Goal: Task Accomplishment & Management: Use online tool/utility

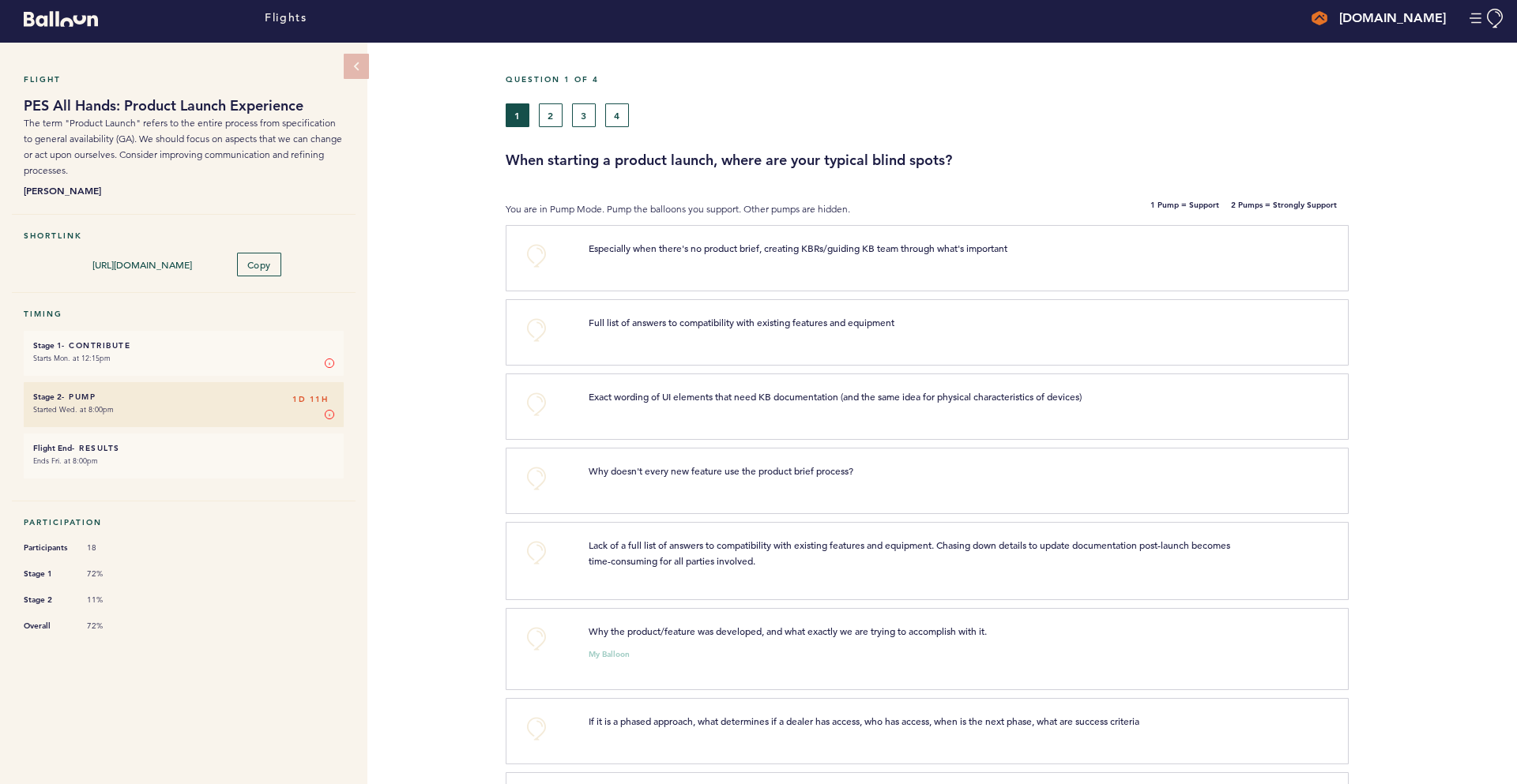
scroll to position [9, 0]
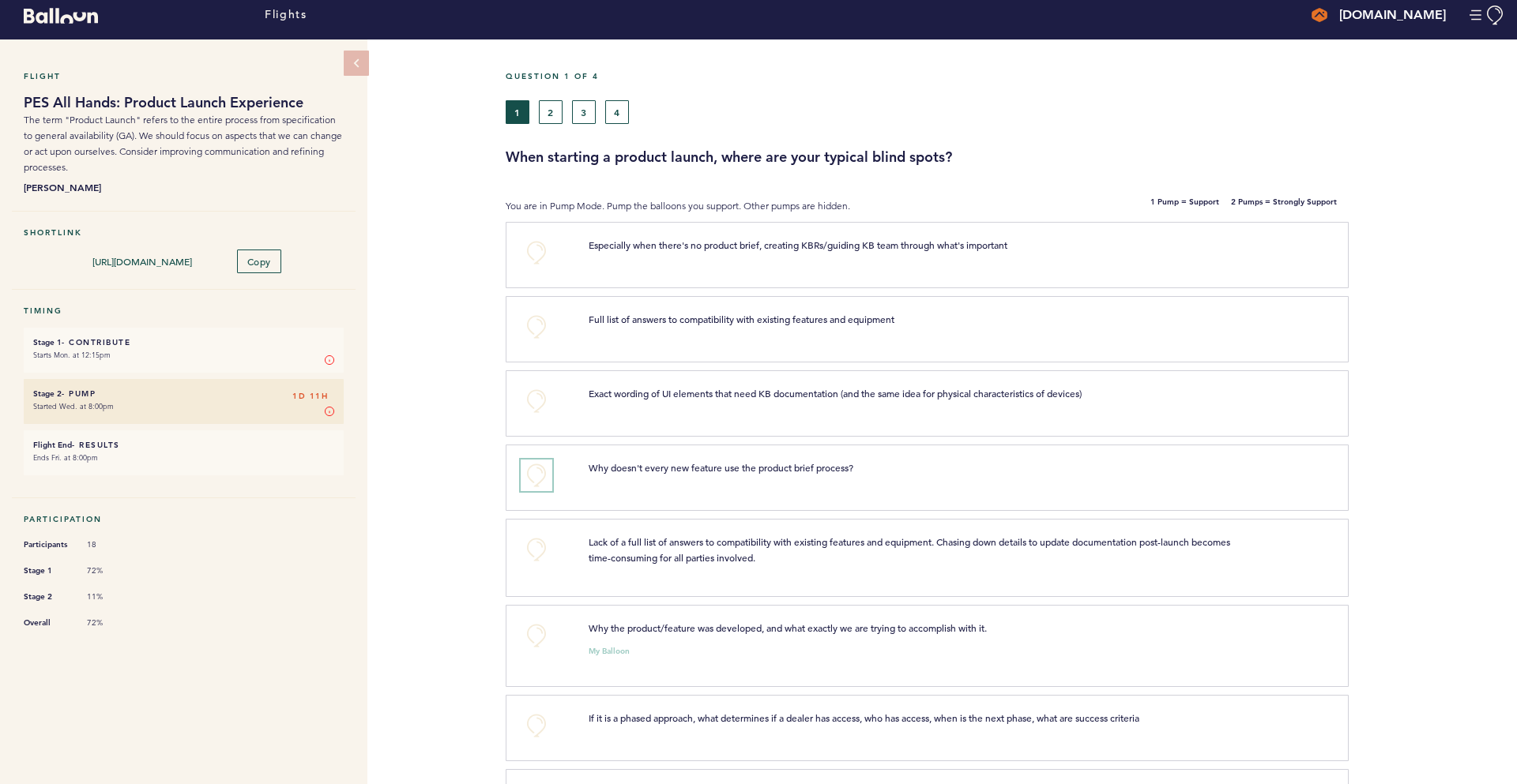
click at [533, 473] on button "+0" at bounding box center [536, 475] width 31 height 31
click at [538, 477] on span "+1" at bounding box center [536, 473] width 11 height 16
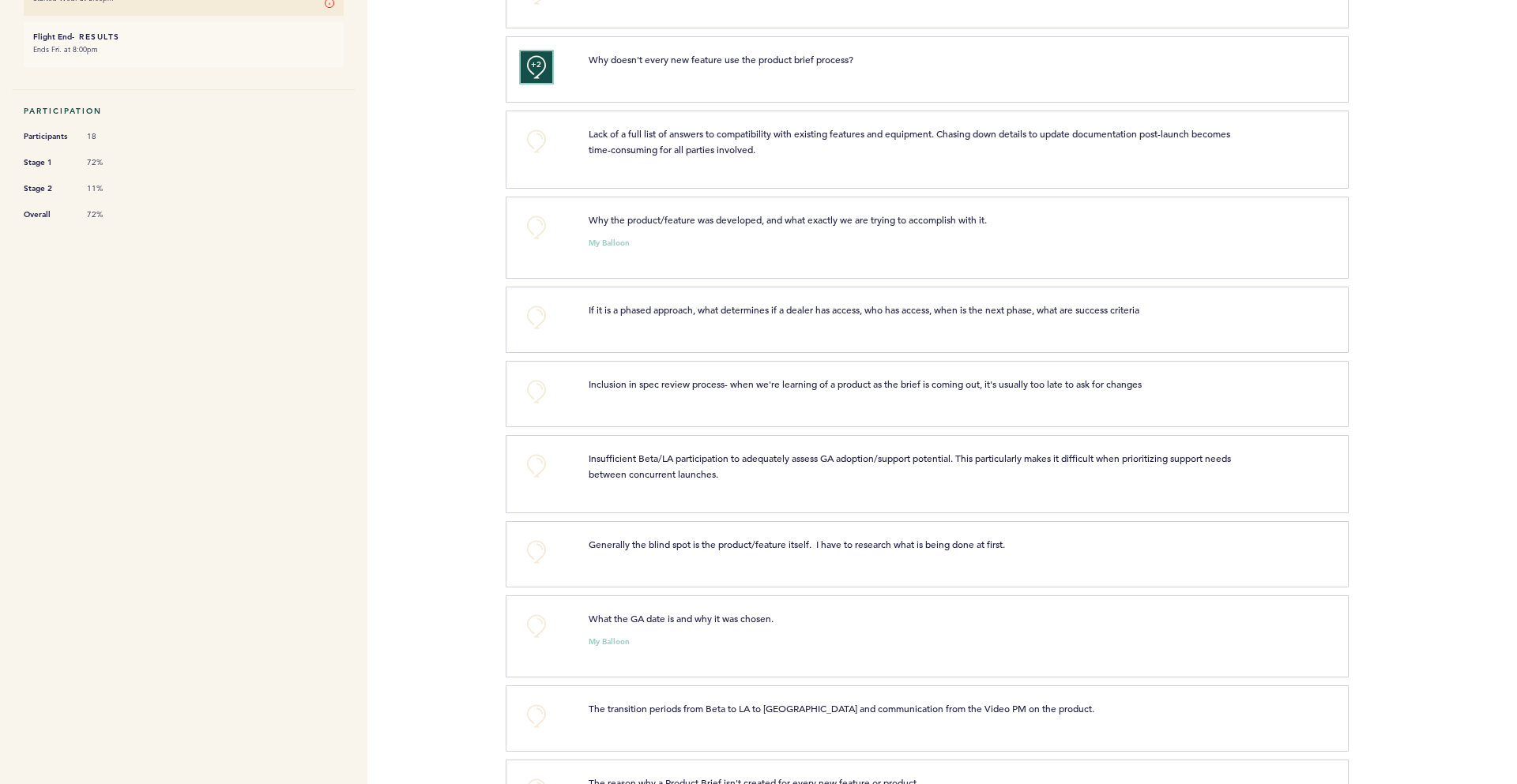
scroll to position [376, 0]
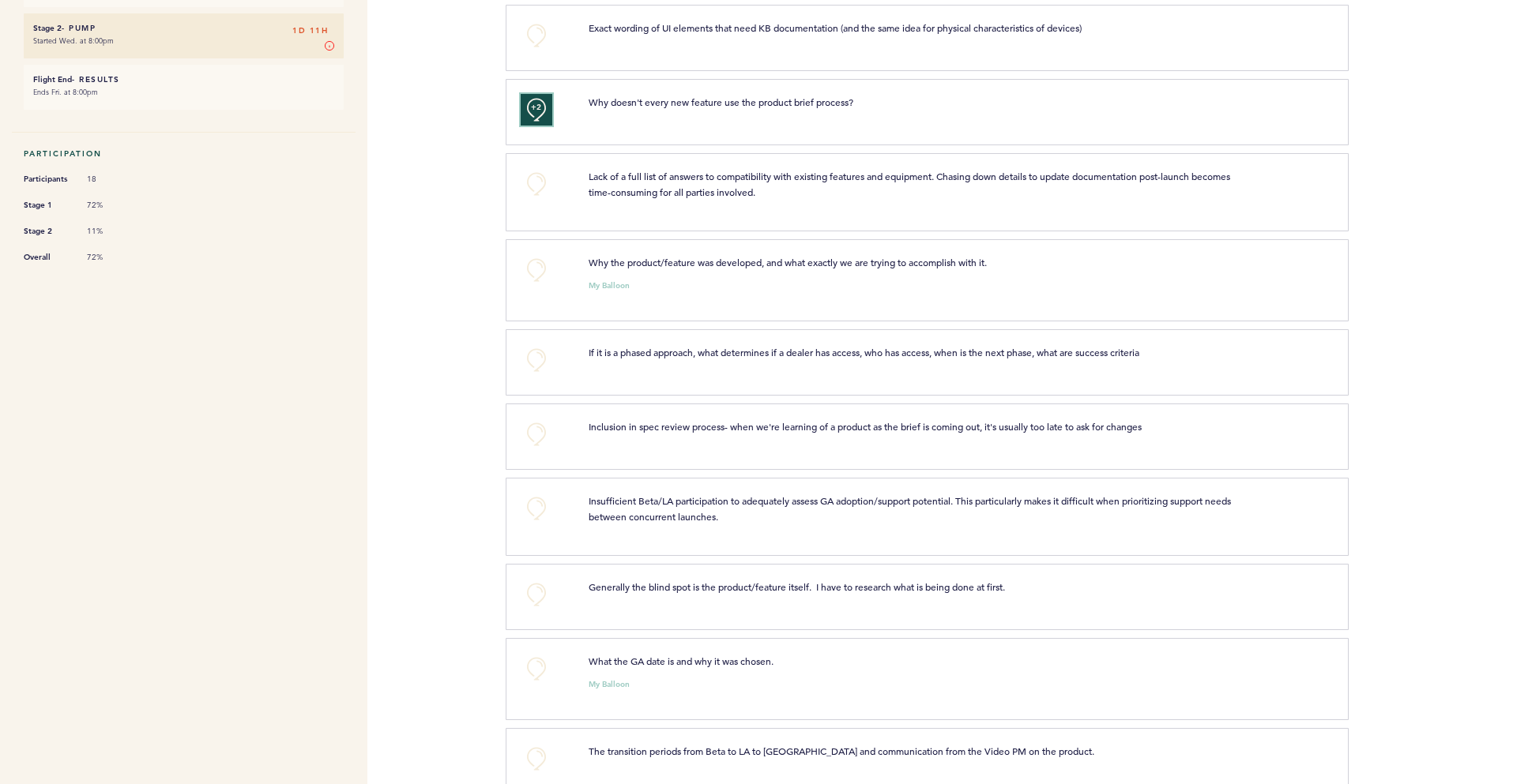
click at [541, 114] on button "+2" at bounding box center [536, 109] width 31 height 31
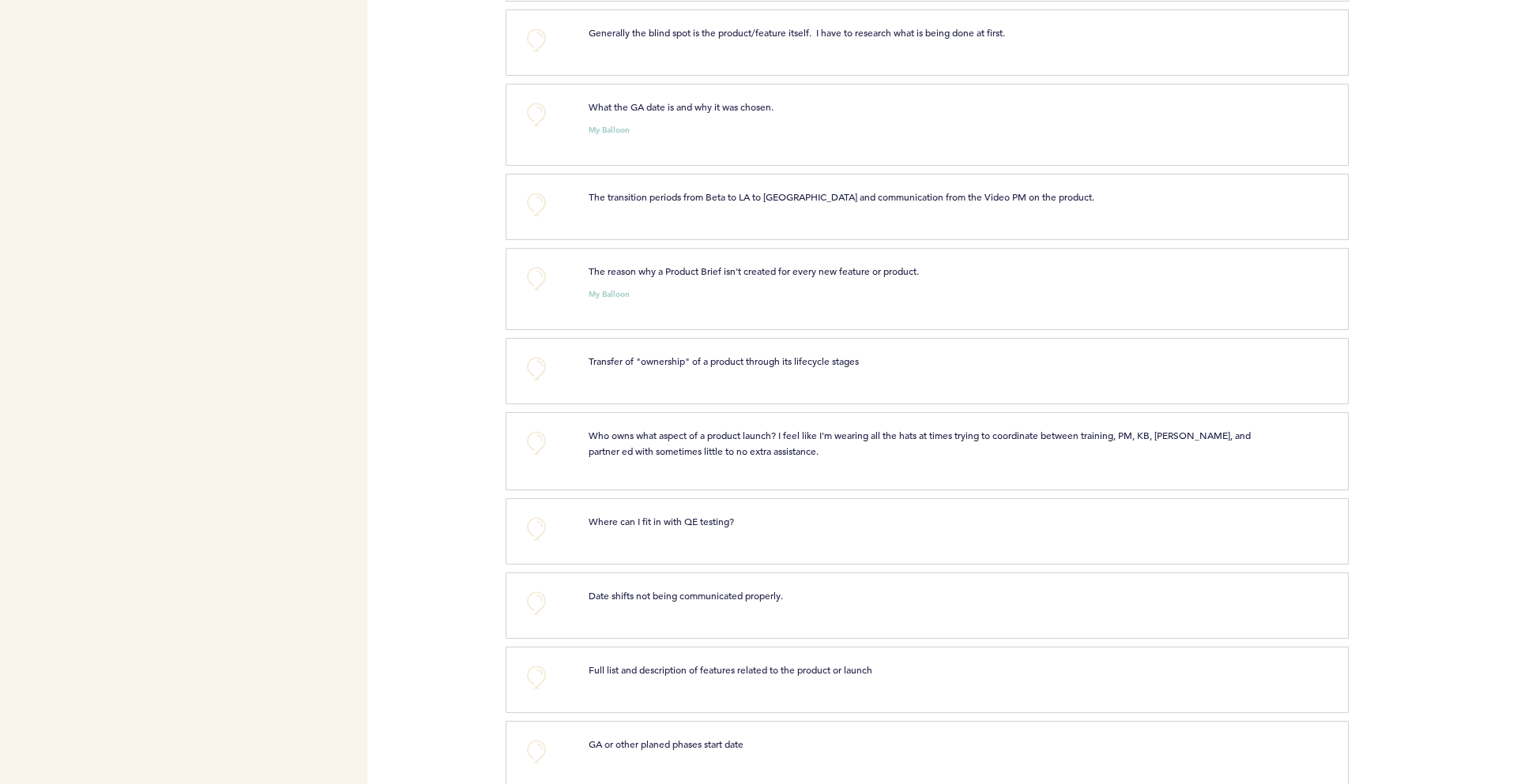
scroll to position [922, 0]
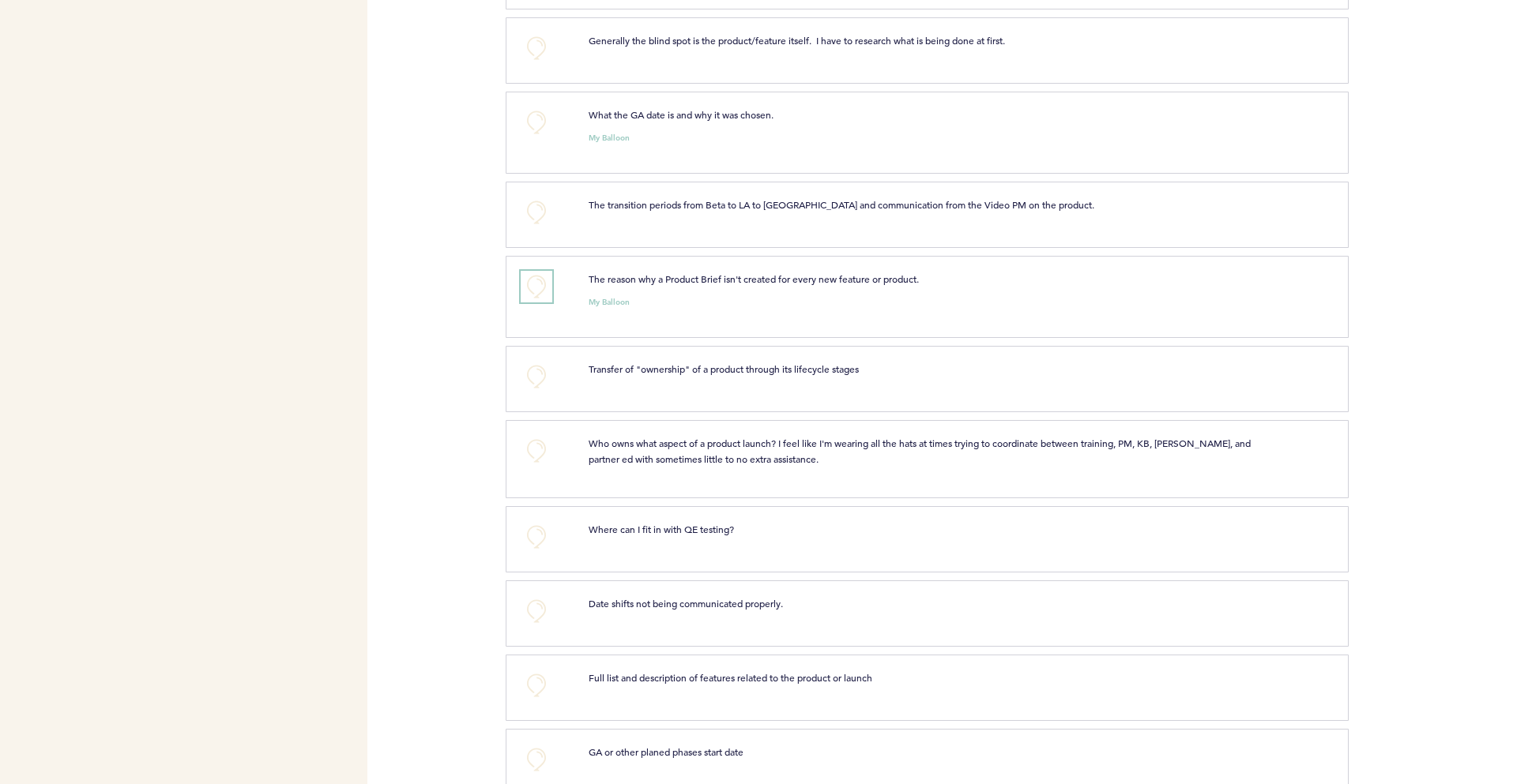
click at [534, 301] on button "+0" at bounding box center [536, 286] width 31 height 31
click at [0, 0] on span "+0" at bounding box center [0, 0] width 0 height 0
click at [534, 293] on span "+2" at bounding box center [536, 284] width 11 height 16
click at [534, 301] on button "+0" at bounding box center [536, 286] width 31 height 31
click at [534, 293] on span "+1" at bounding box center [536, 284] width 11 height 16
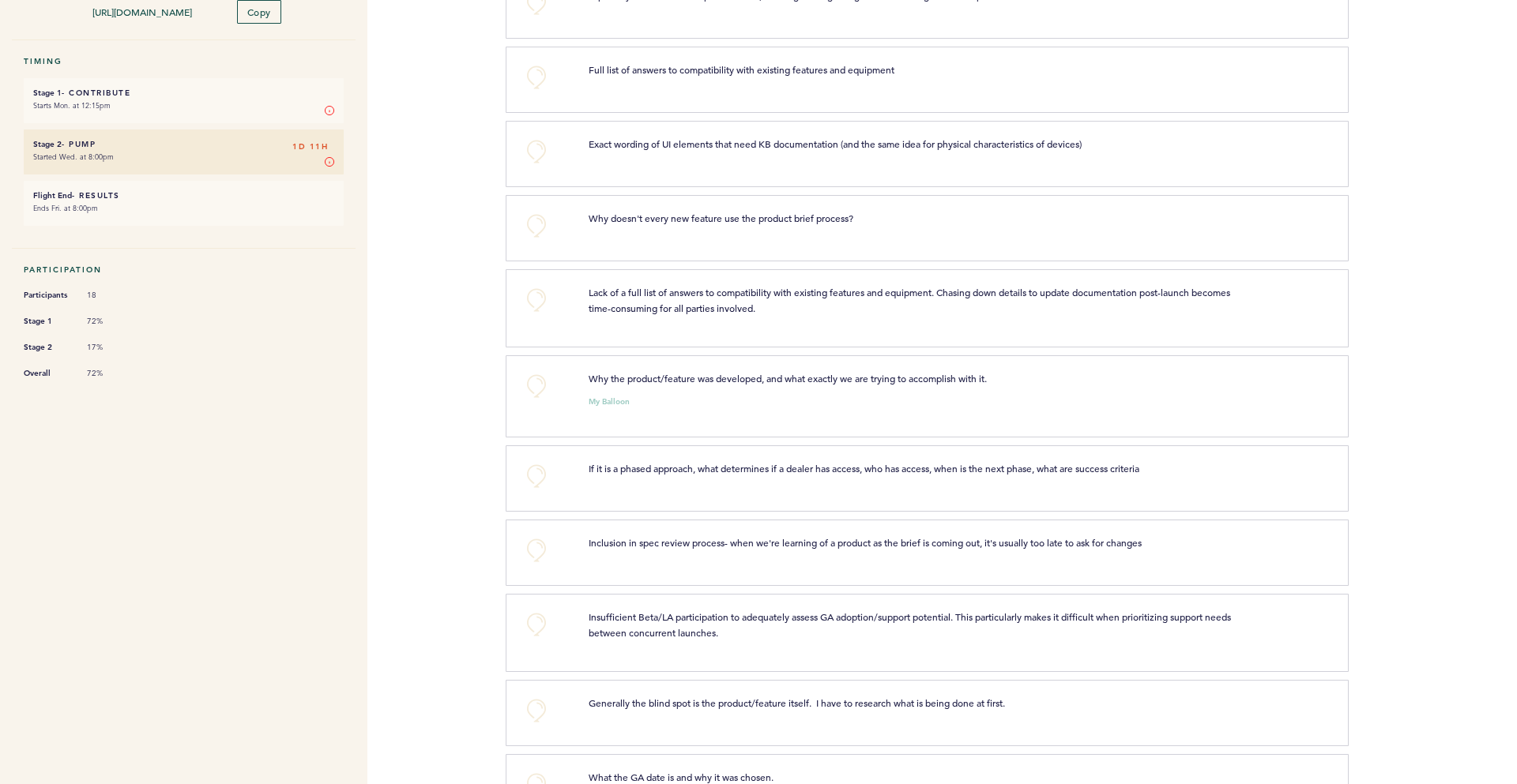
scroll to position [238, 0]
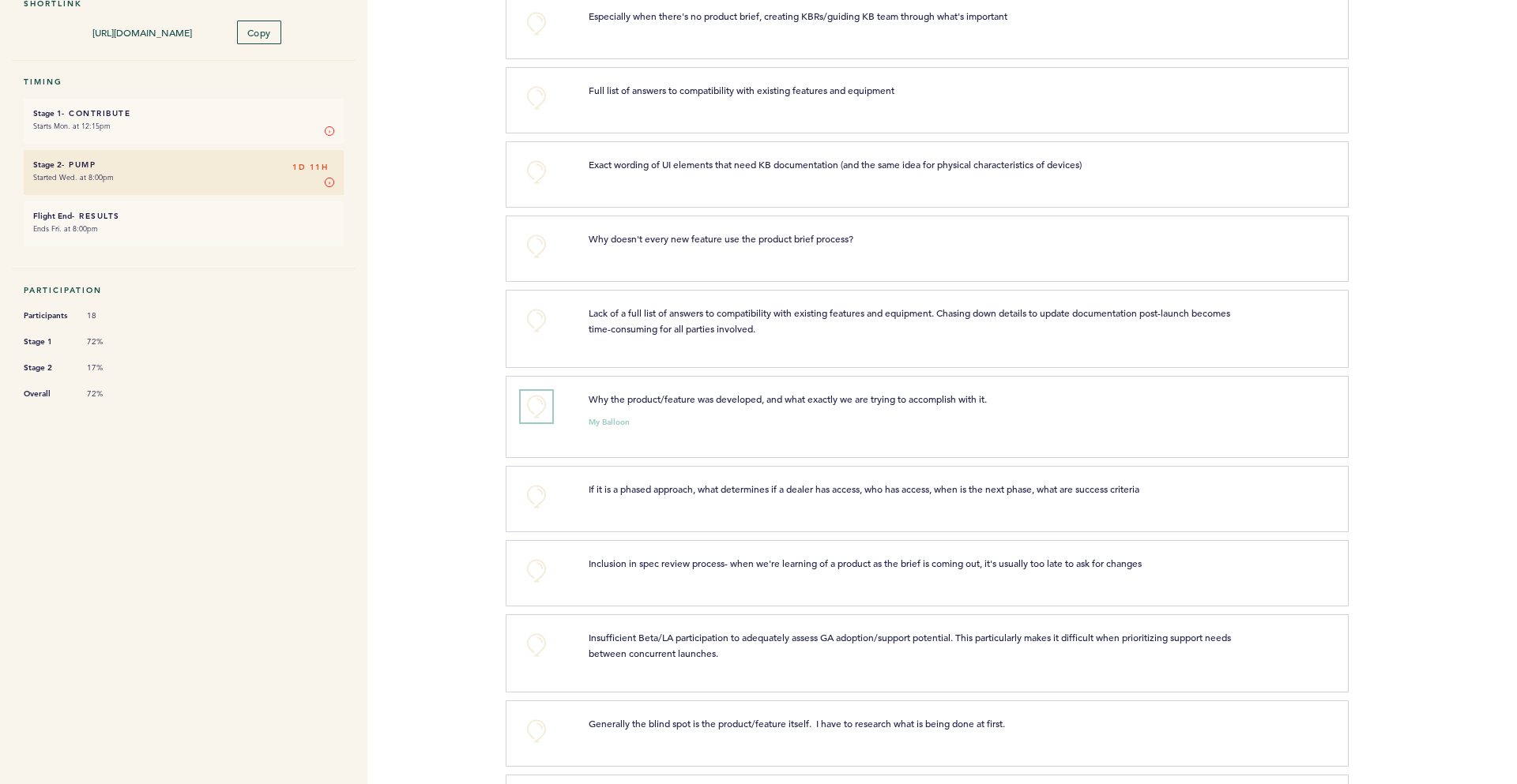
click at [540, 406] on button "+0" at bounding box center [536, 406] width 31 height 31
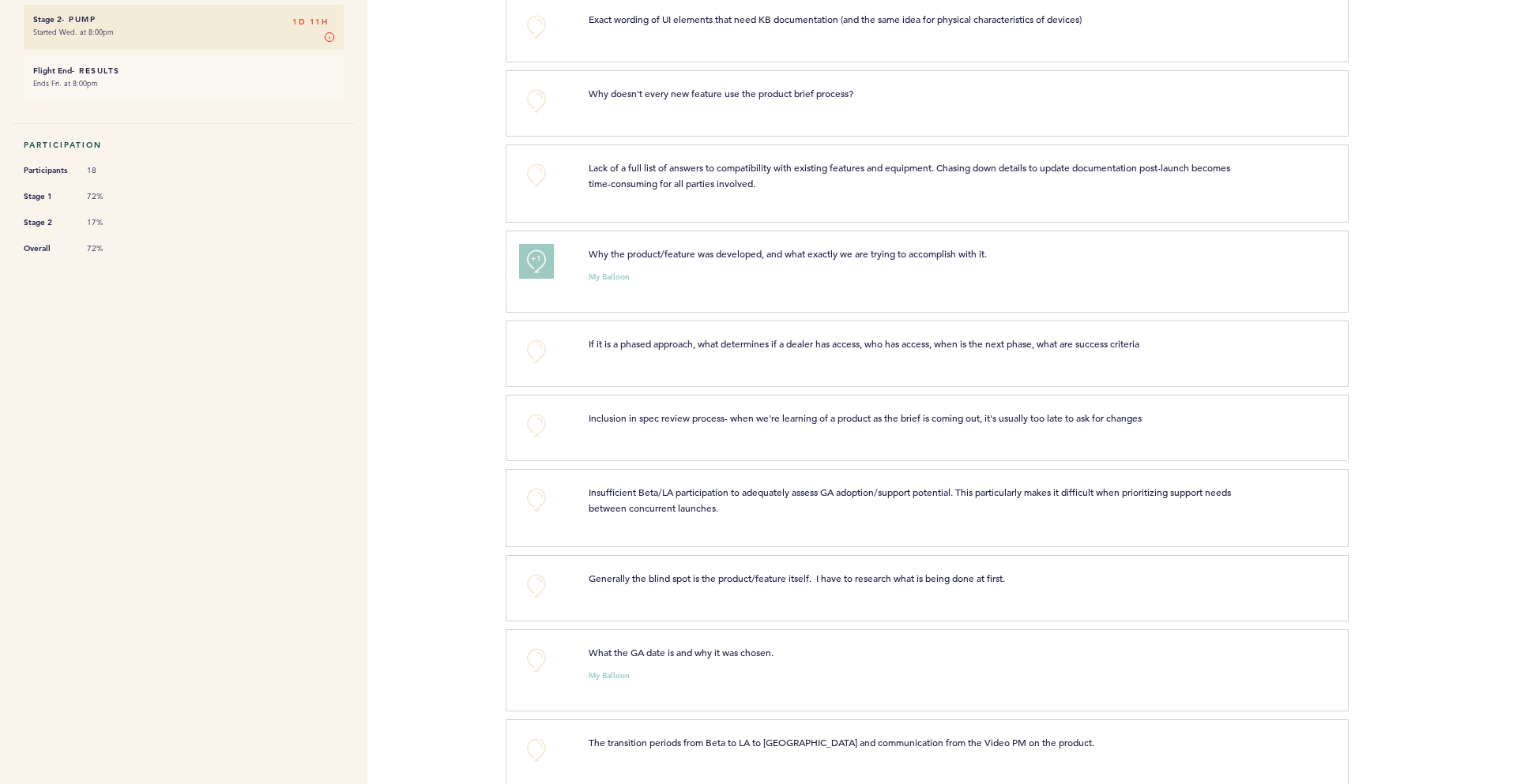
scroll to position [419, 0]
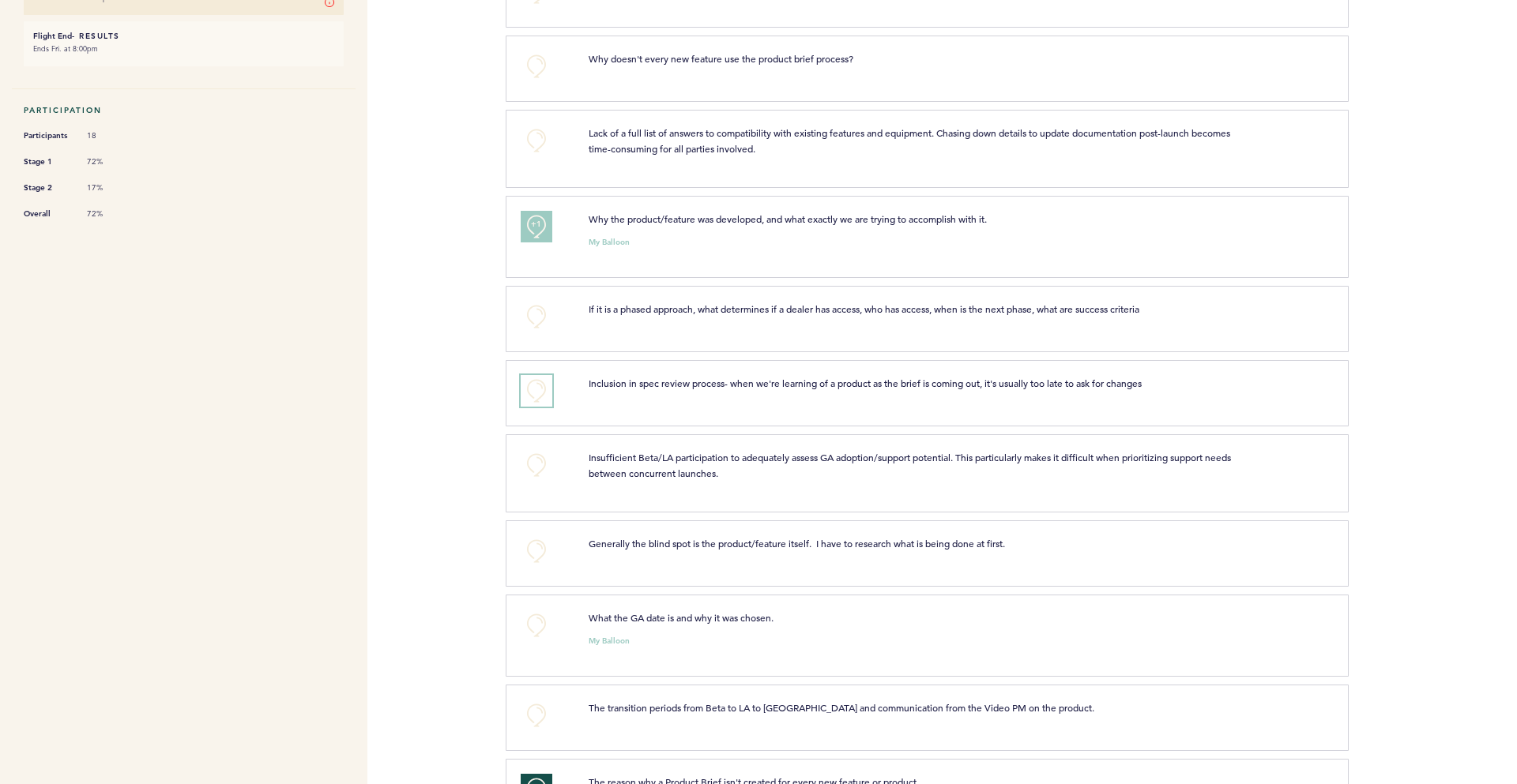
click at [534, 407] on button "+0" at bounding box center [536, 391] width 31 height 31
click at [534, 397] on span "+1" at bounding box center [536, 388] width 11 height 16
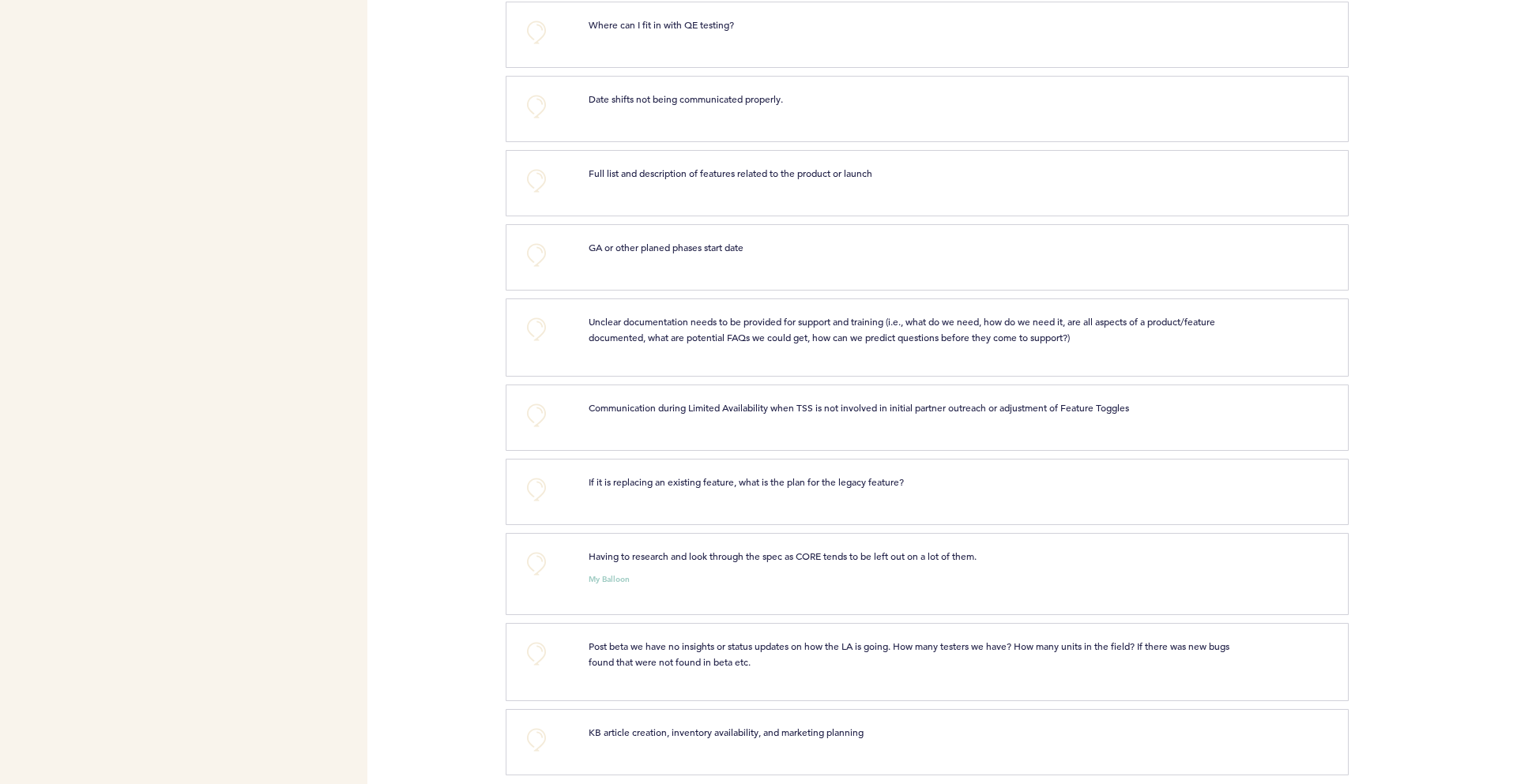
scroll to position [1456, 0]
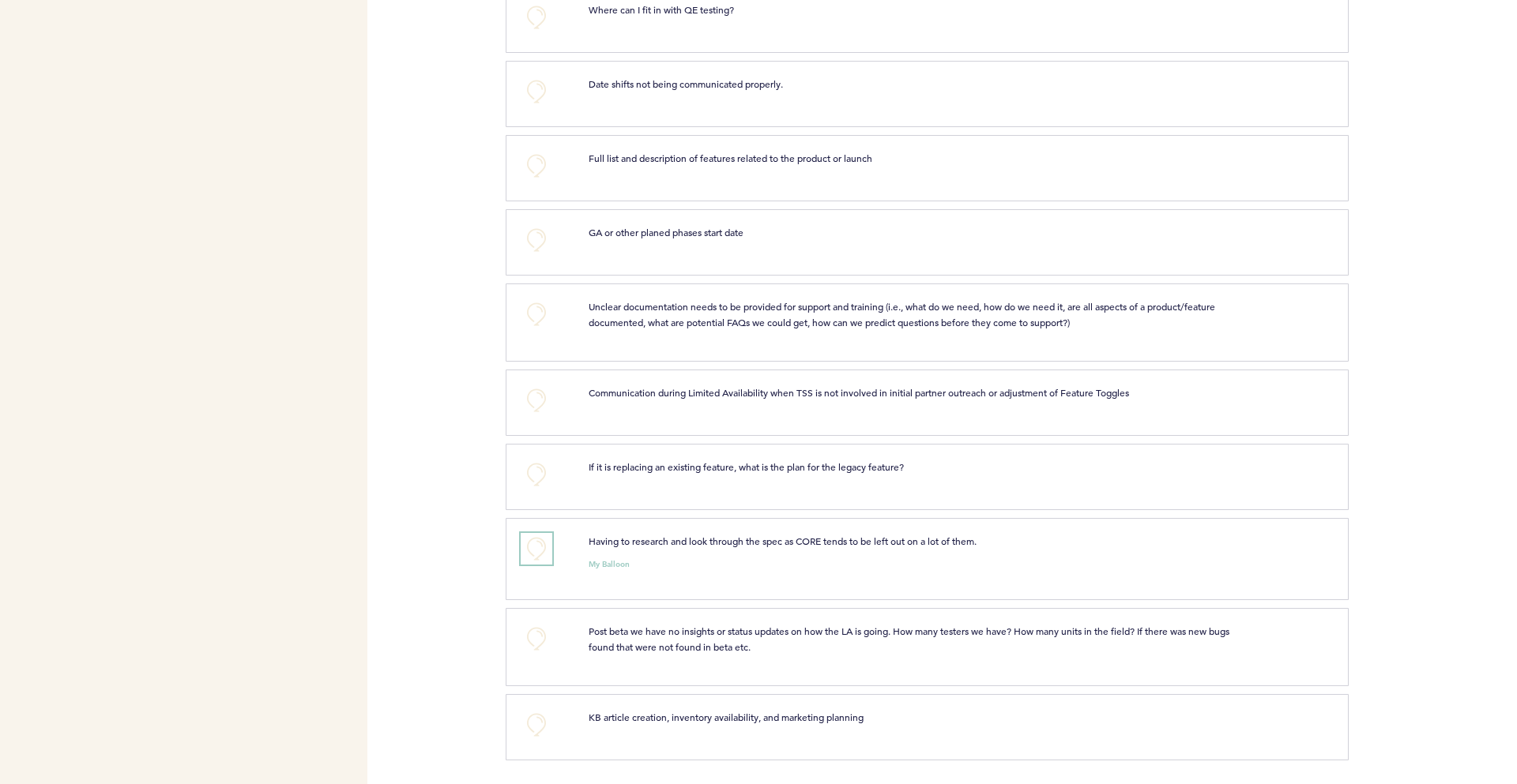
click at [534, 546] on button "+0" at bounding box center [536, 548] width 31 height 31
click at [536, 552] on span "+1" at bounding box center [536, 546] width 11 height 16
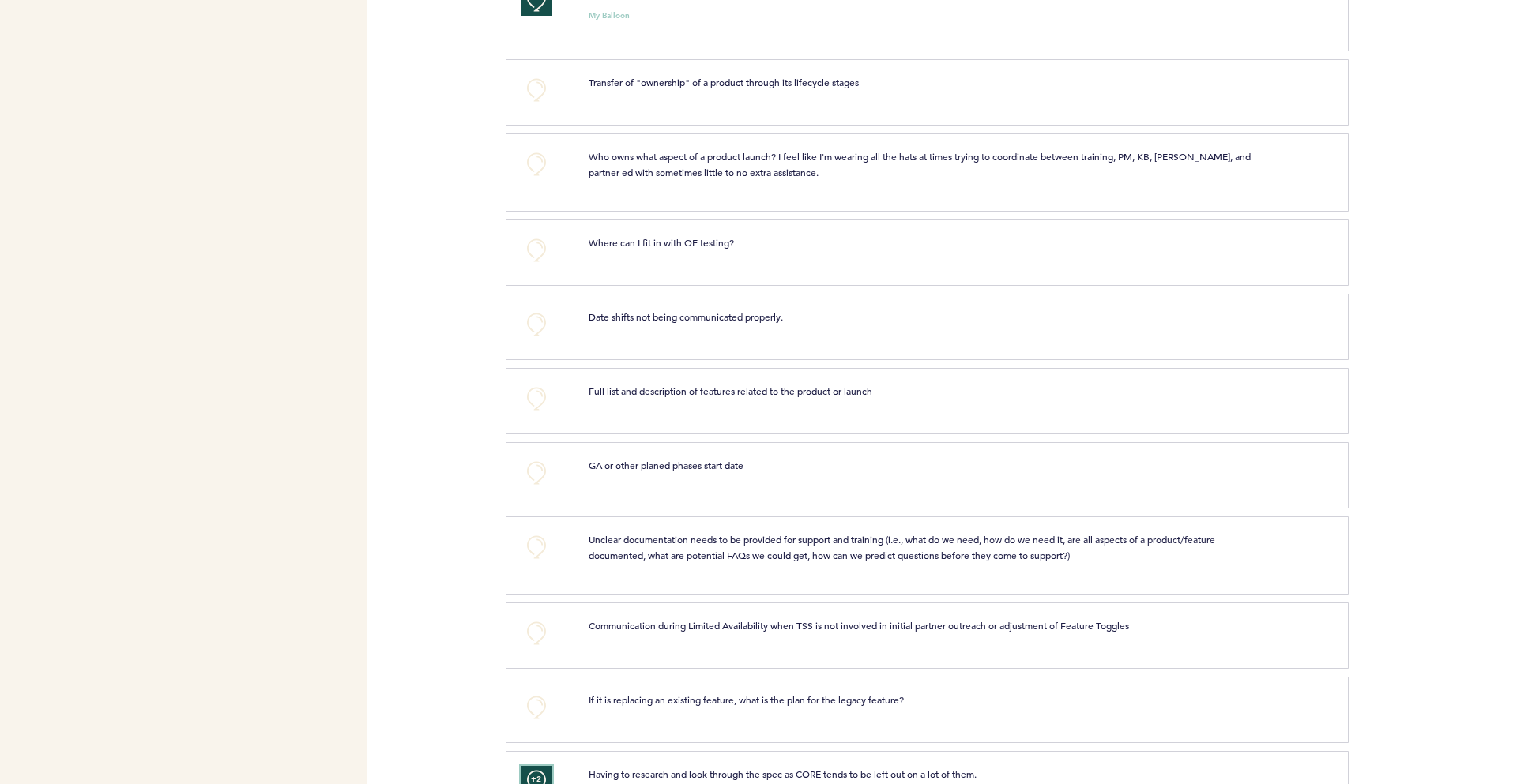
scroll to position [1205, 0]
click at [532, 418] on button "+0" at bounding box center [536, 402] width 31 height 31
click at [532, 408] on span "+1" at bounding box center [536, 399] width 11 height 16
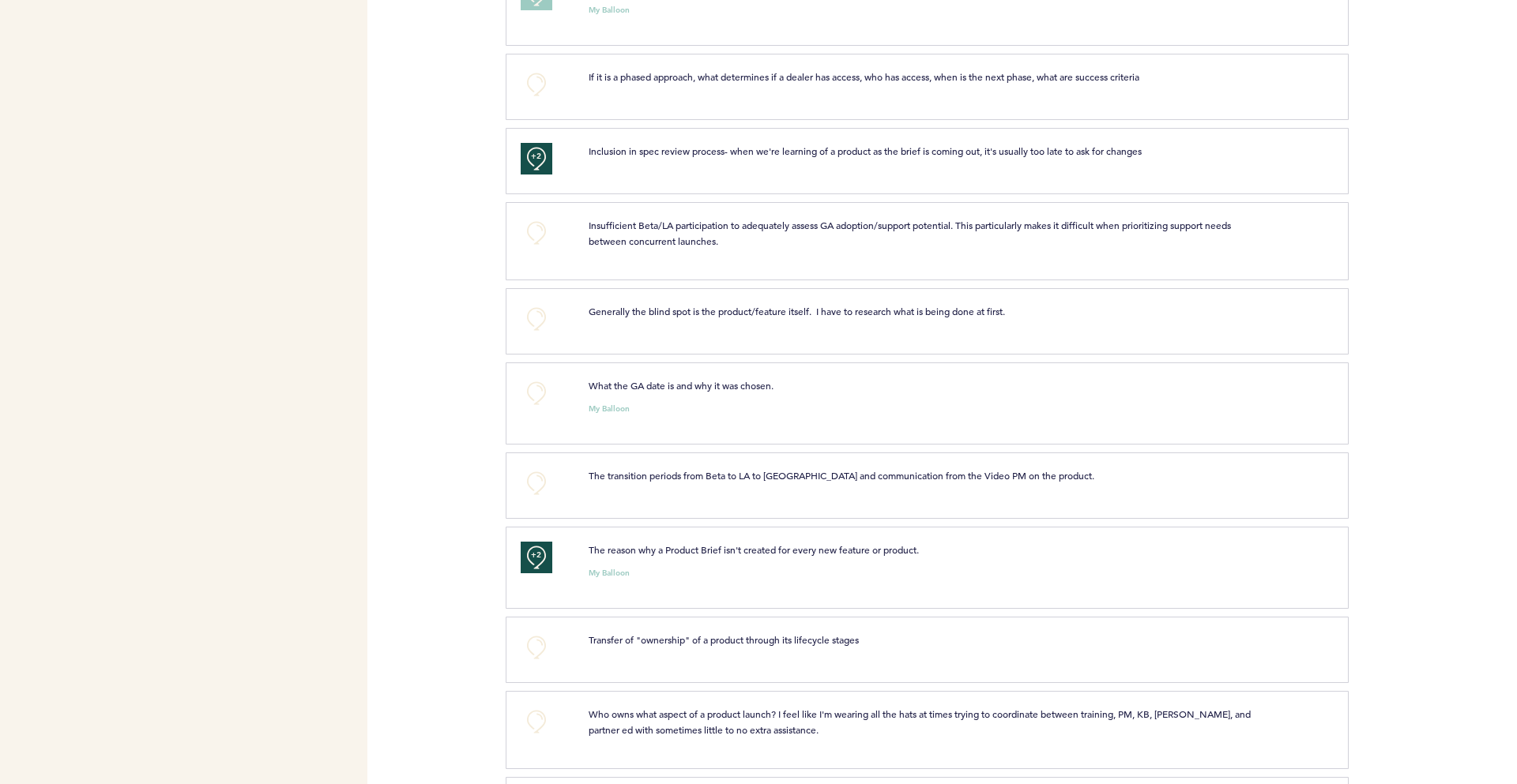
scroll to position [631, 0]
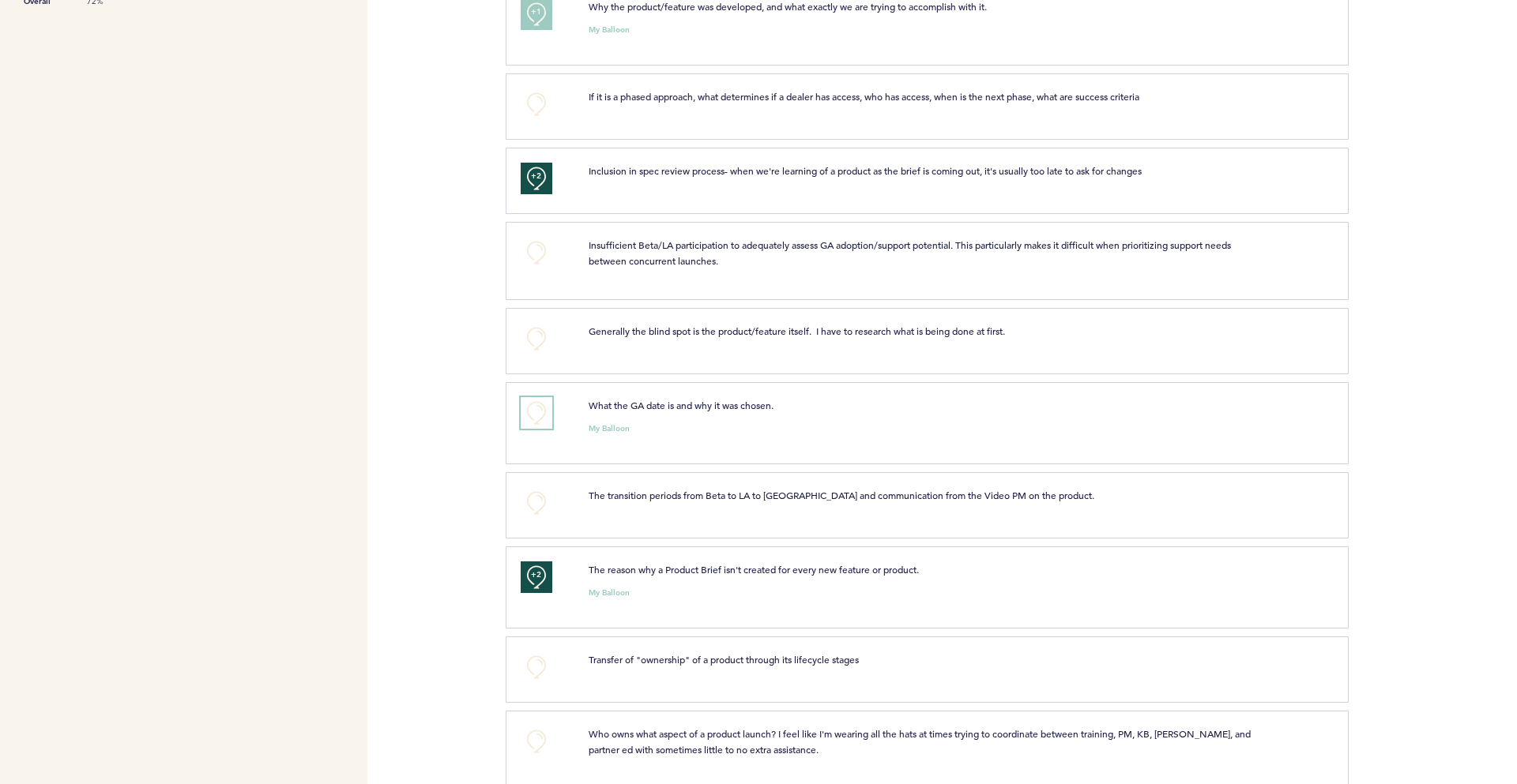
click at [527, 427] on button "+0" at bounding box center [536, 413] width 31 height 31
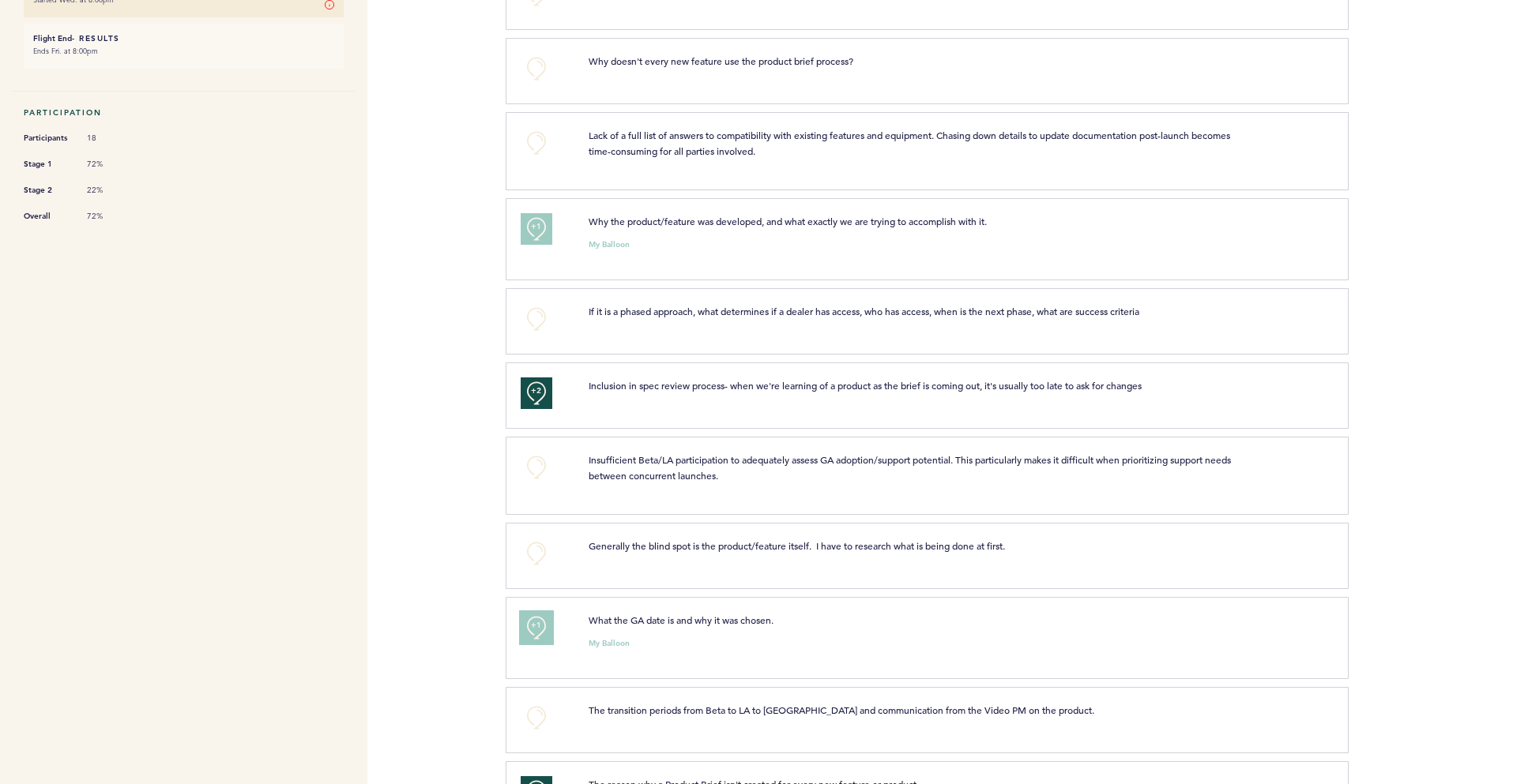
scroll to position [401, 0]
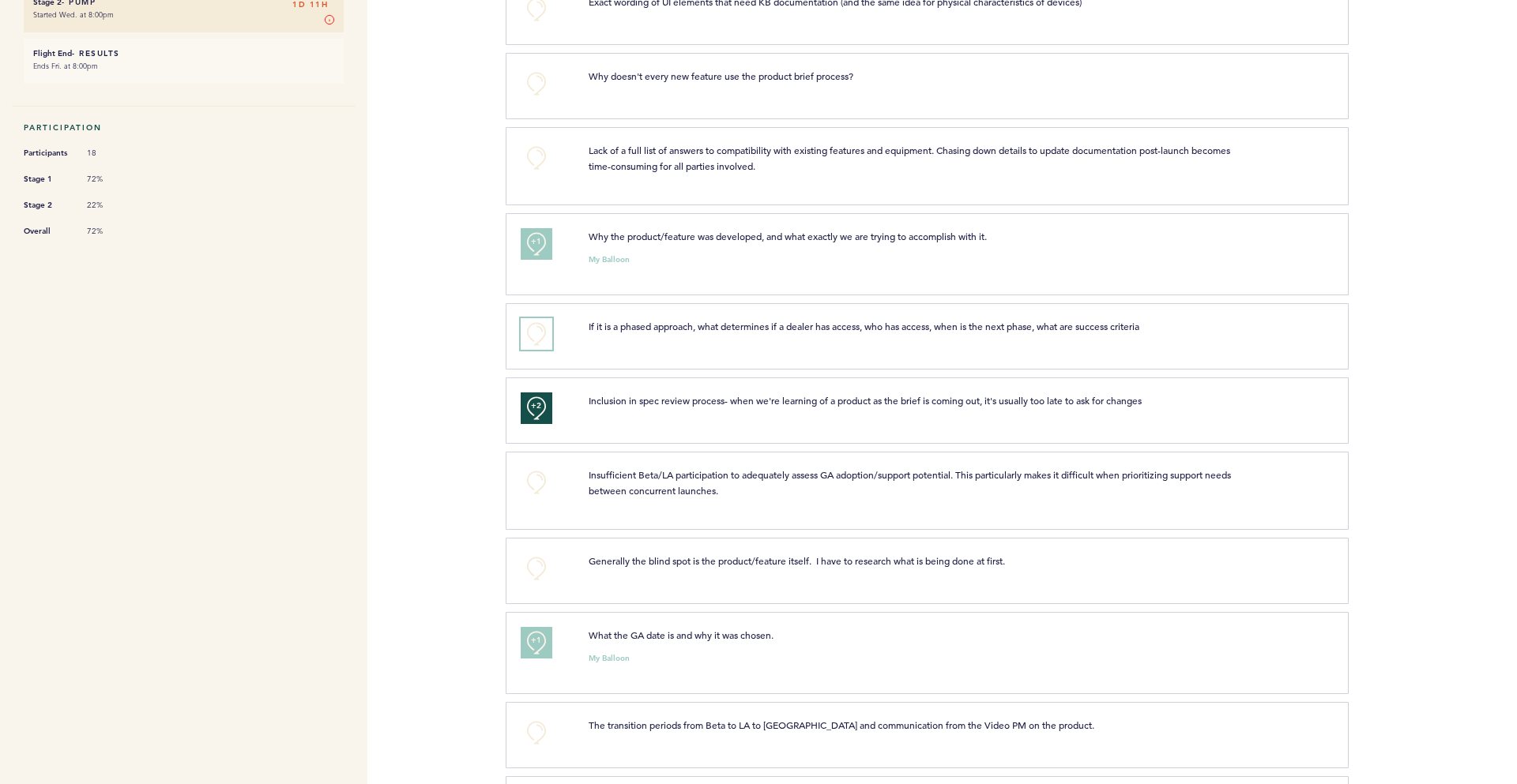
click at [532, 350] on button "+0" at bounding box center [536, 333] width 31 height 31
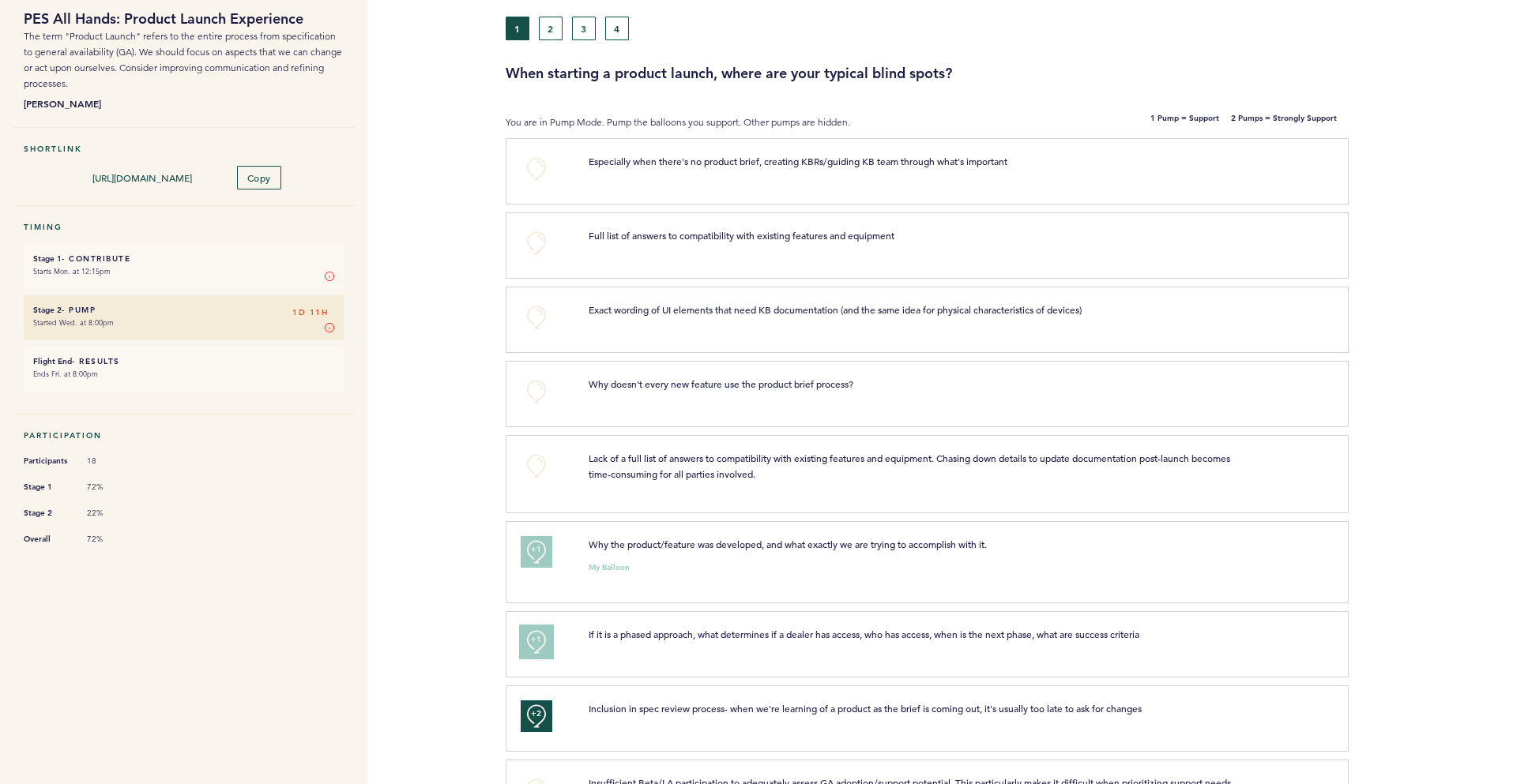
scroll to position [92, 0]
click at [527, 387] on button "+0" at bounding box center [536, 392] width 31 height 31
click at [532, 168] on button "+0" at bounding box center [536, 169] width 31 height 31
click at [549, 33] on button "2" at bounding box center [551, 30] width 24 height 24
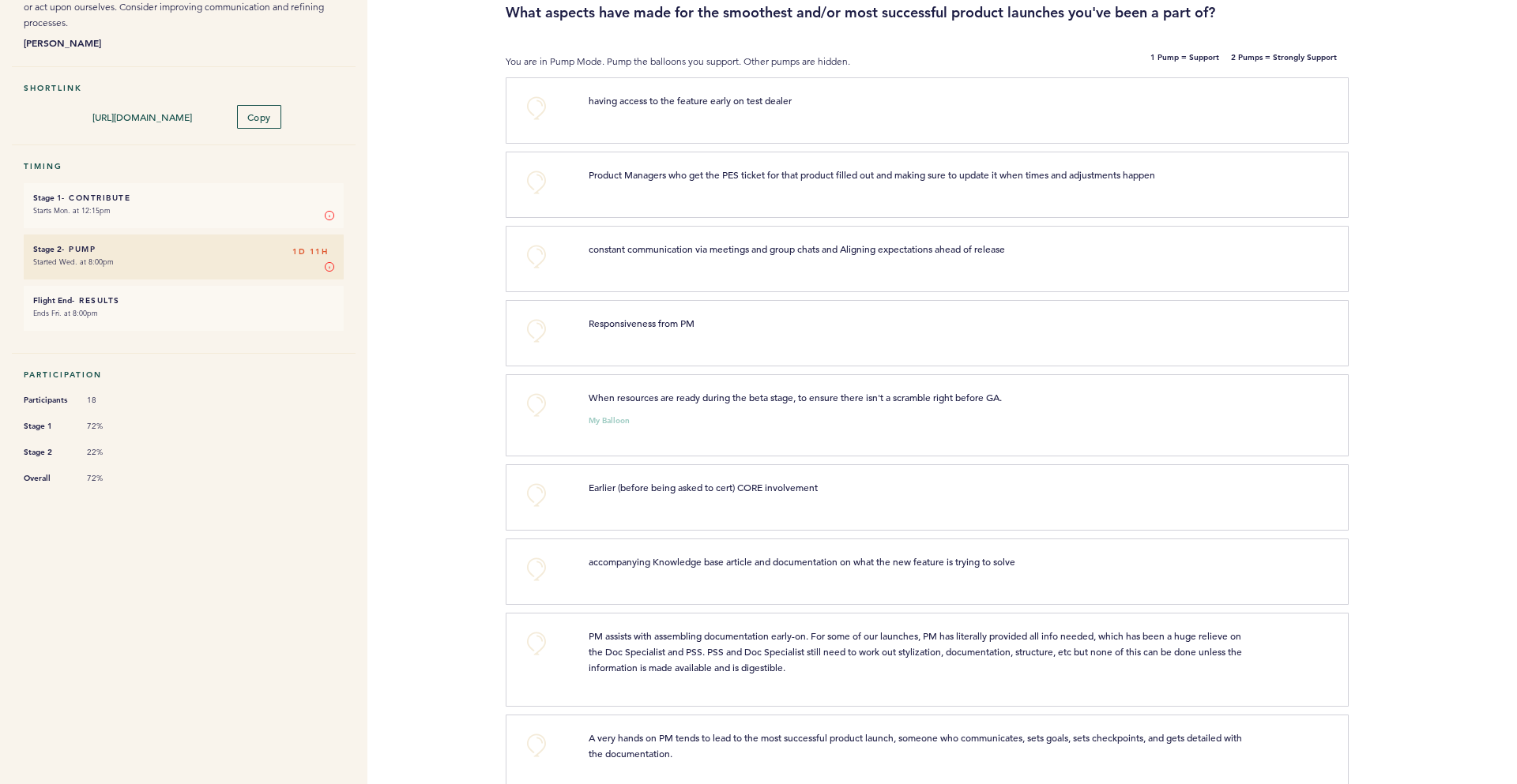
scroll to position [155, 0]
click at [530, 333] on button "+0" at bounding box center [536, 330] width 31 height 31
click at [531, 333] on span "+1" at bounding box center [536, 327] width 11 height 16
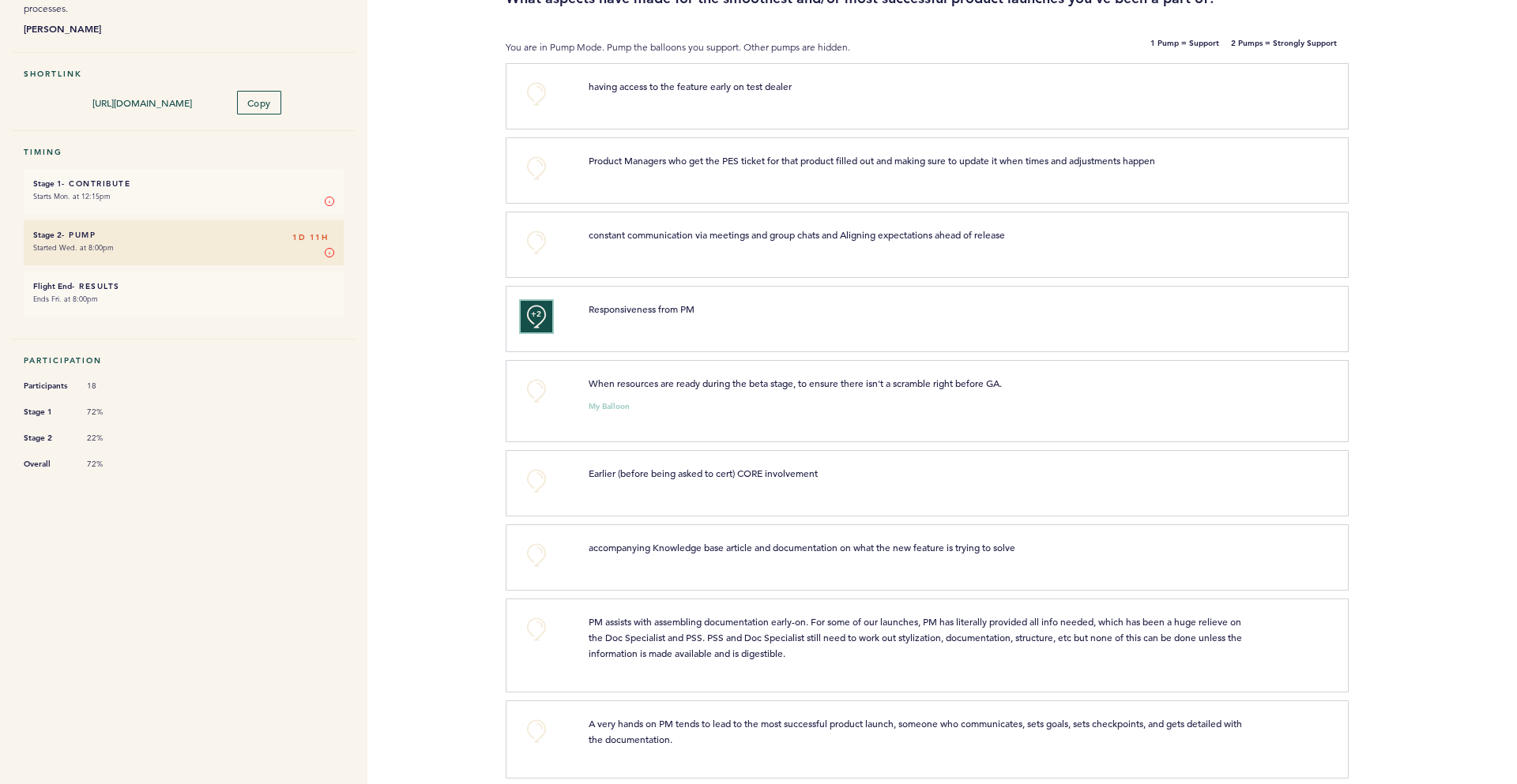
scroll to position [209, 0]
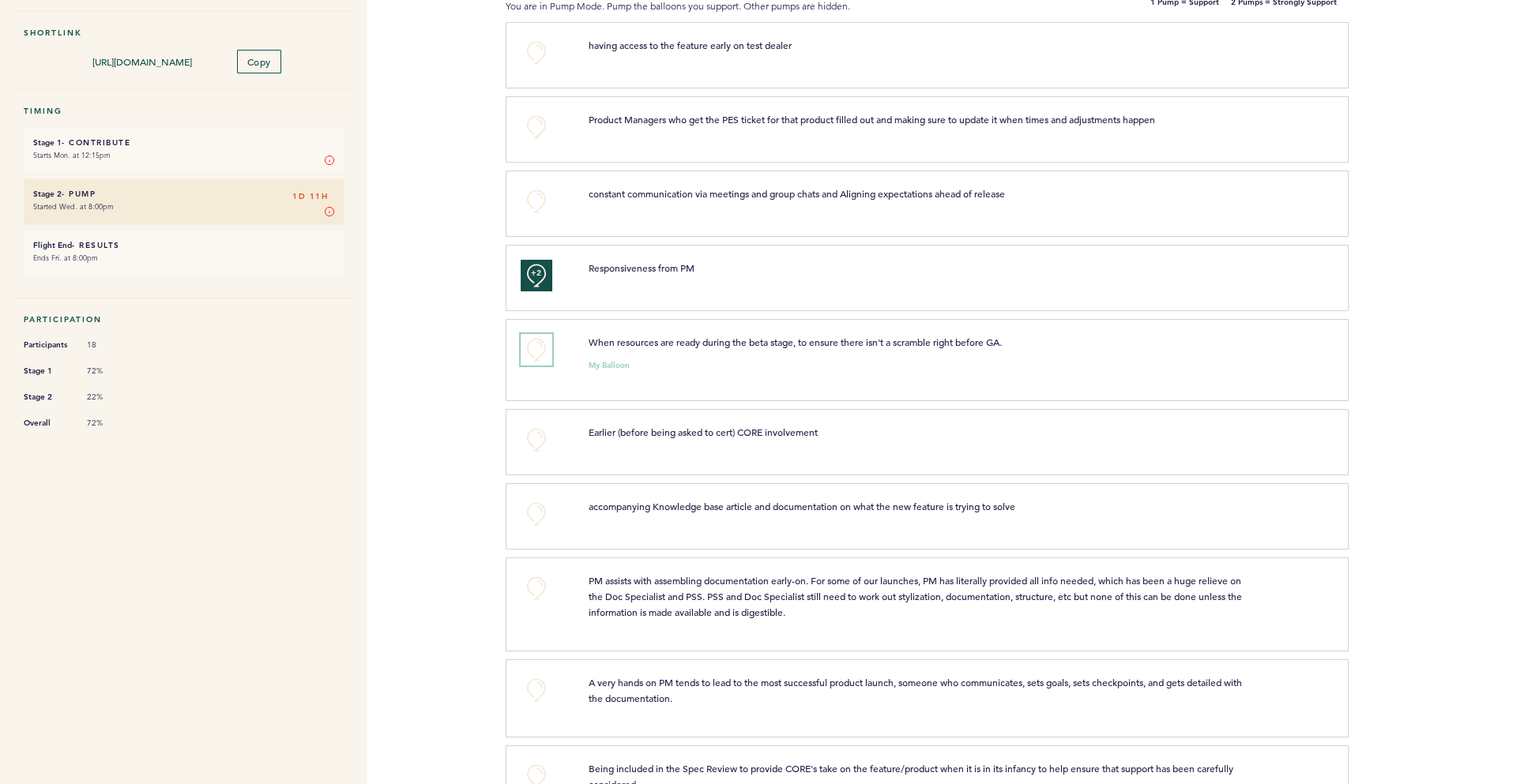
click at [541, 352] on button "+0" at bounding box center [536, 349] width 31 height 31
click at [541, 352] on span "+1" at bounding box center [536, 348] width 11 height 16
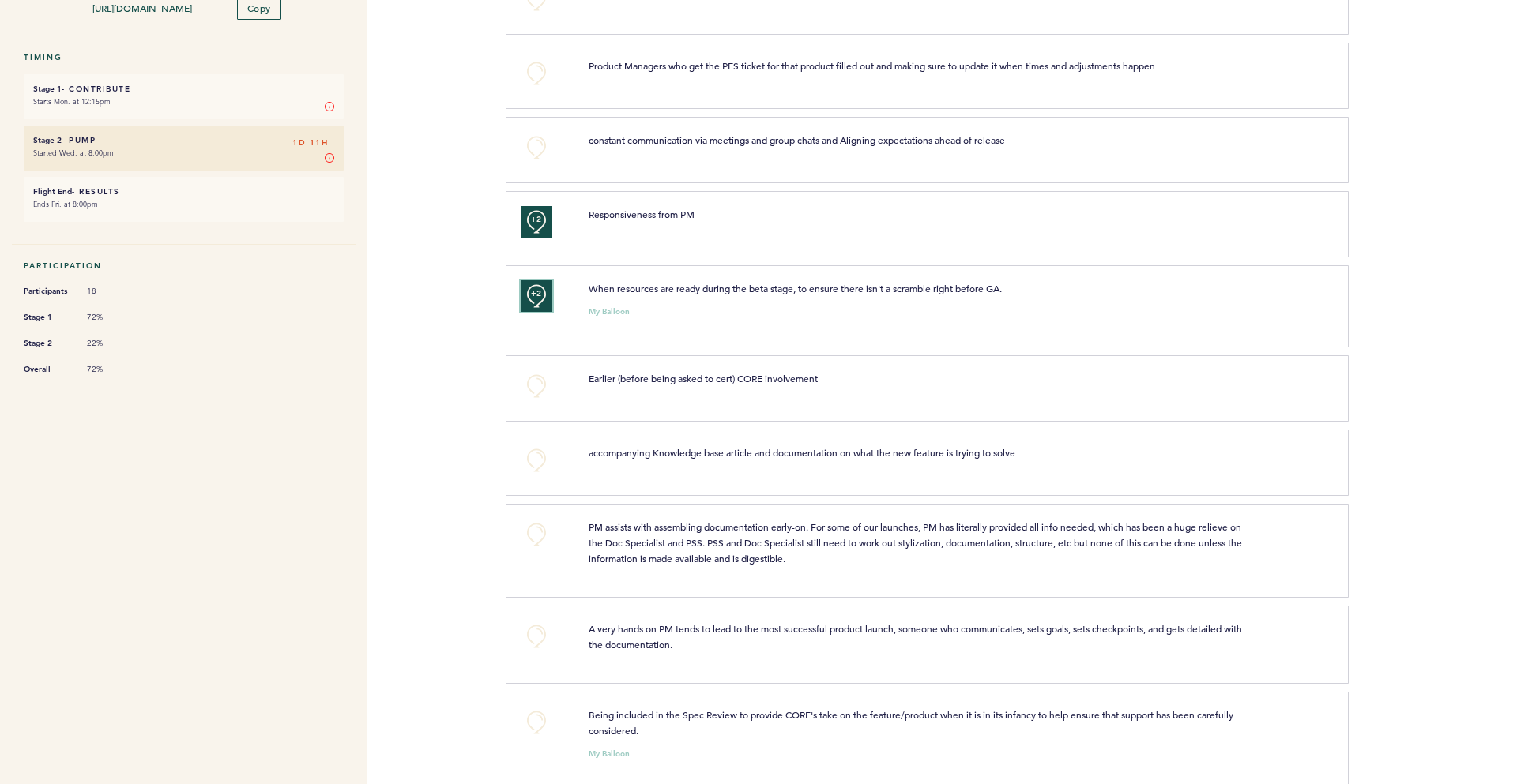
scroll to position [265, 0]
click at [536, 378] on button "+0" at bounding box center [536, 384] width 31 height 31
click at [0, 0] on span "+0" at bounding box center [0, 0] width 0 height 0
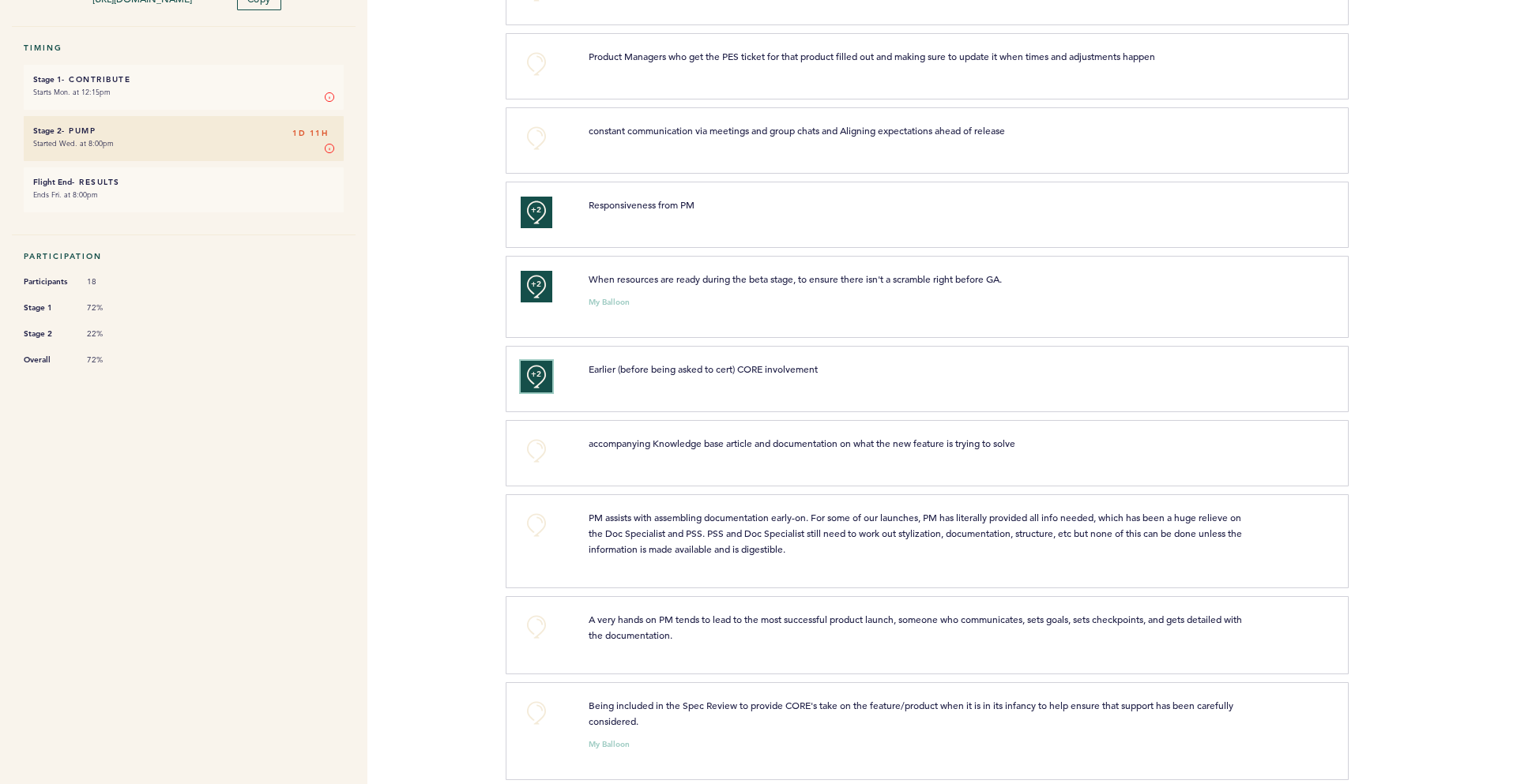
scroll to position [308, 0]
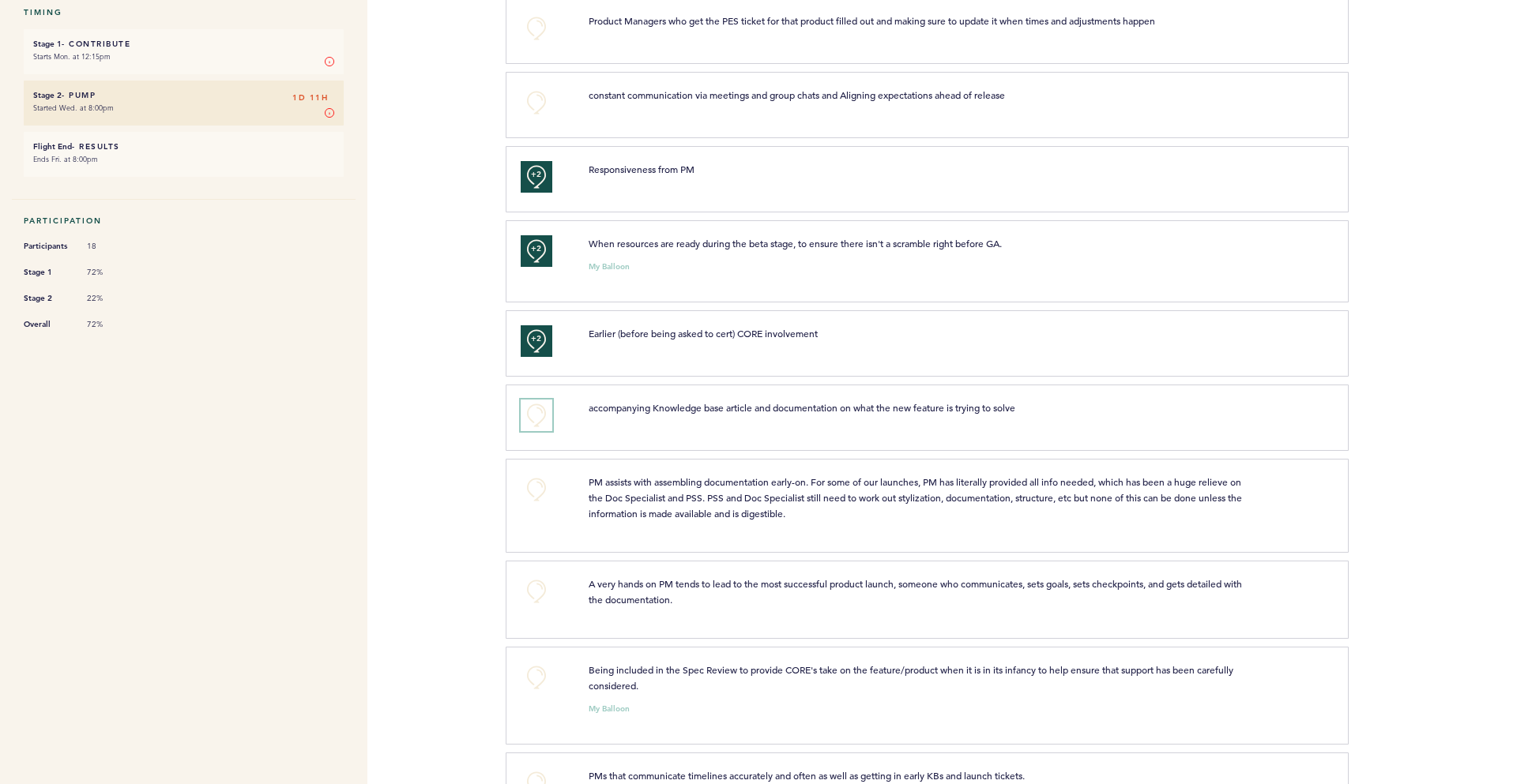
click at [544, 408] on button "+0" at bounding box center [536, 415] width 31 height 31
click at [544, 412] on button "+1" at bounding box center [536, 415] width 31 height 31
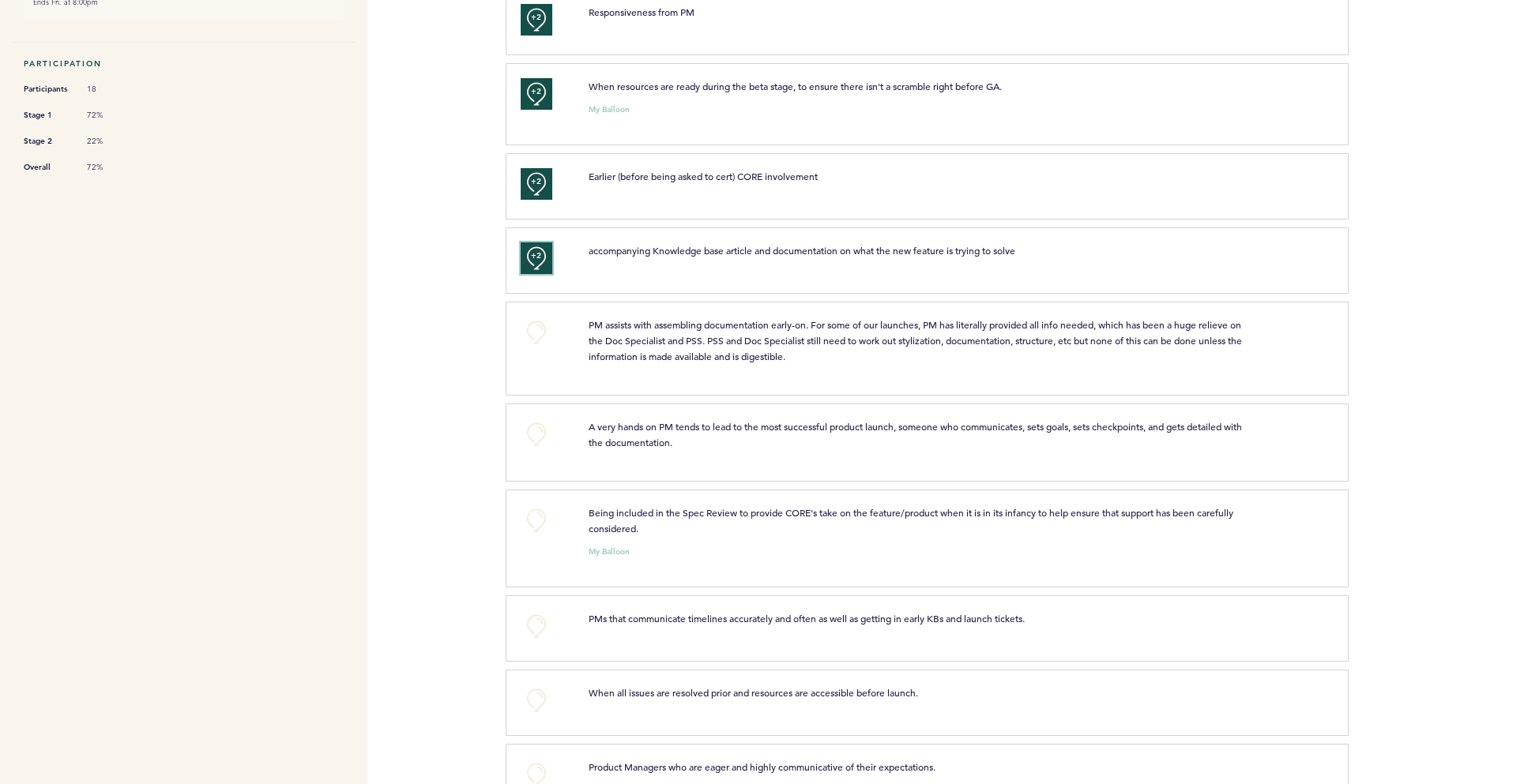
scroll to position [466, 0]
click at [537, 327] on button "+0" at bounding box center [536, 332] width 31 height 31
click at [533, 428] on button "+0" at bounding box center [536, 433] width 31 height 31
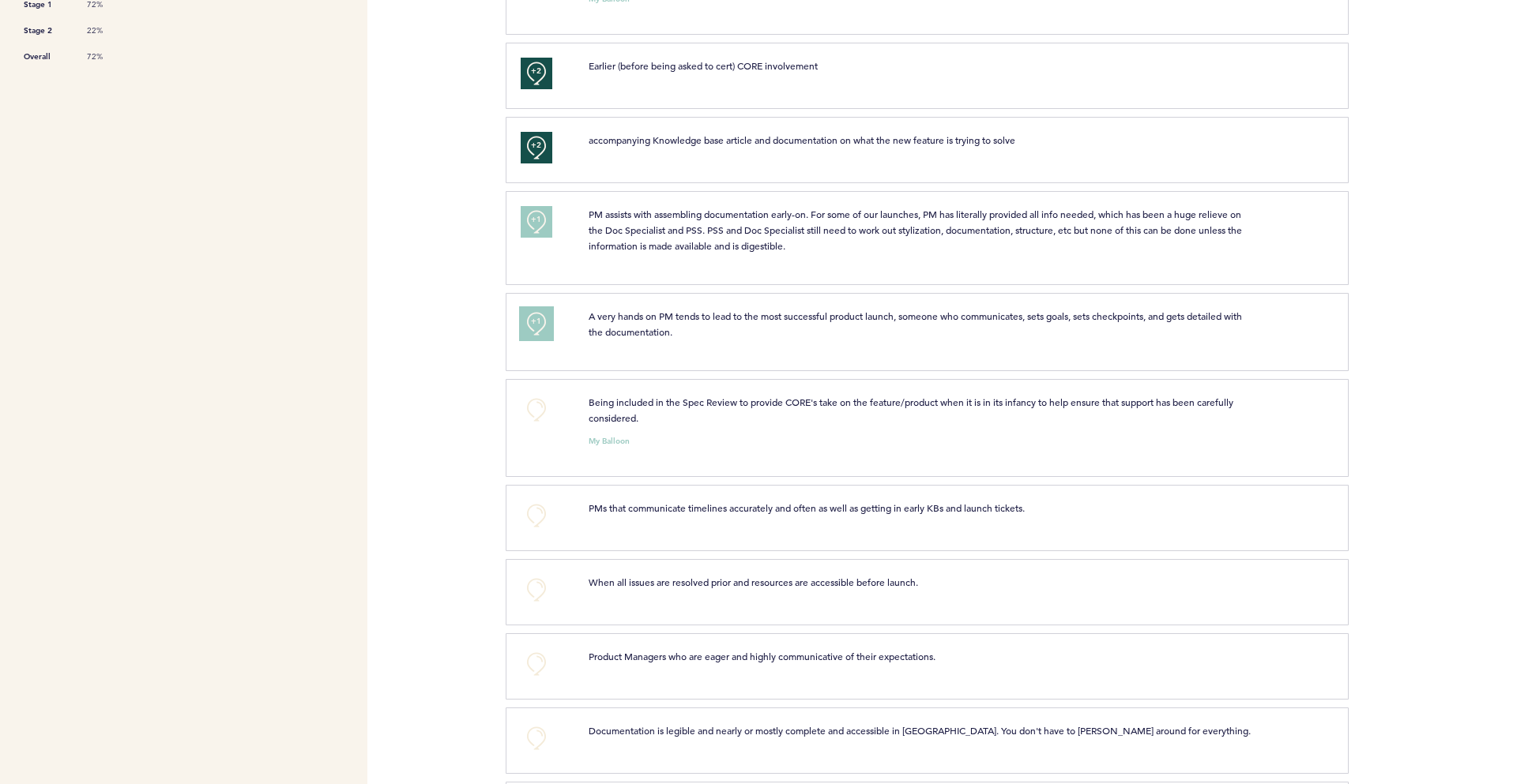
scroll to position [585, 0]
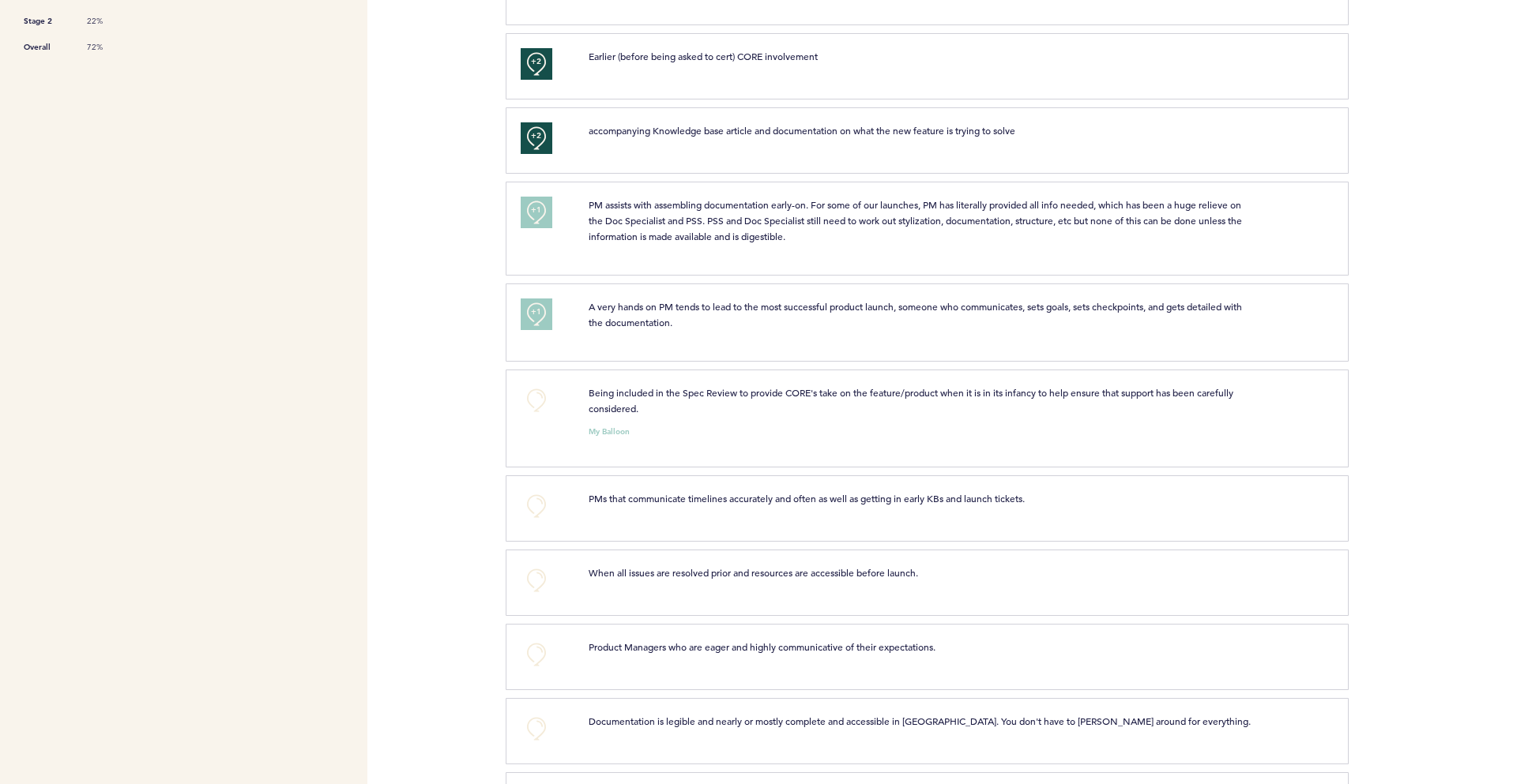
click at [514, 405] on div "+0" at bounding box center [542, 416] width 68 height 63
click at [528, 403] on button "+0" at bounding box center [536, 400] width 31 height 31
click at [528, 402] on button "+1" at bounding box center [536, 400] width 31 height 31
click at [455, 441] on div "Flights [DOMAIN_NAME] [EMAIL_ADDRESS][DOMAIN_NAME] Team Domain: alarmcom Notifi…" at bounding box center [758, 392] width 1517 height 784
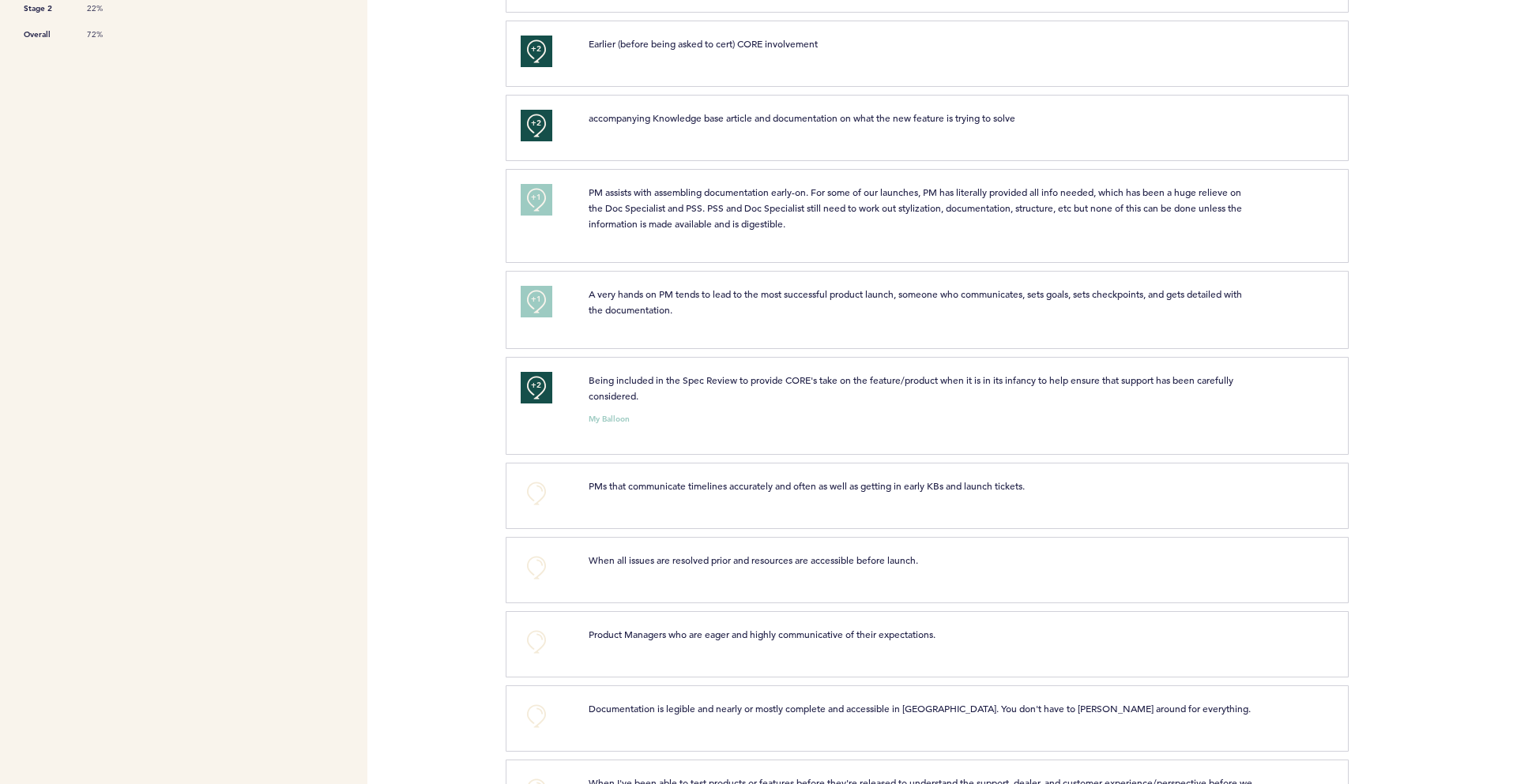
scroll to position [669, 0]
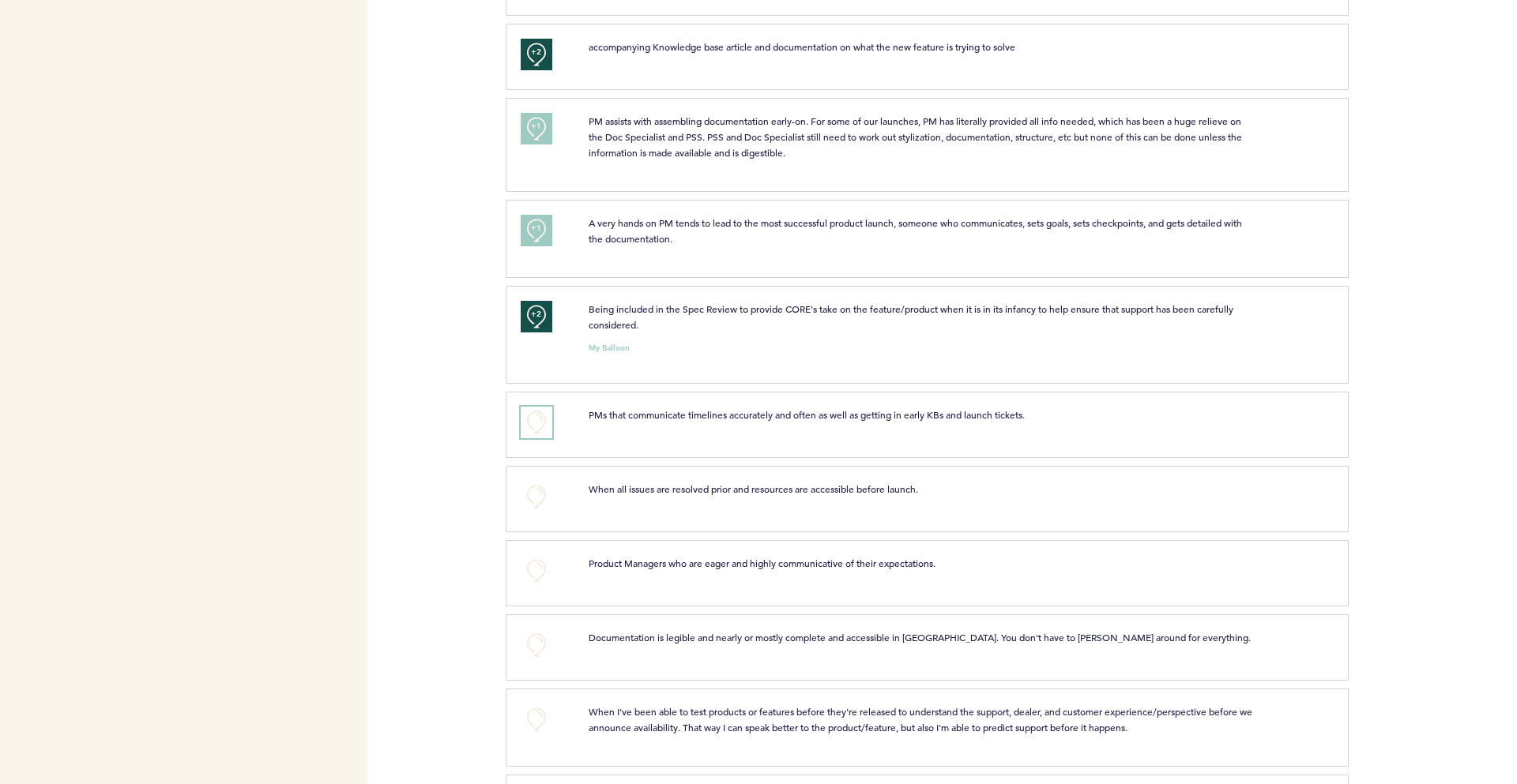
click at [527, 425] on button "+0" at bounding box center [536, 422] width 31 height 31
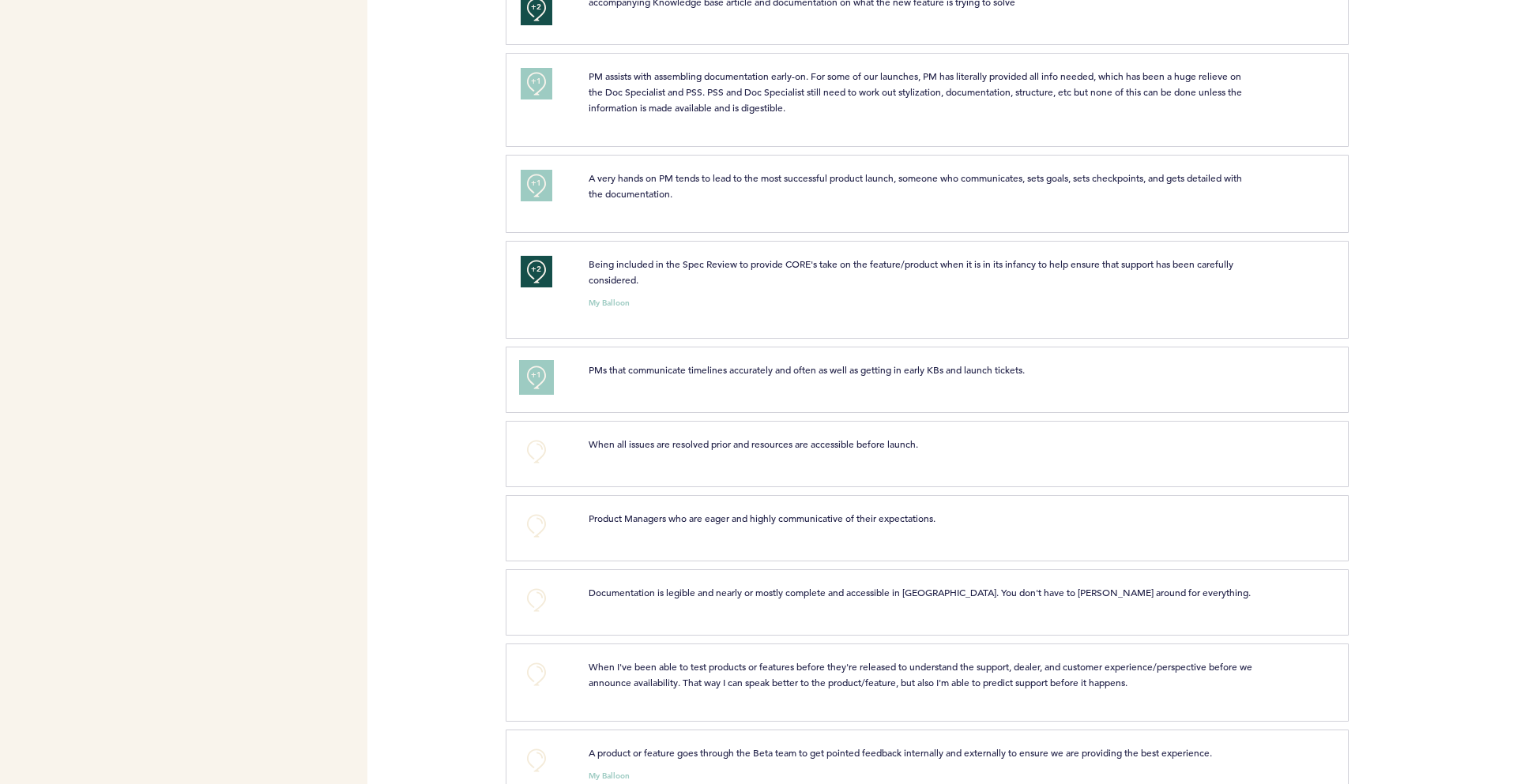
scroll to position [715, 0]
click at [525, 452] on button "+0" at bounding box center [536, 451] width 31 height 31
click at [520, 446] on div "+1" at bounding box center [542, 451] width 68 height 31
click at [525, 448] on button "+1" at bounding box center [536, 451] width 31 height 31
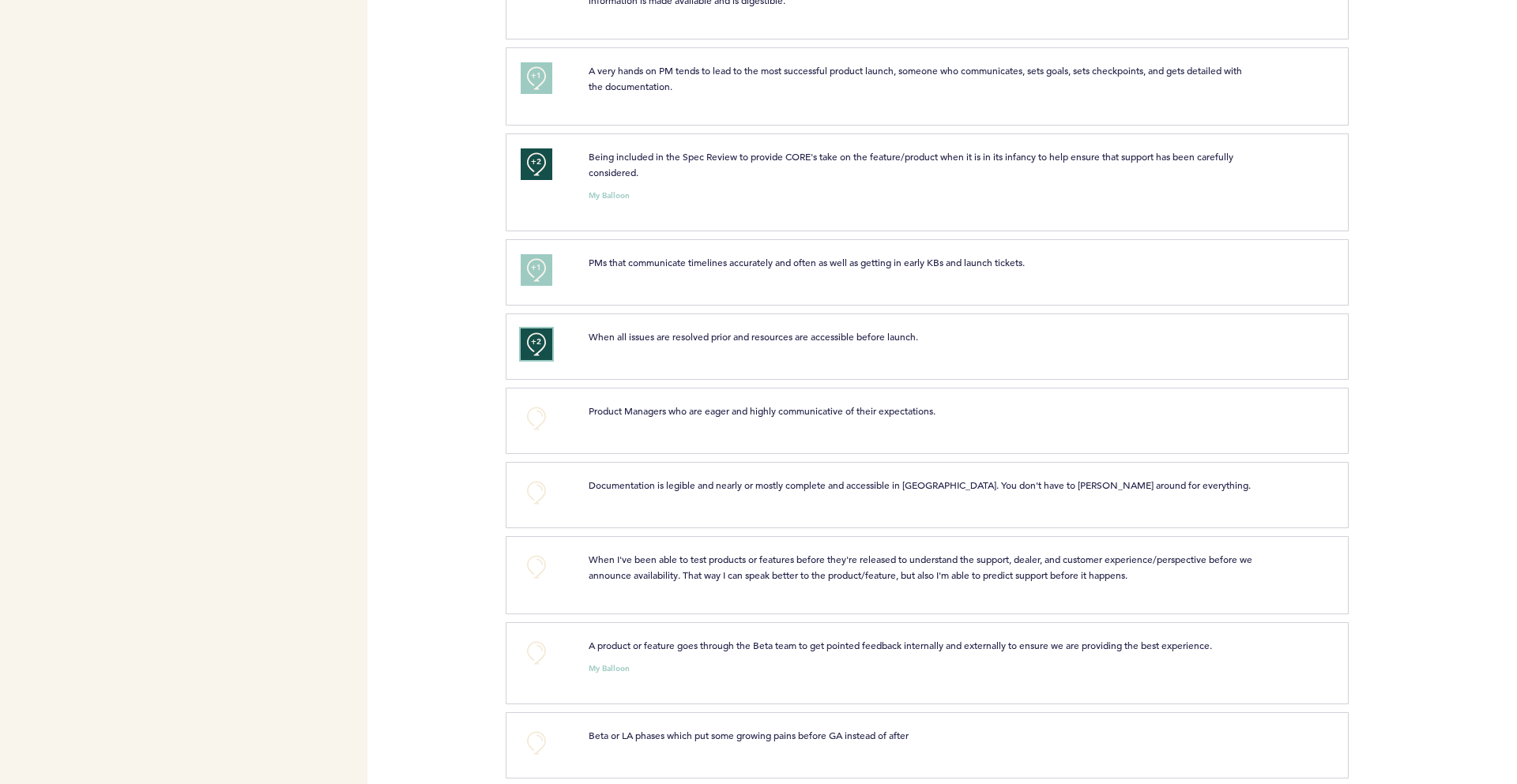
scroll to position [843, 0]
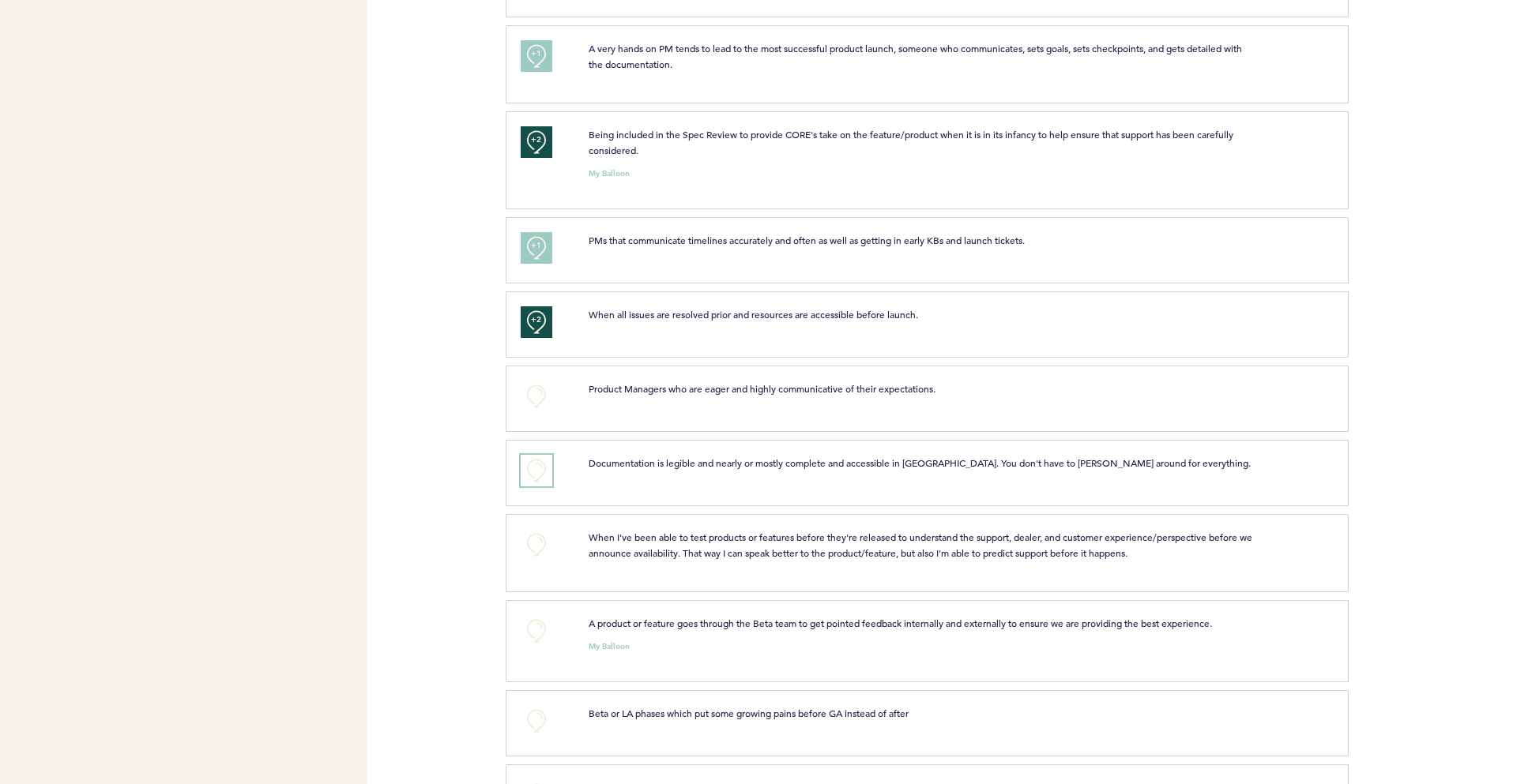
click at [534, 474] on button "+0" at bounding box center [536, 470] width 31 height 31
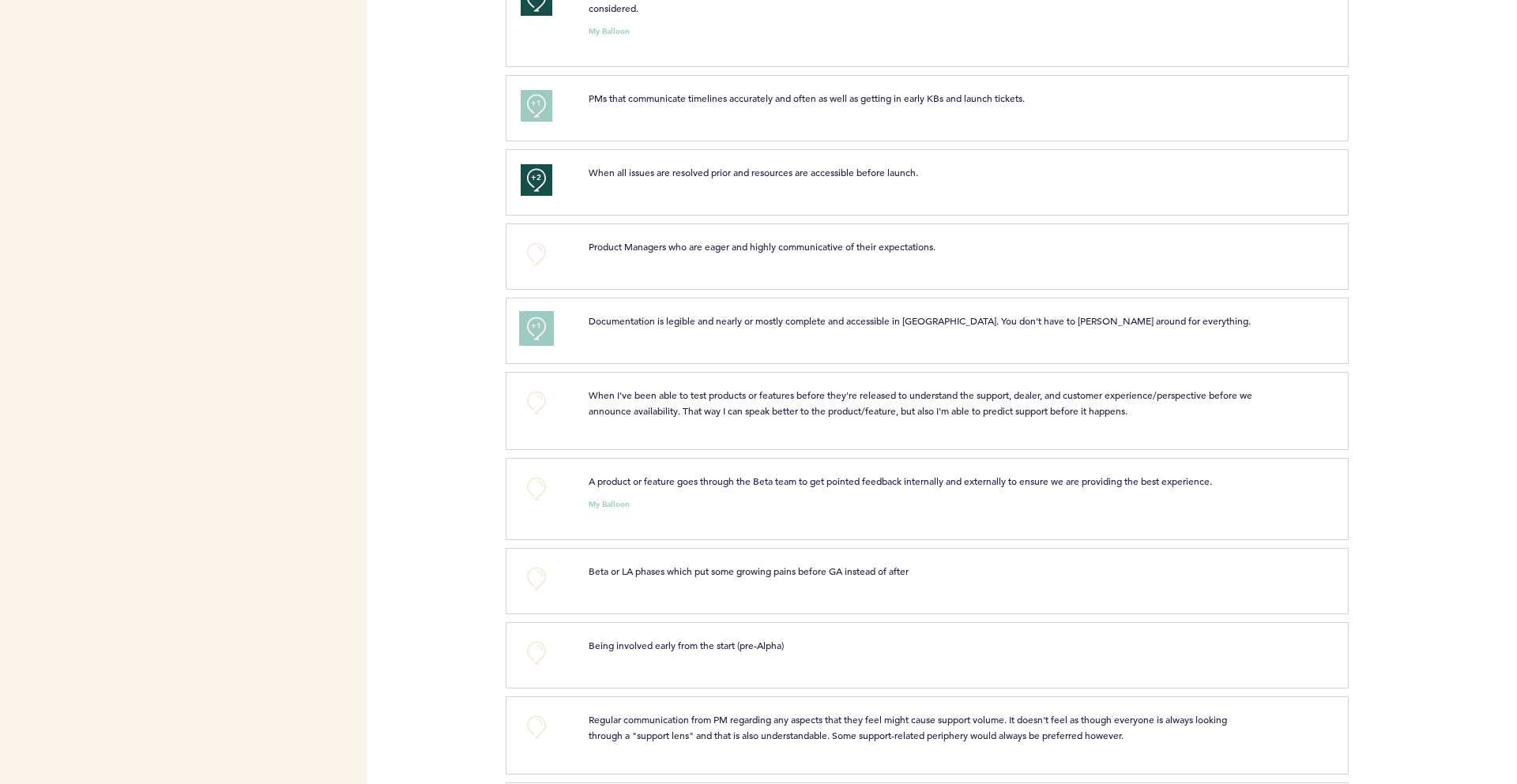
scroll to position [1043, 0]
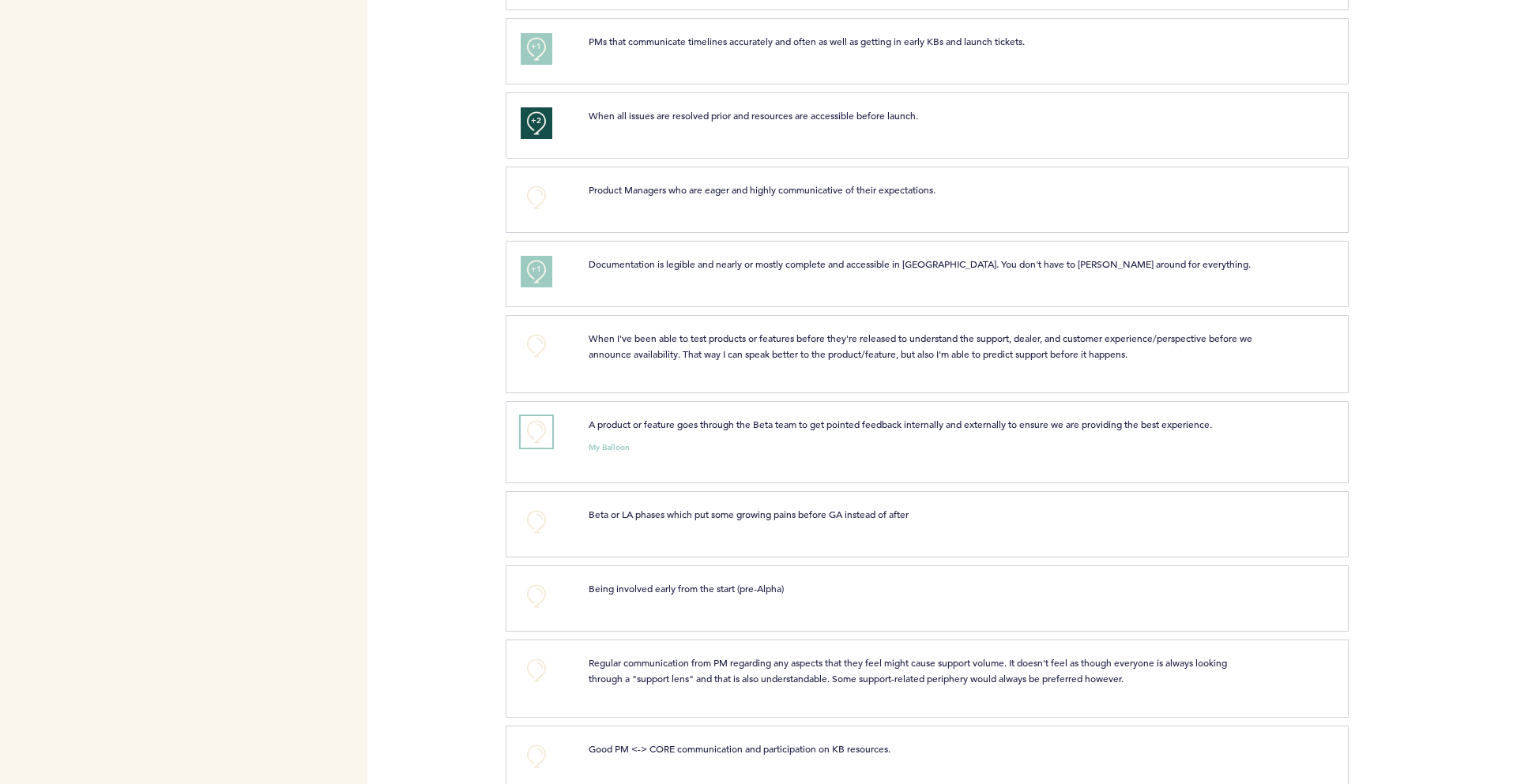
click at [543, 431] on button "+0" at bounding box center [536, 431] width 31 height 31
click at [543, 431] on button "+1" at bounding box center [536, 431] width 31 height 31
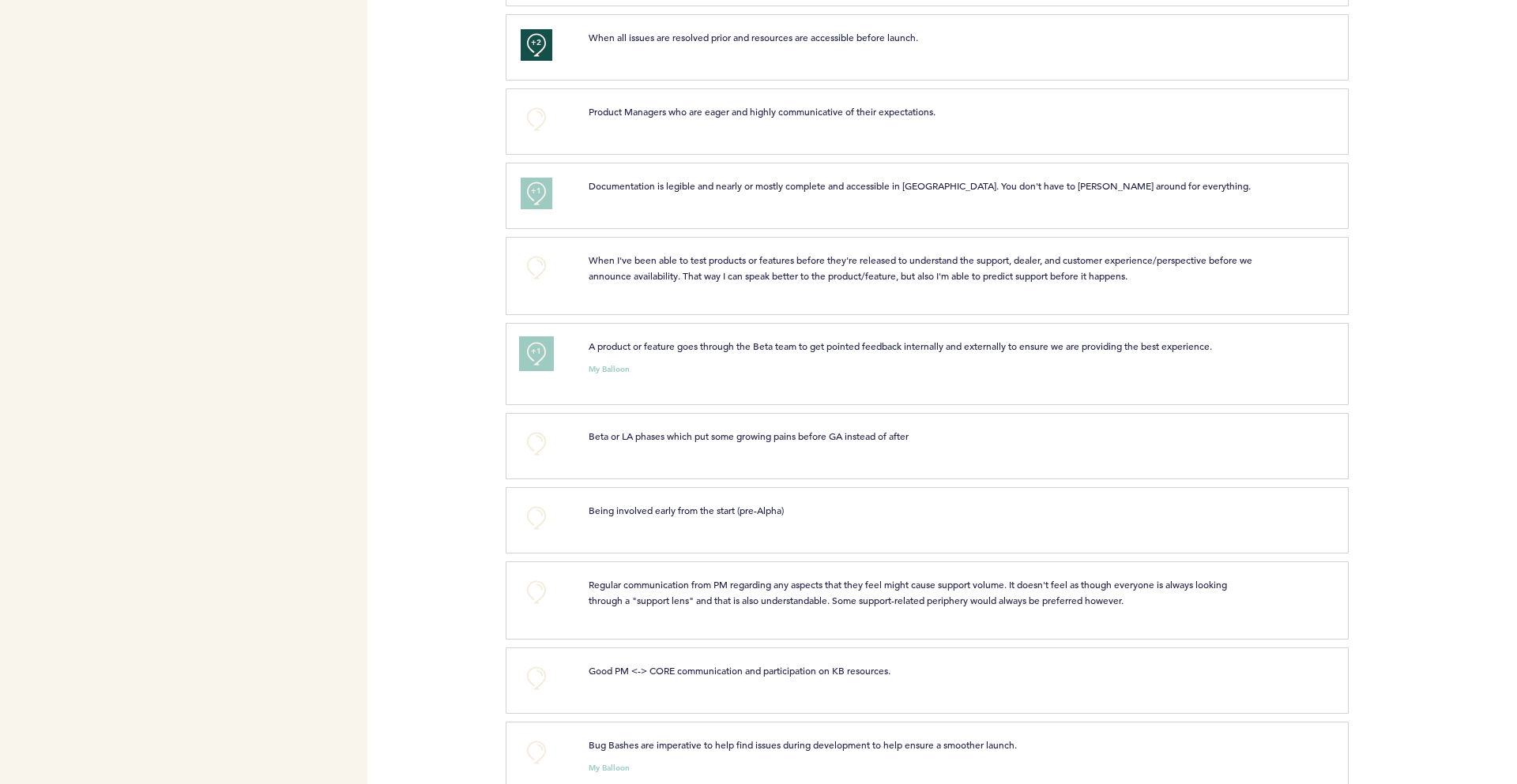
scroll to position [1149, 0]
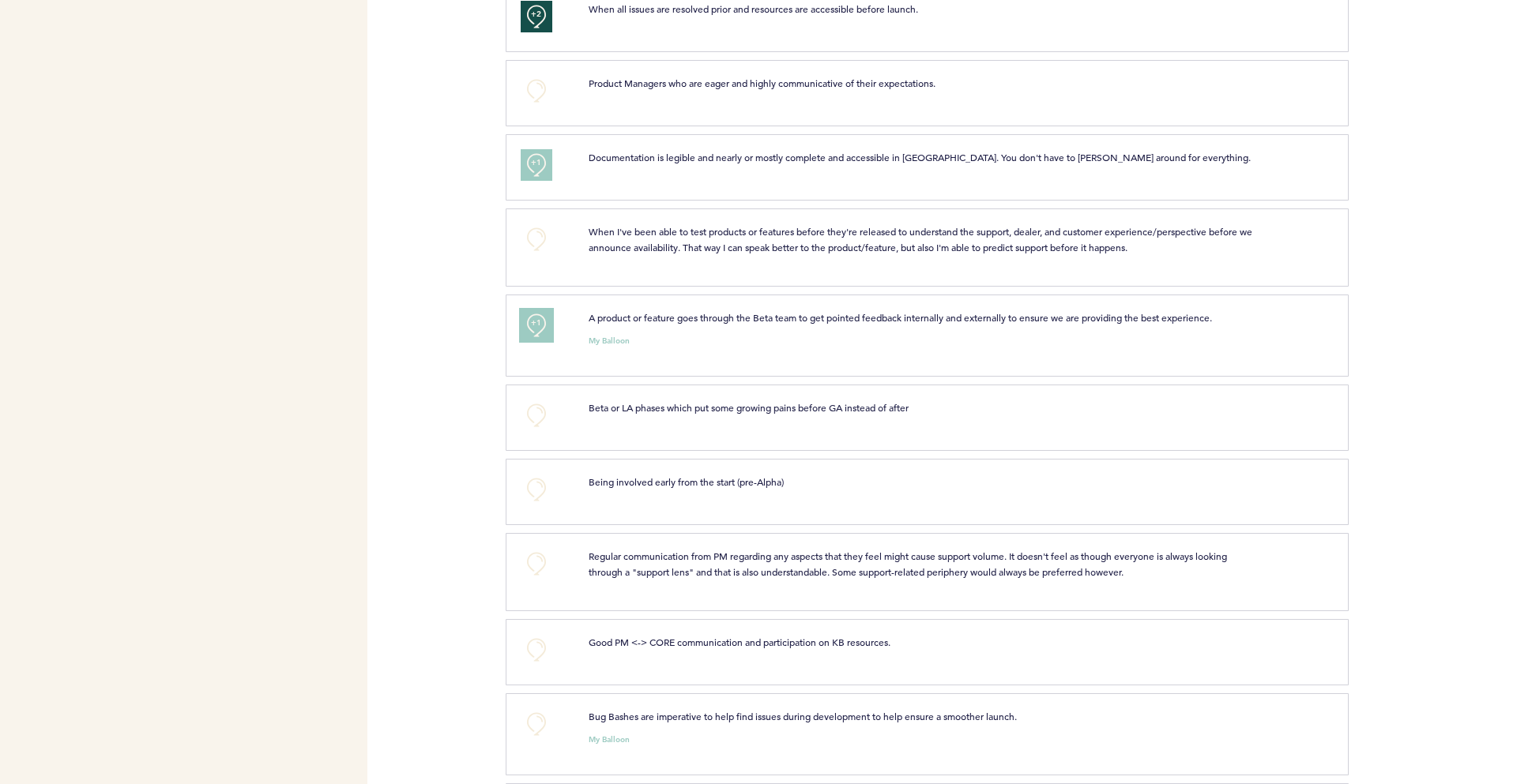
click at [531, 326] on span "+1" at bounding box center [536, 323] width 11 height 16
click at [541, 417] on button "+0" at bounding box center [536, 415] width 31 height 31
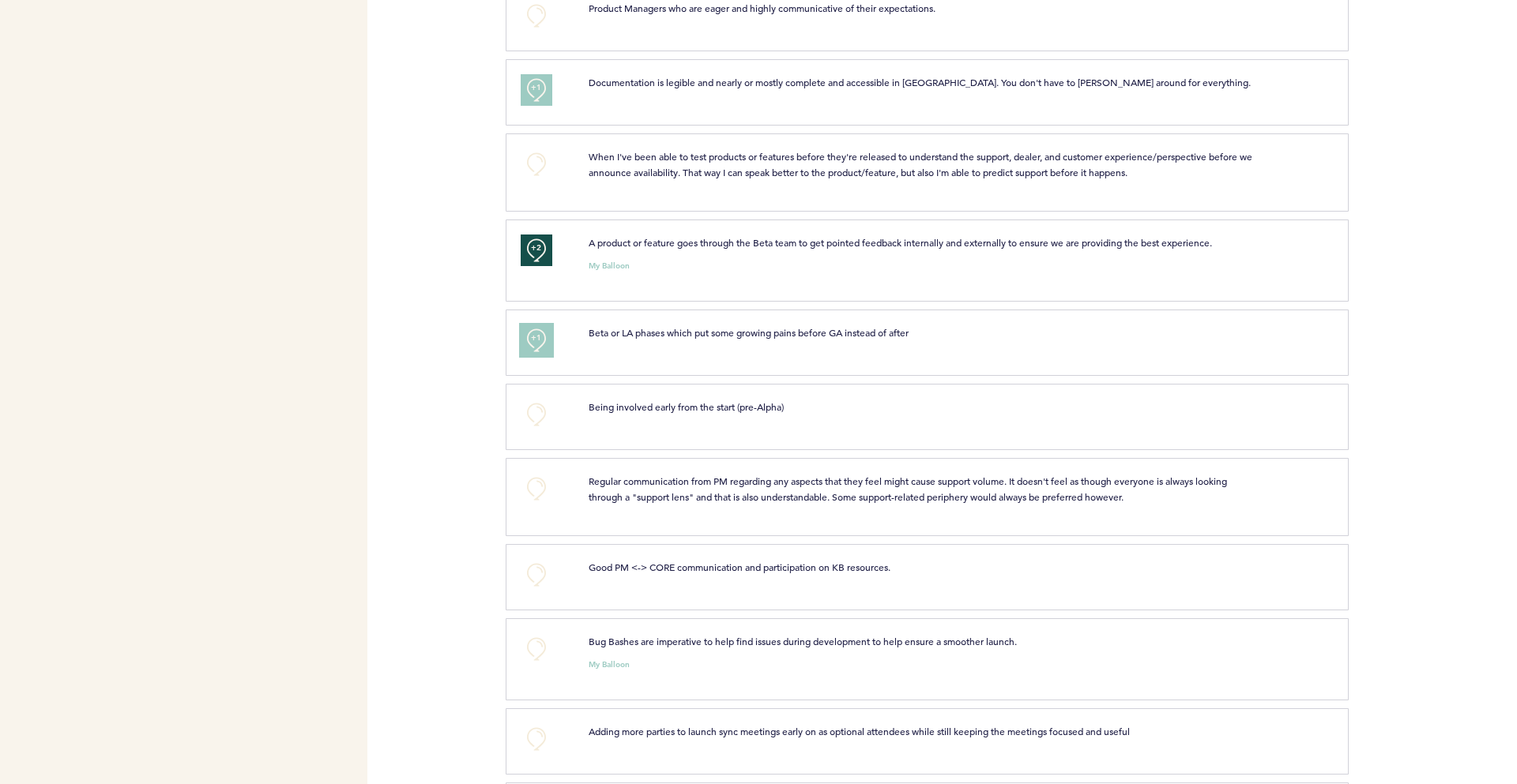
scroll to position [1231, 0]
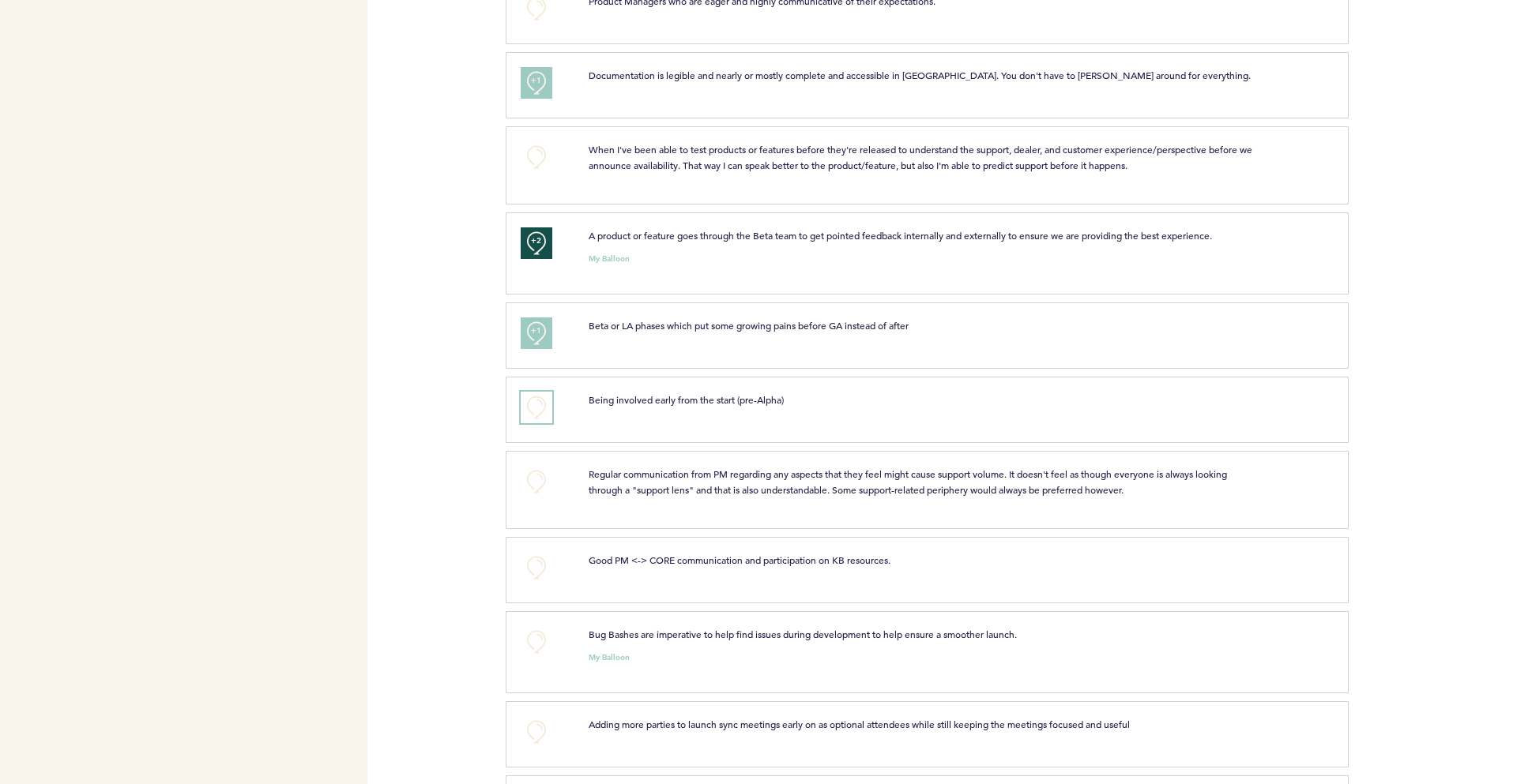
click at [547, 408] on button "+0" at bounding box center [536, 407] width 31 height 31
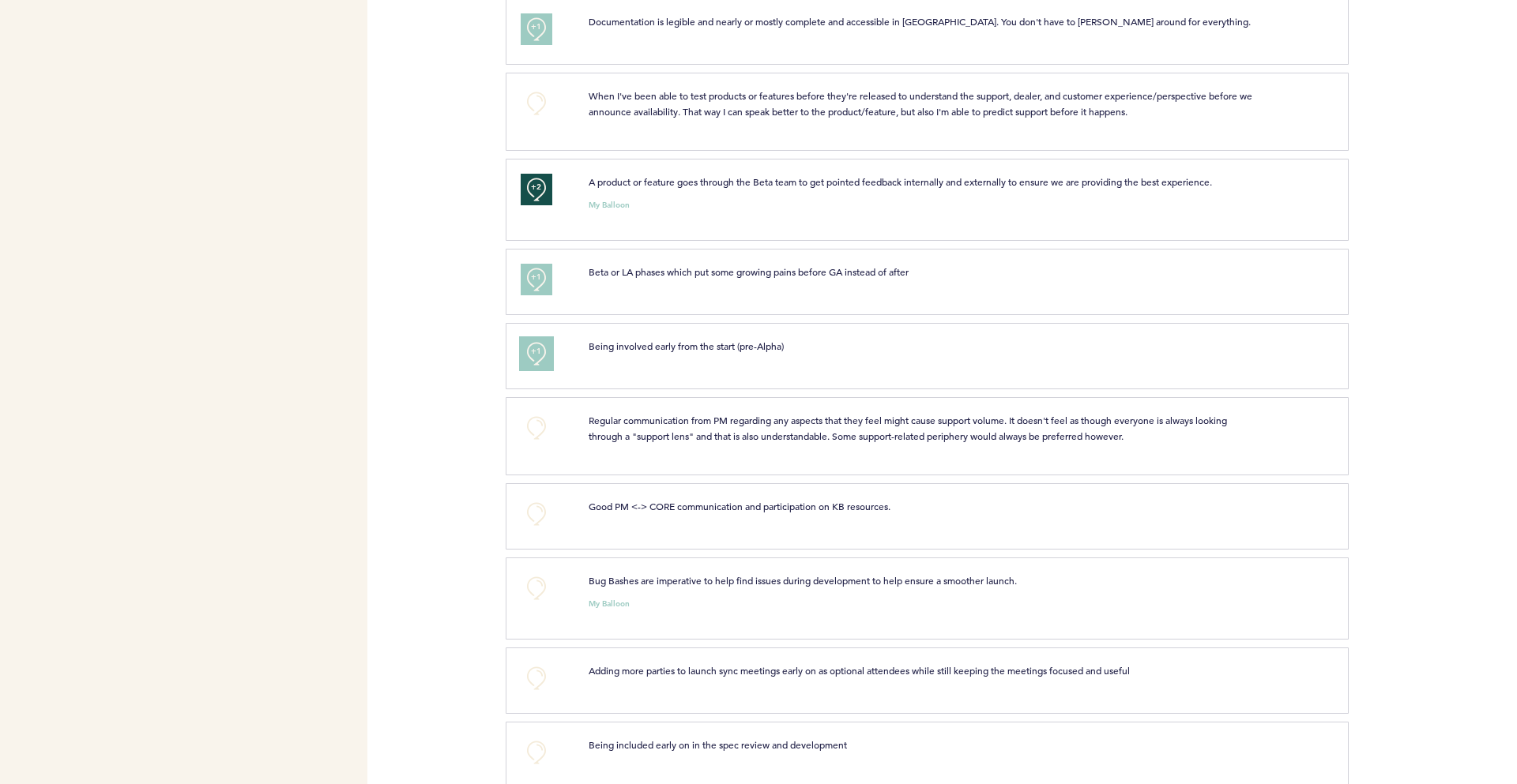
scroll to position [1312, 0]
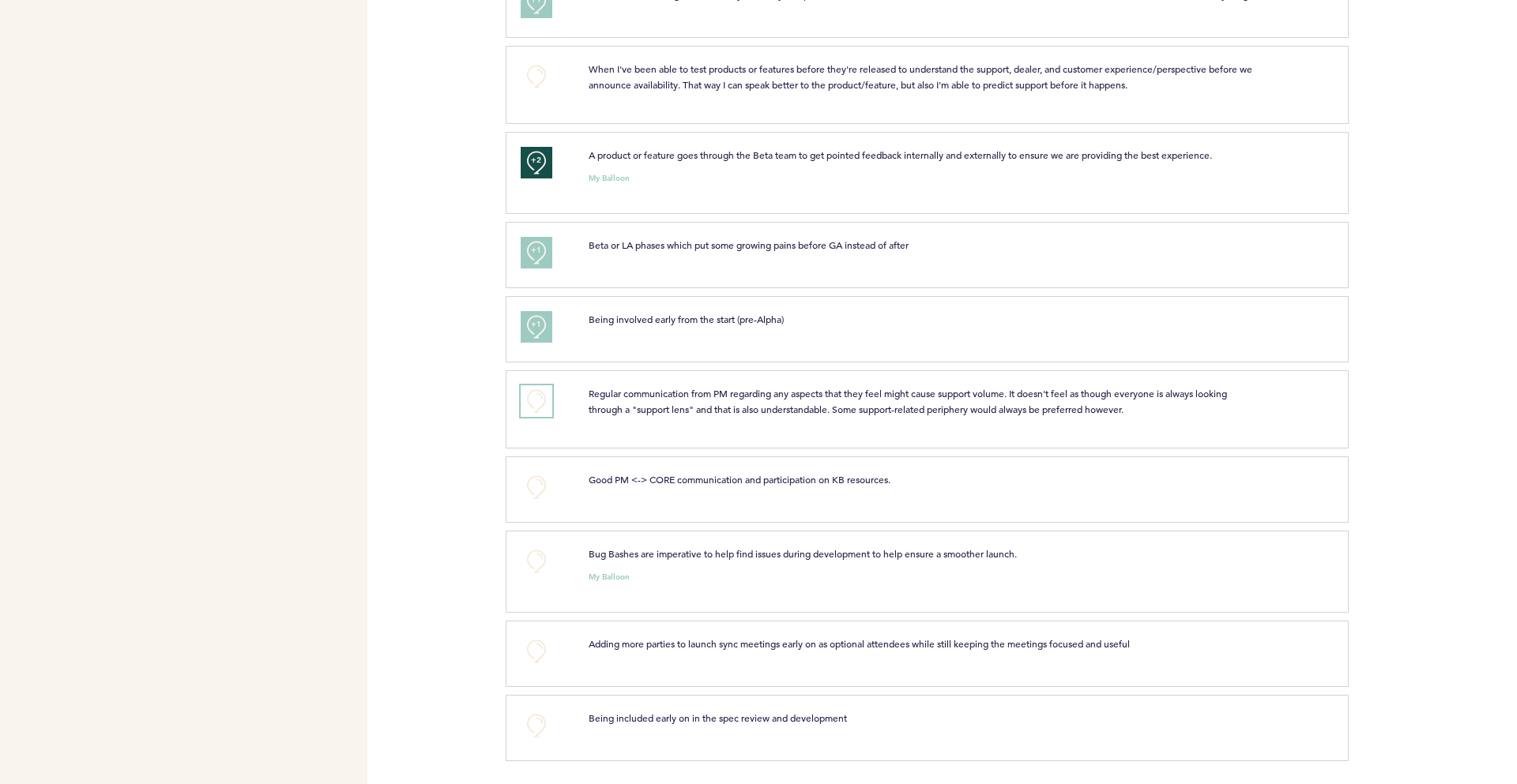
click at [536, 400] on button "+0" at bounding box center [536, 401] width 31 height 31
click at [541, 466] on div "+0 Good PM <-> CORE communication and participation on KB resources. clear subm…" at bounding box center [927, 490] width 843 height 66
click at [533, 487] on button "+0" at bounding box center [536, 487] width 31 height 31
click at [526, 563] on button "+0" at bounding box center [536, 561] width 31 height 31
click at [535, 558] on span "+1" at bounding box center [536, 559] width 11 height 16
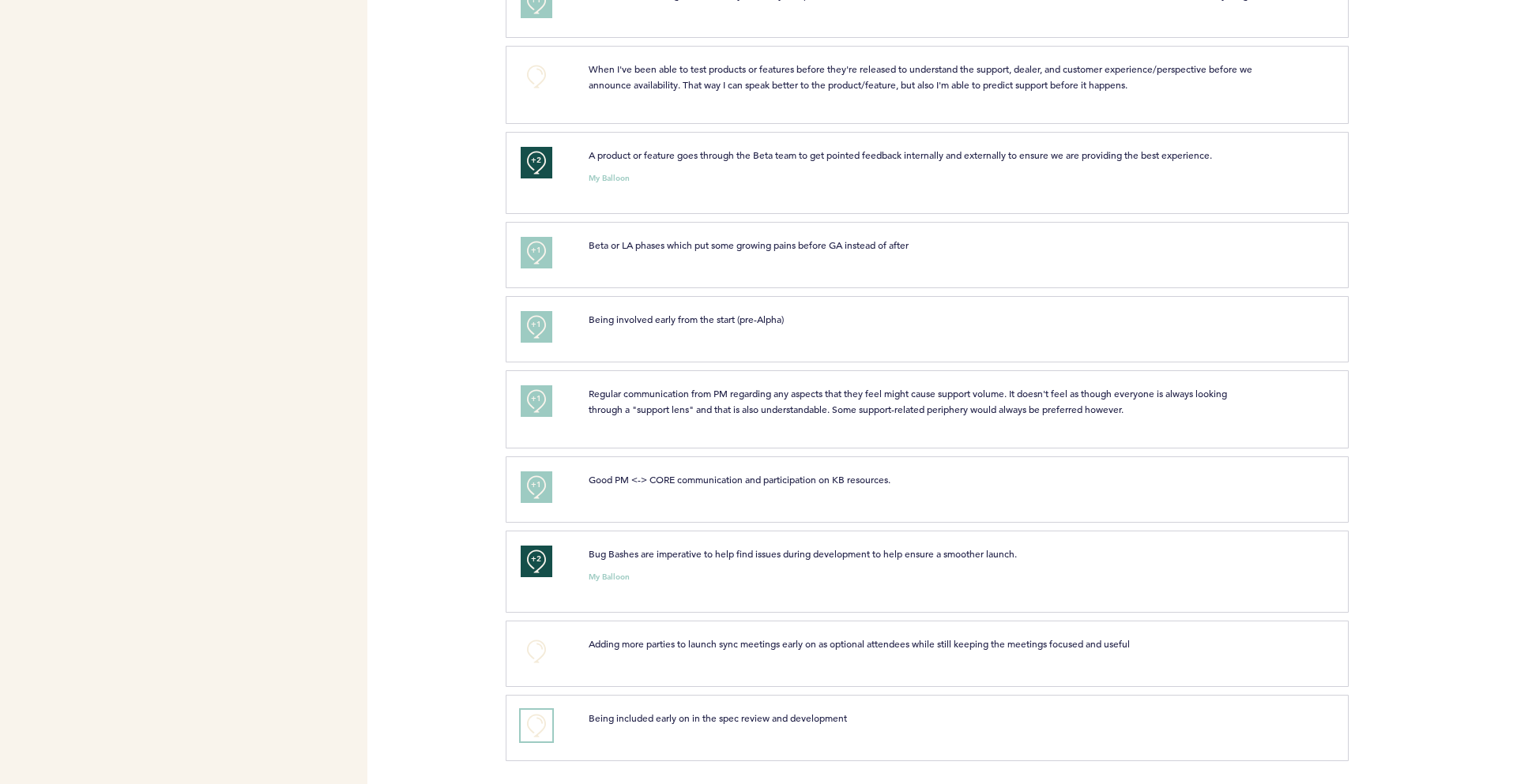
click at [542, 721] on button "+0" at bounding box center [536, 726] width 31 height 31
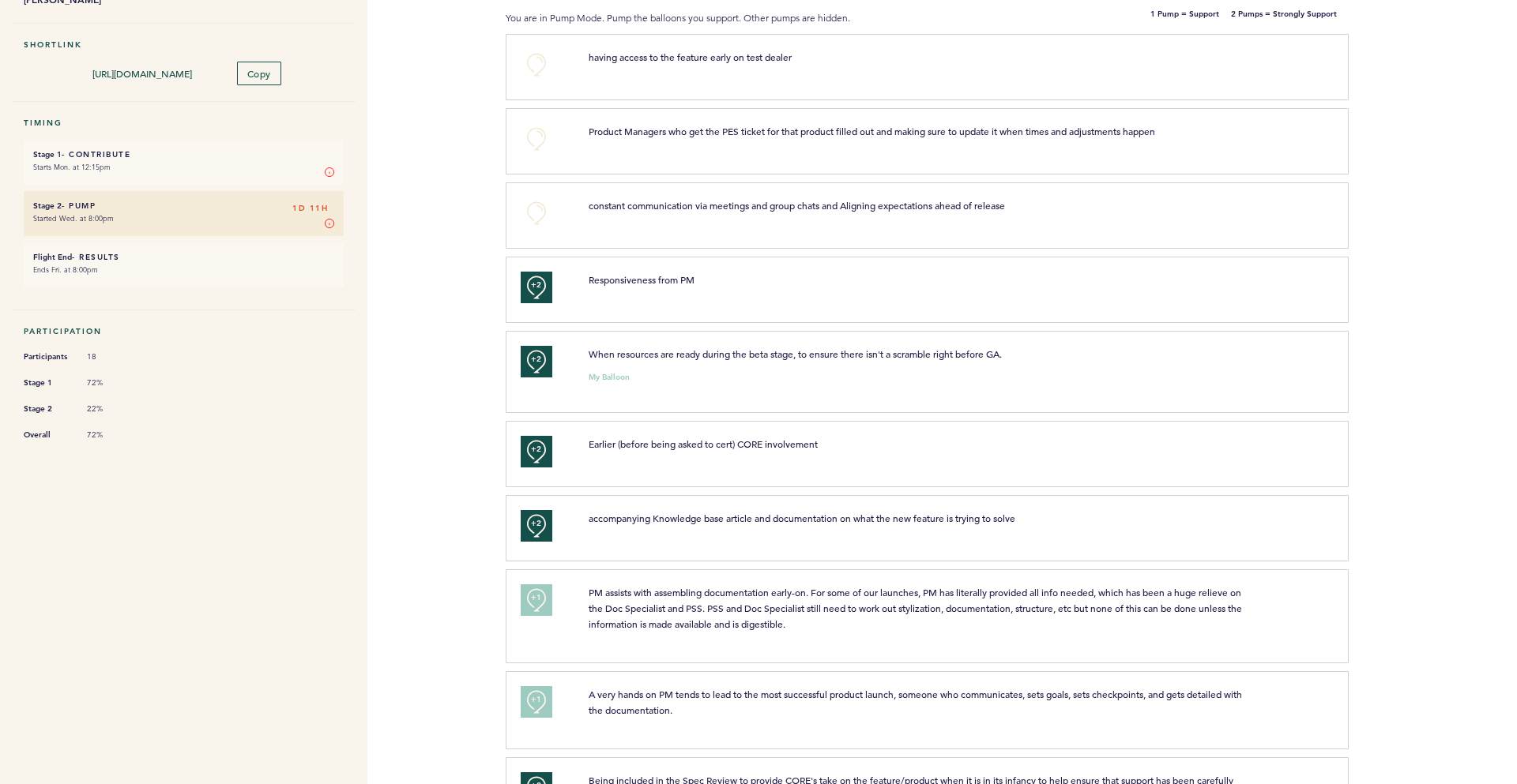
scroll to position [0, 0]
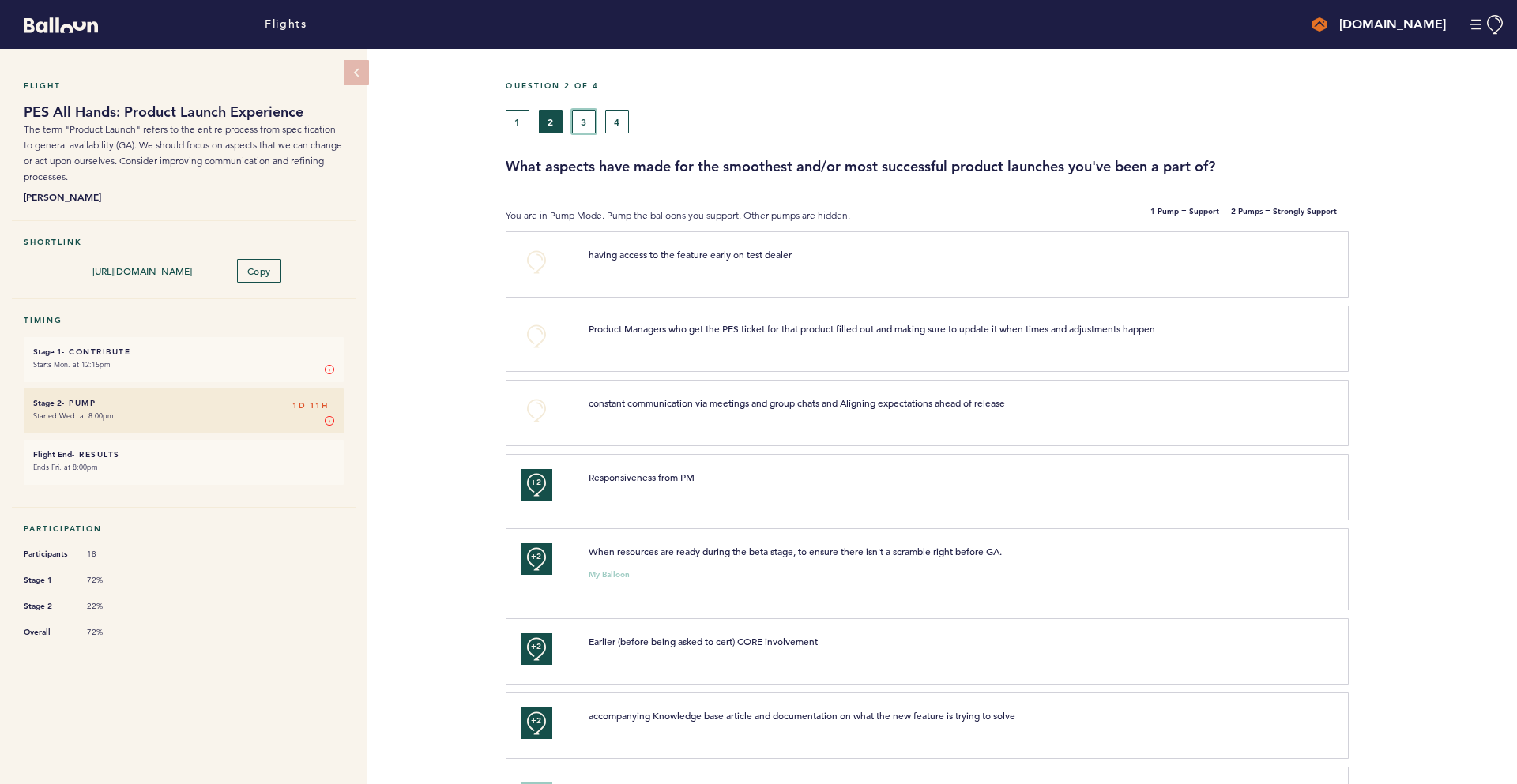
click at [588, 122] on button "3" at bounding box center [584, 122] width 24 height 24
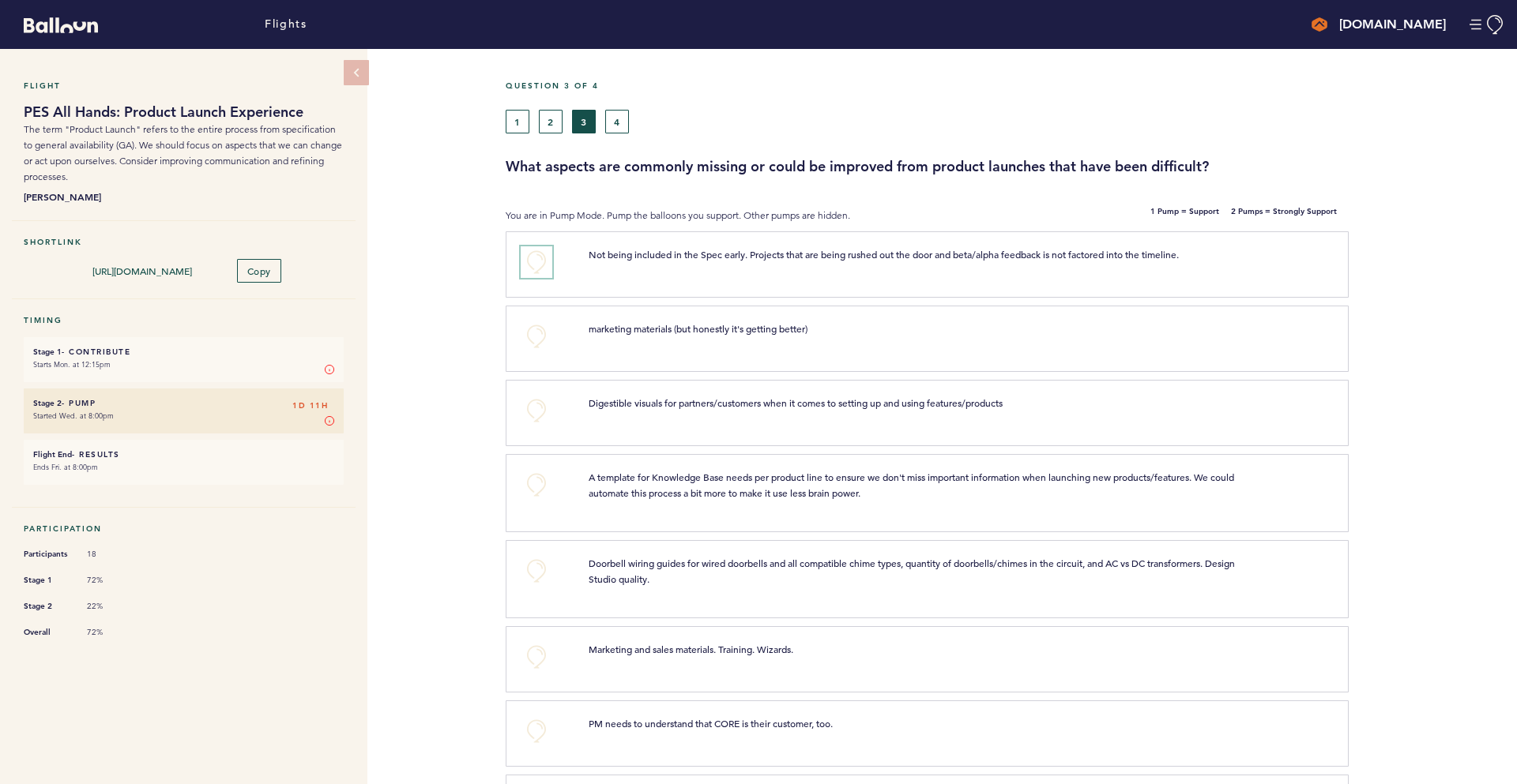
click at [541, 257] on button "+0" at bounding box center [536, 261] width 31 height 31
click at [541, 257] on span "+1" at bounding box center [536, 260] width 11 height 16
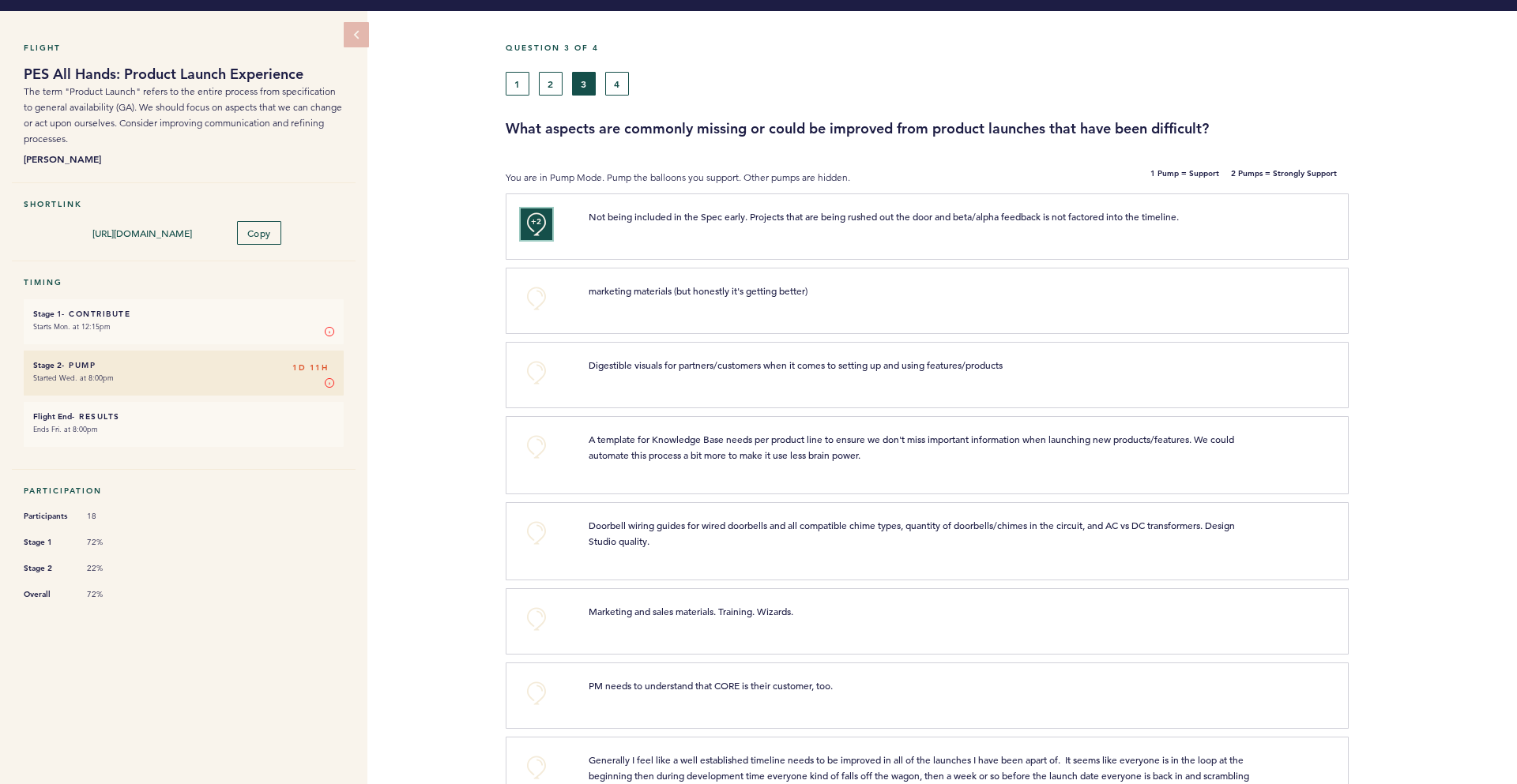
scroll to position [60, 0]
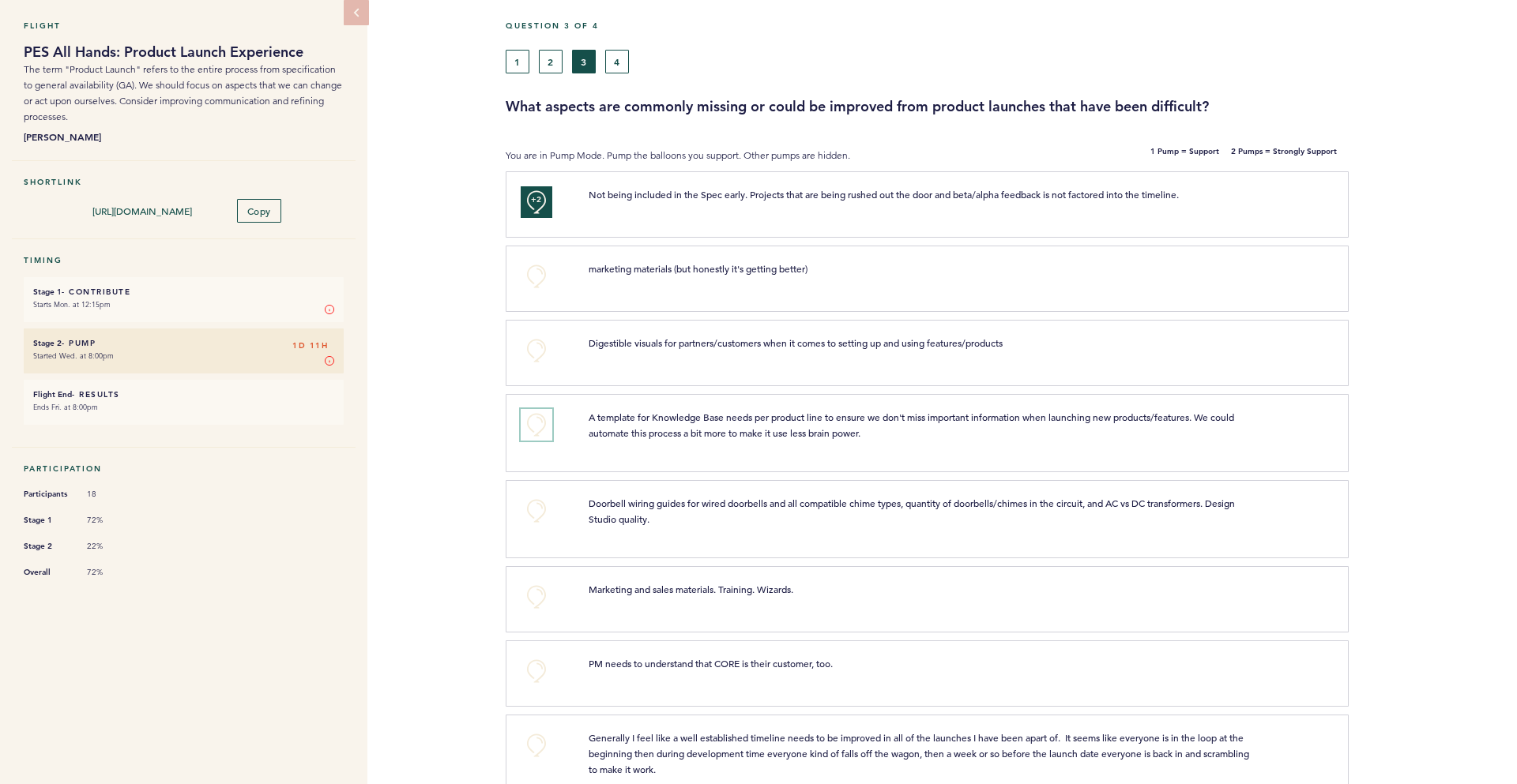
click at [537, 426] on button "+0" at bounding box center [536, 425] width 31 height 31
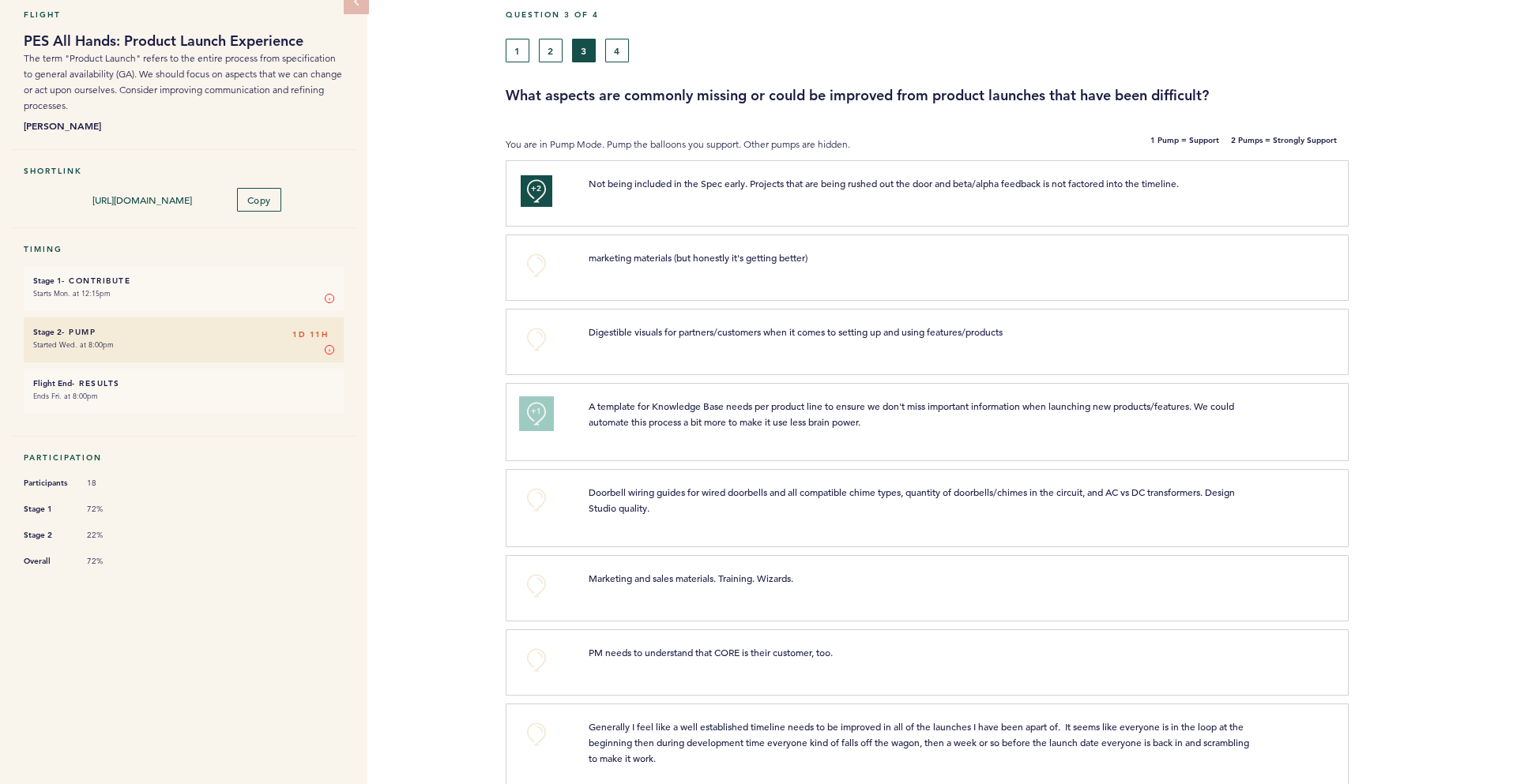
scroll to position [202, 0]
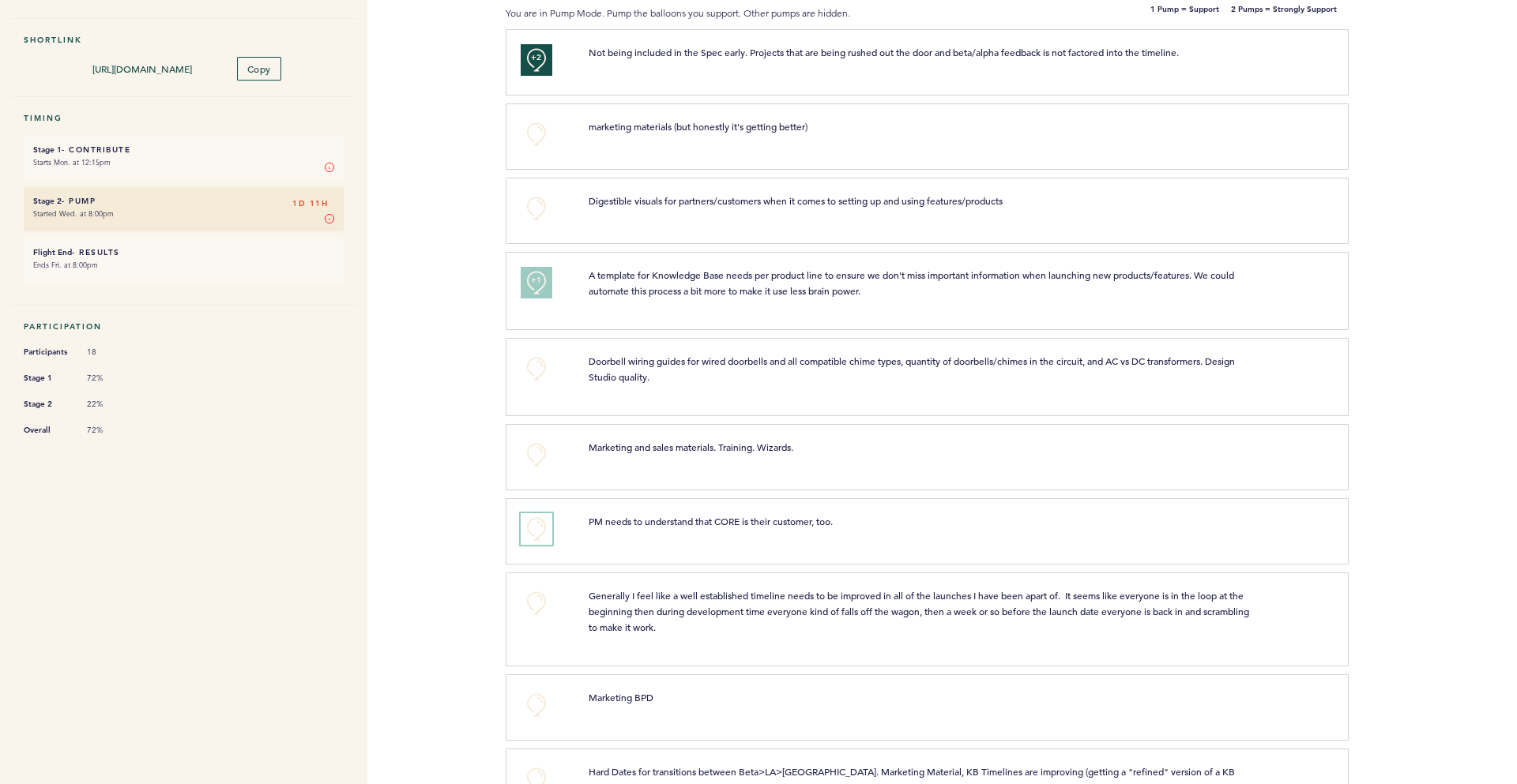
click at [543, 525] on button "+0" at bounding box center [536, 529] width 31 height 31
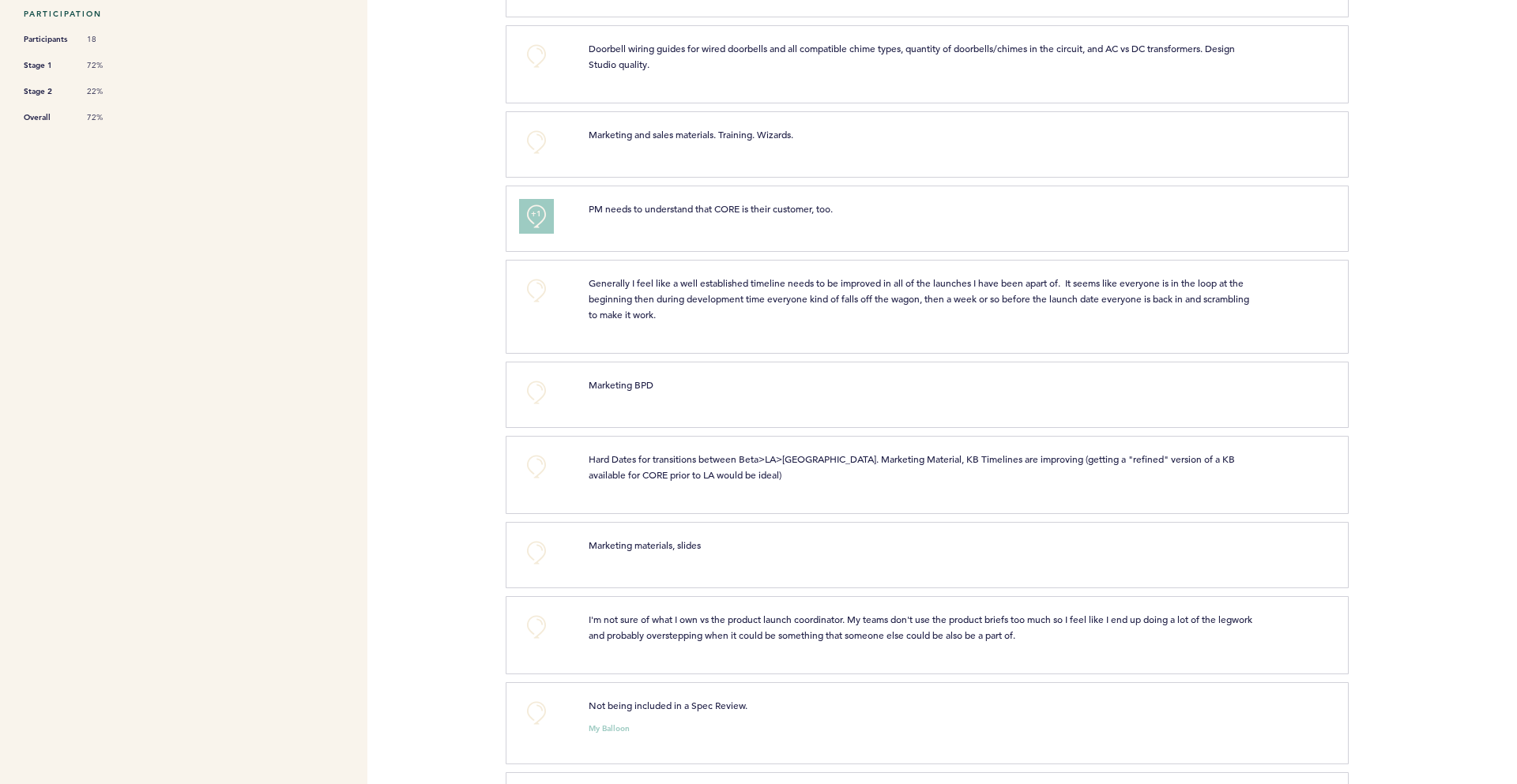
scroll to position [604, 0]
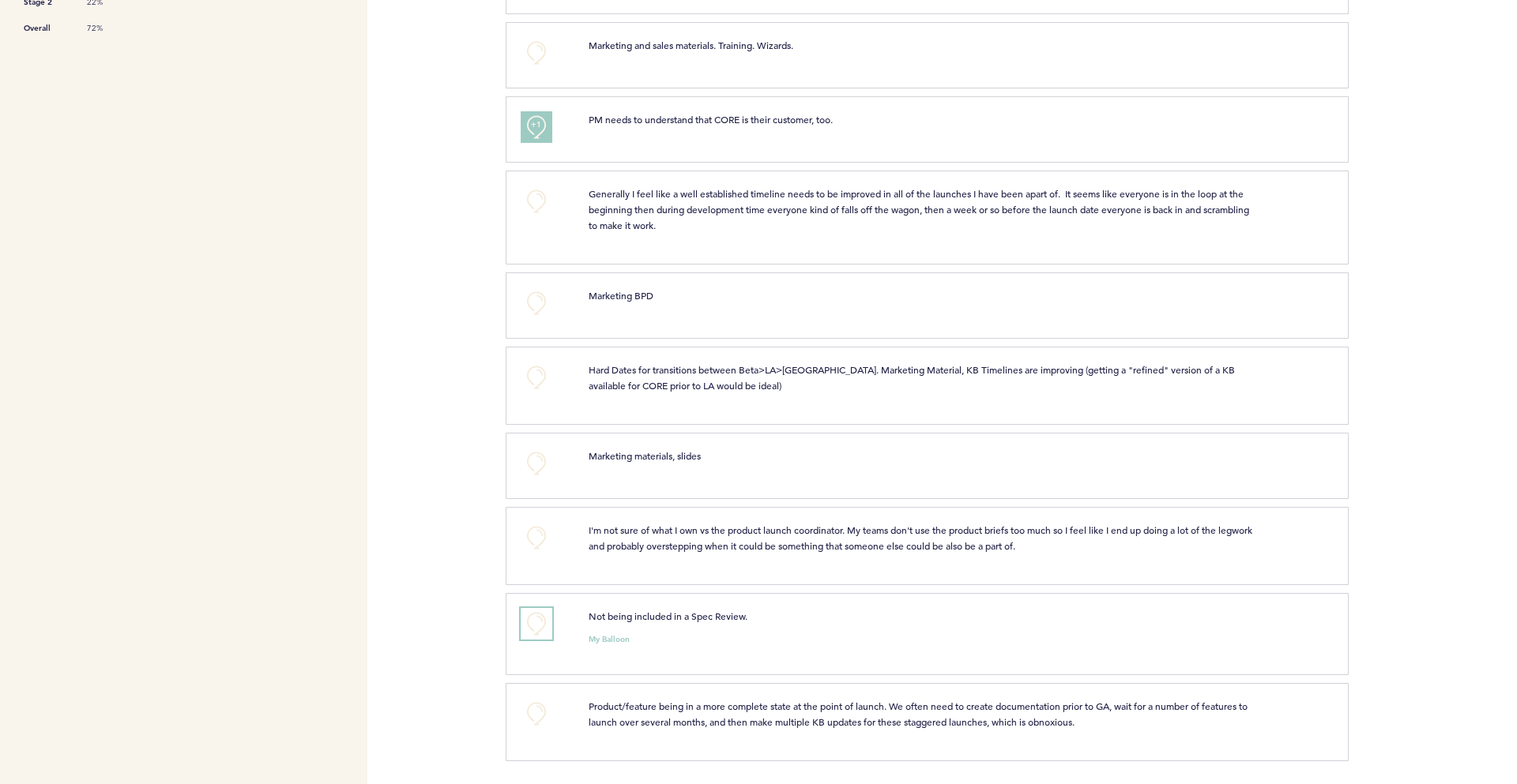
click at [542, 620] on button "+0" at bounding box center [536, 623] width 31 height 31
click at [542, 620] on button "+1" at bounding box center [536, 623] width 31 height 31
click at [545, 712] on button "+0" at bounding box center [536, 714] width 31 height 31
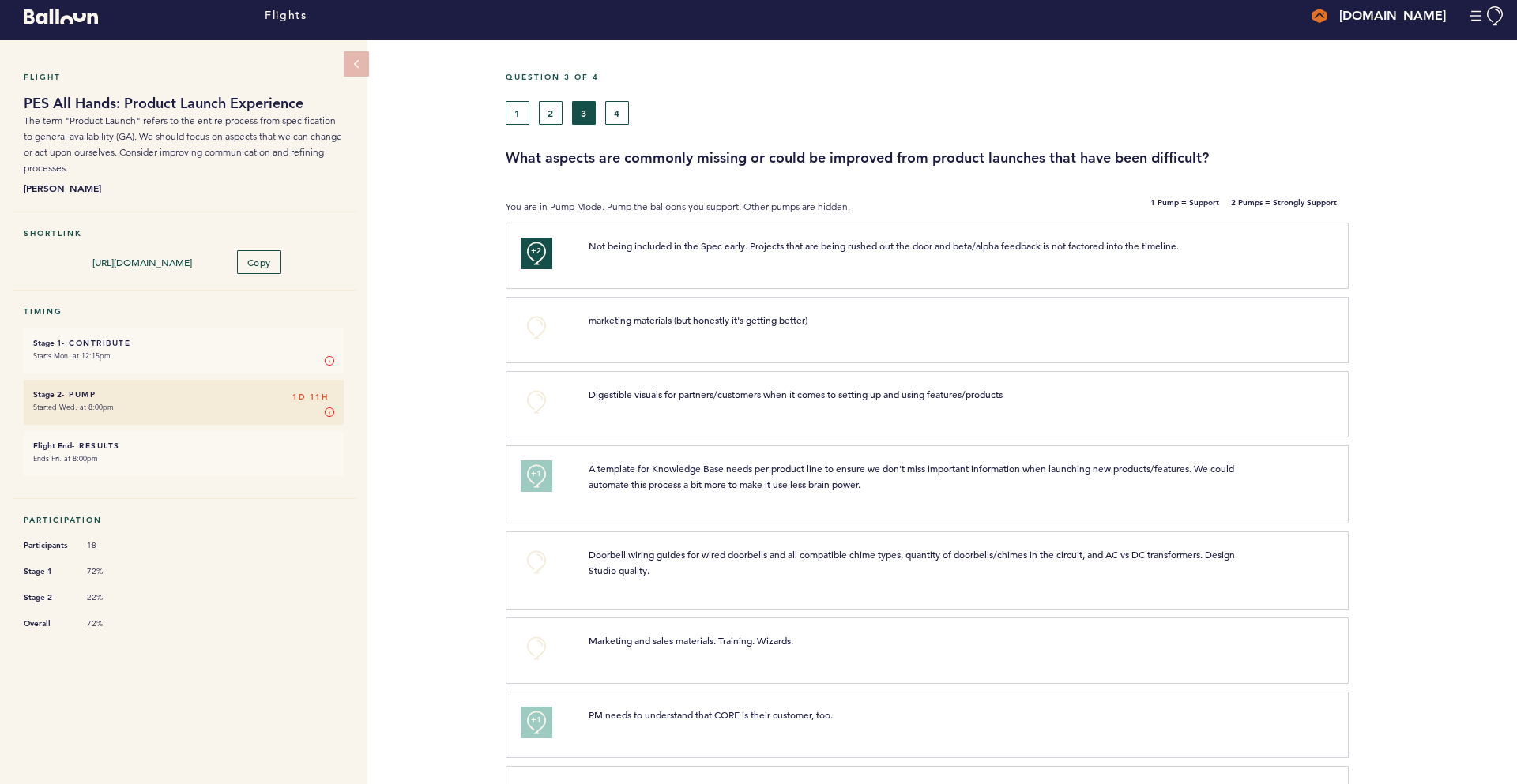
scroll to position [0, 0]
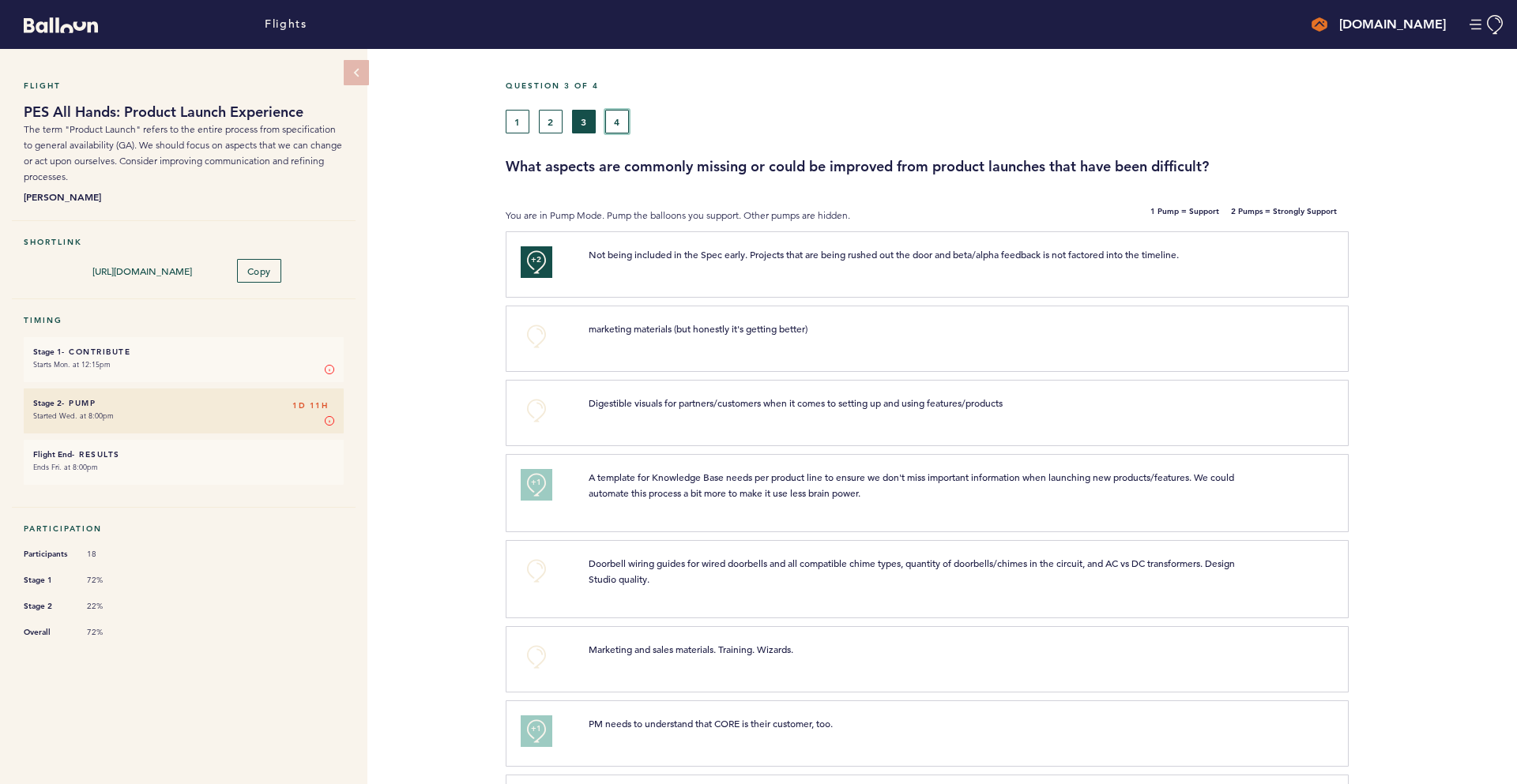
click at [620, 126] on button "4" at bounding box center [617, 122] width 24 height 24
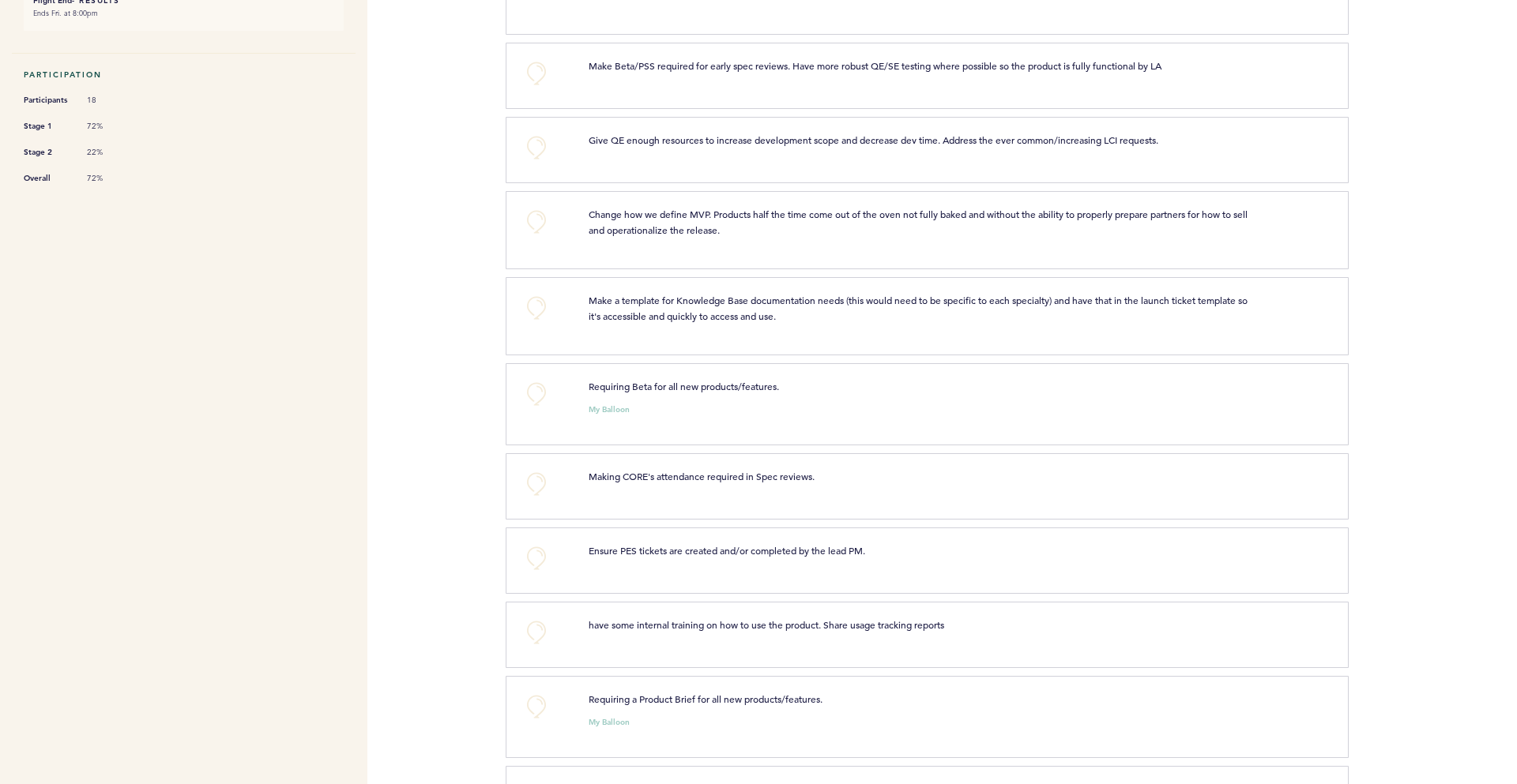
scroll to position [776, 0]
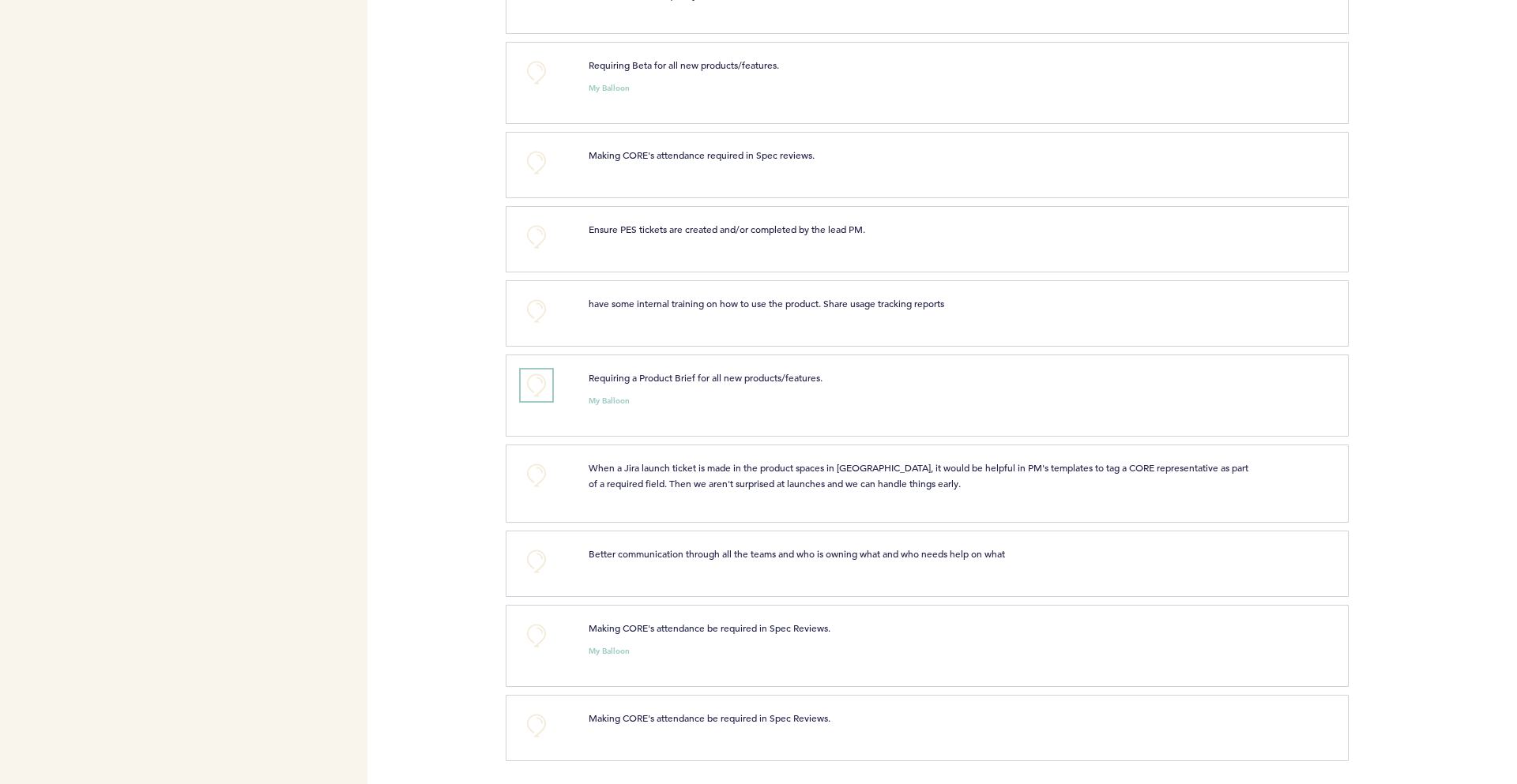
click at [532, 381] on button "+0" at bounding box center [536, 385] width 31 height 31
click at [536, 385] on span "+1" at bounding box center [536, 383] width 11 height 16
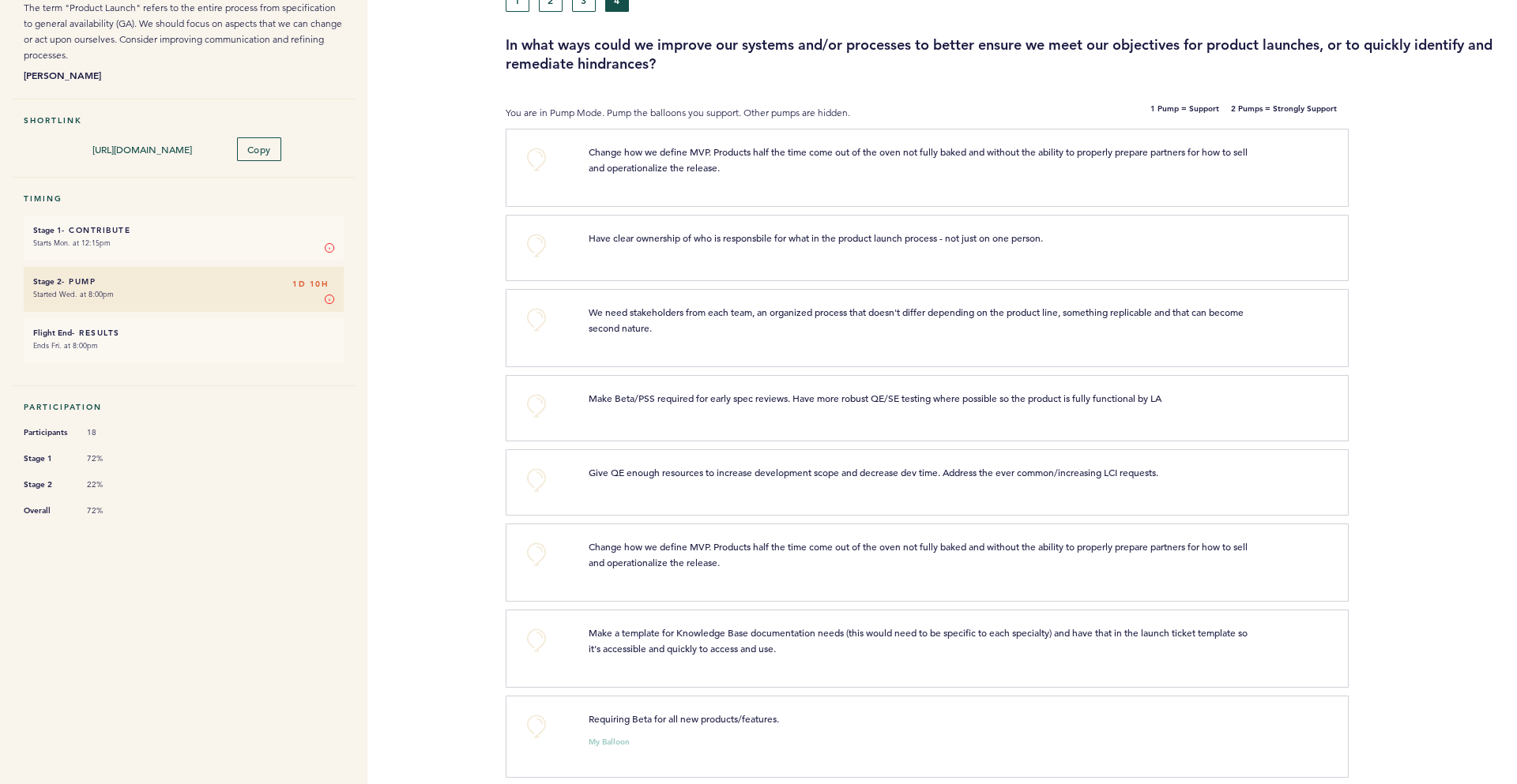
scroll to position [195, 0]
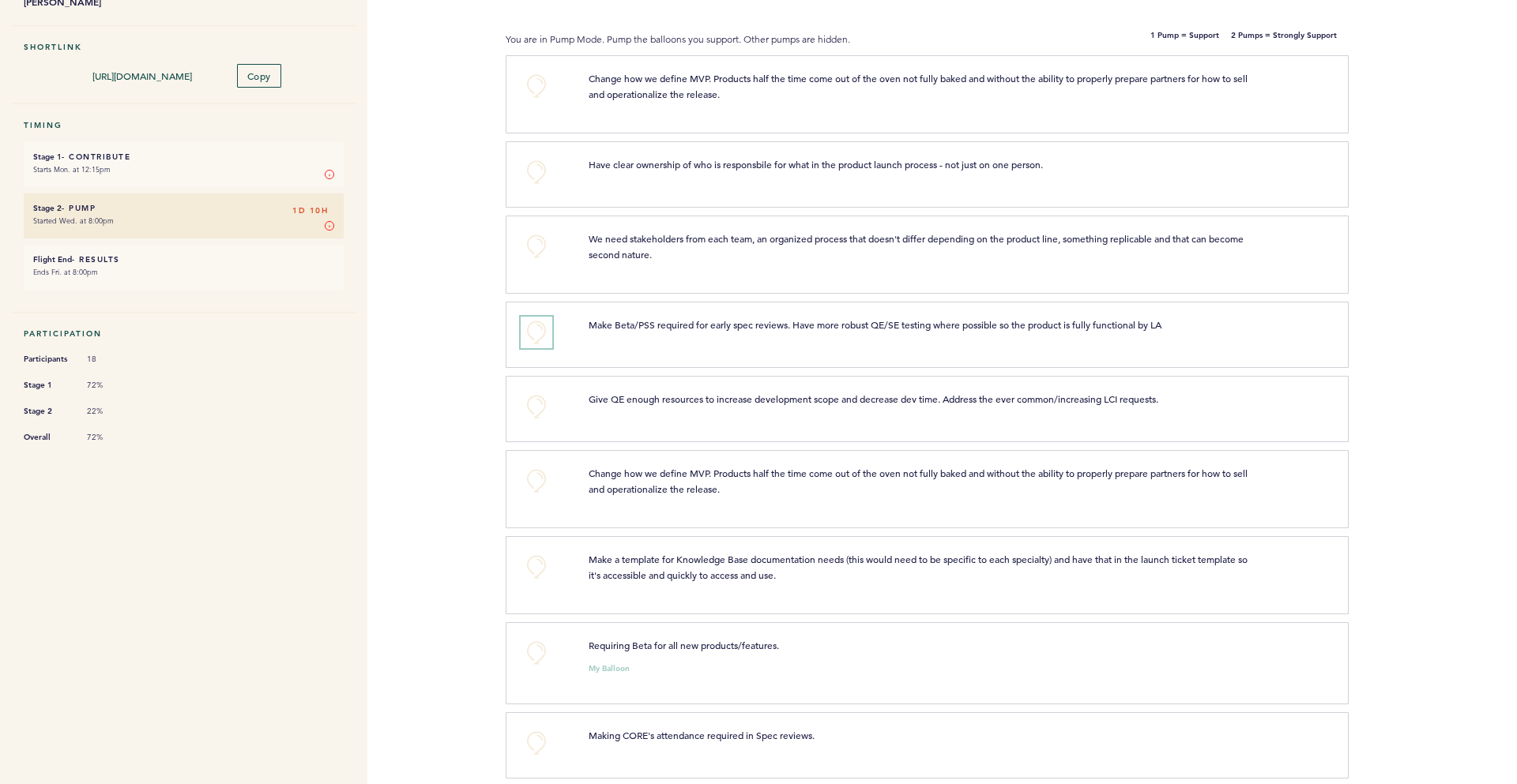
click at [545, 328] on button "+0" at bounding box center [536, 332] width 31 height 31
click at [532, 330] on span "+1" at bounding box center [536, 330] width 11 height 16
click at [538, 408] on button "+0" at bounding box center [536, 406] width 31 height 31
click at [0, 0] on span "+0" at bounding box center [0, 0] width 0 height 0
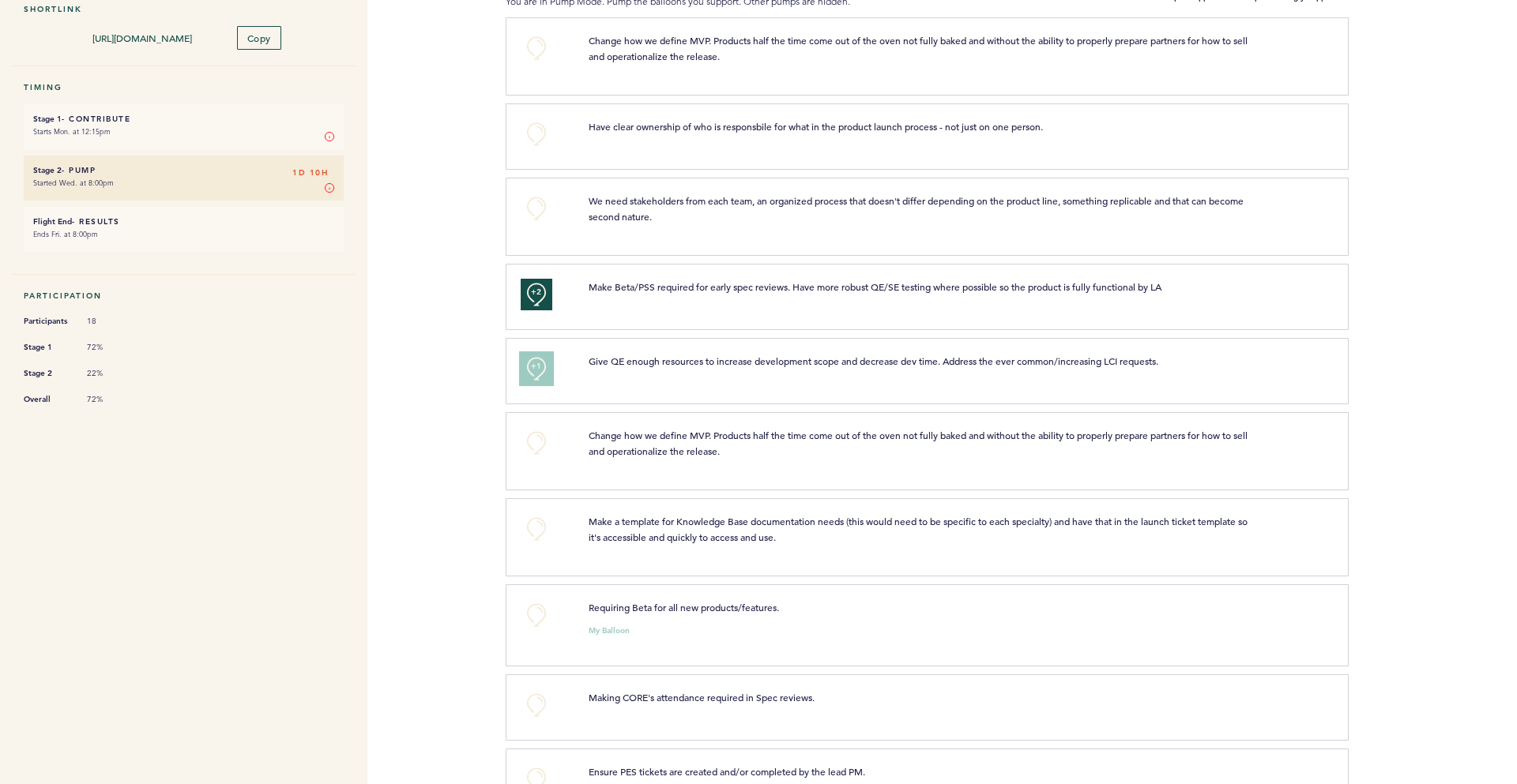
scroll to position [264, 0]
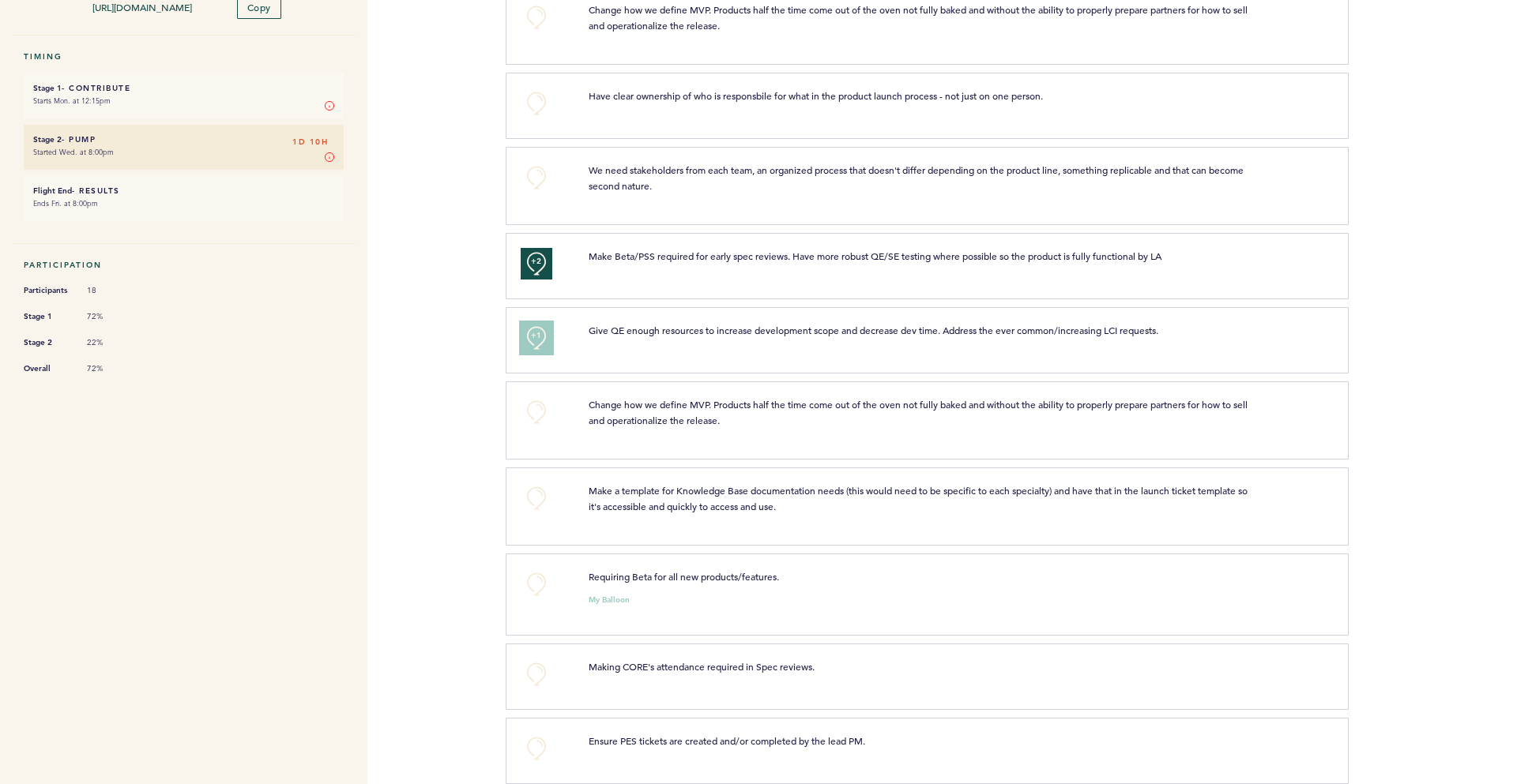
click at [545, 334] on button "+1" at bounding box center [536, 337] width 31 height 31
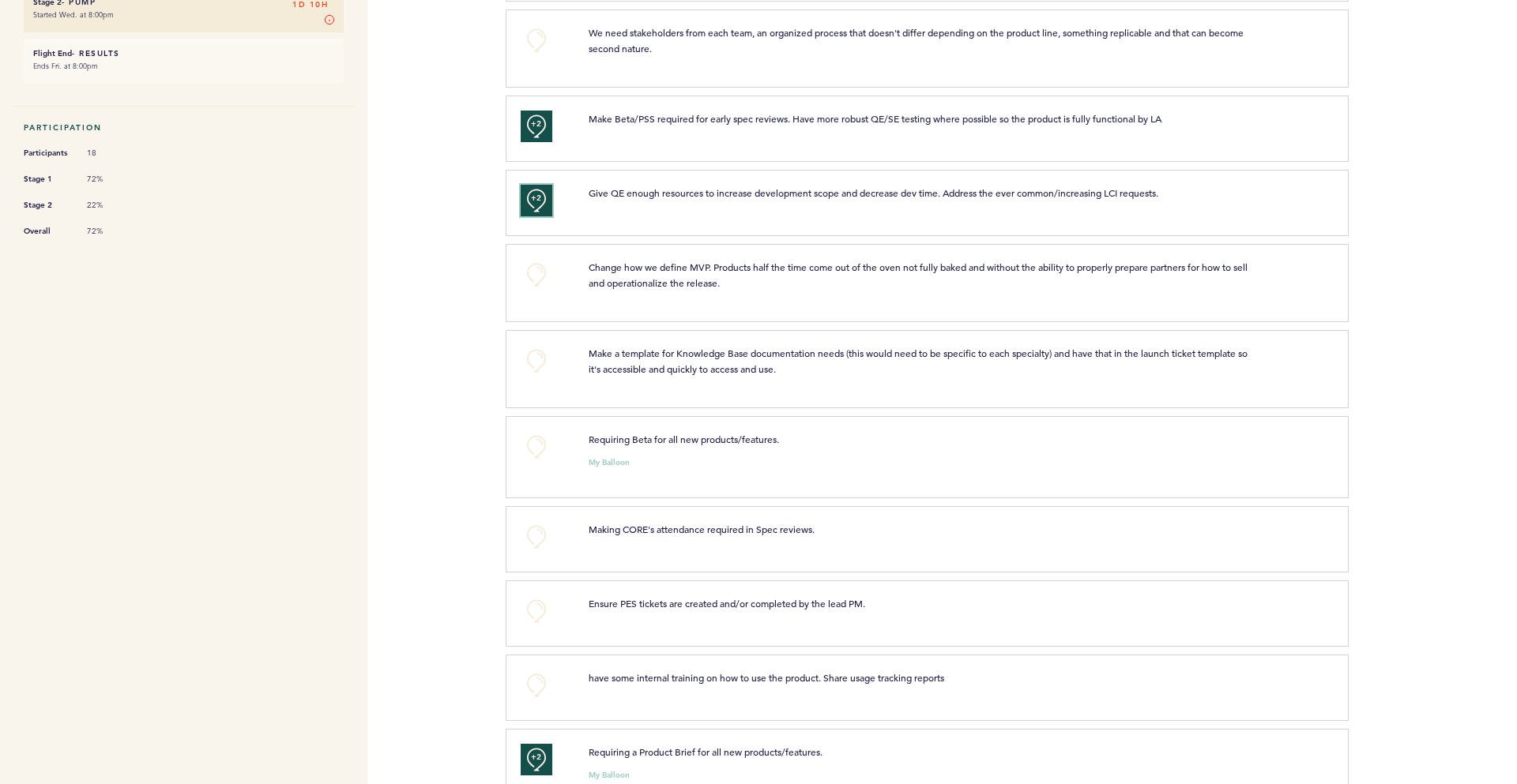
scroll to position [408, 0]
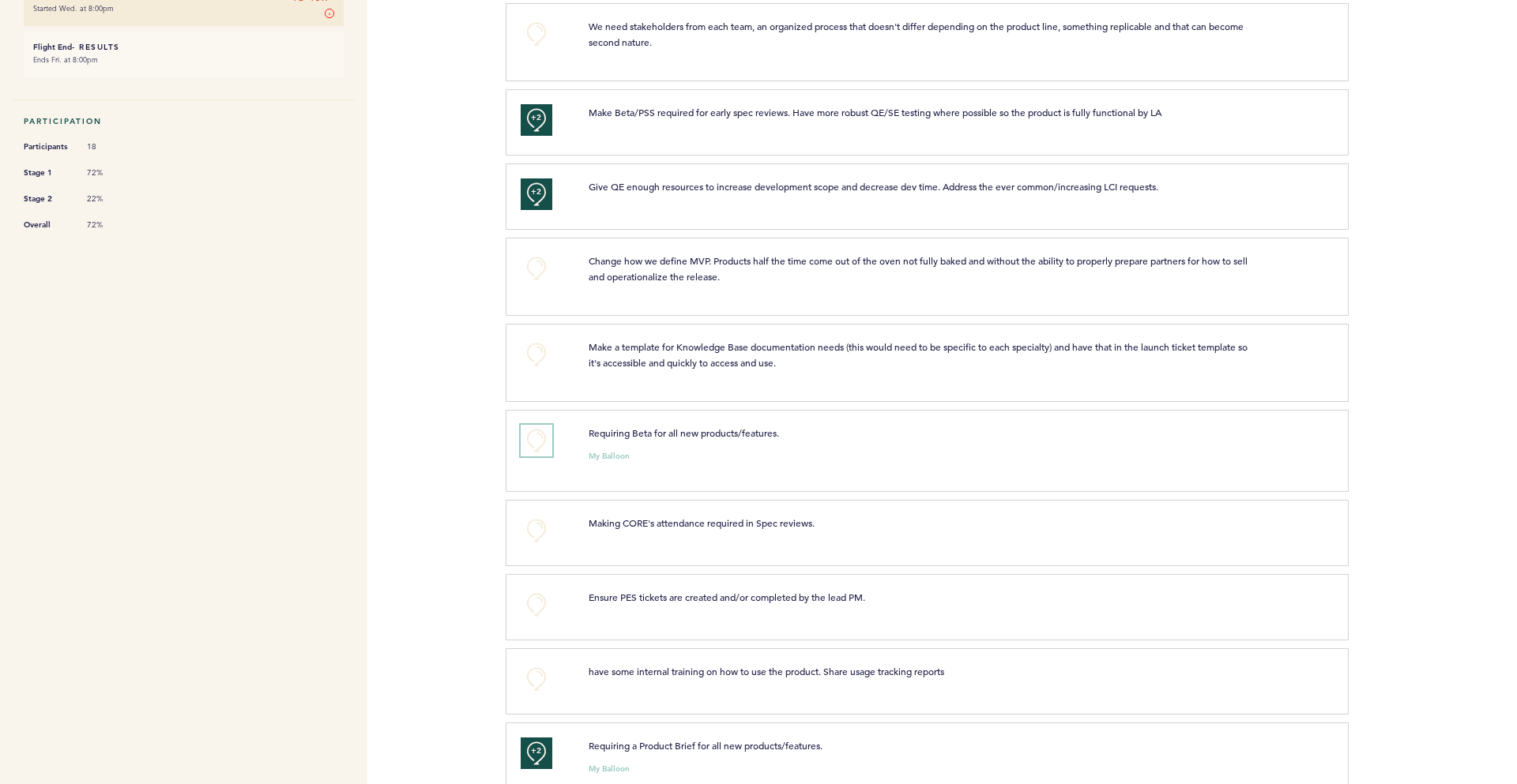
click at [534, 441] on button "+0" at bounding box center [536, 440] width 31 height 31
click at [534, 441] on span "+1" at bounding box center [536, 438] width 11 height 16
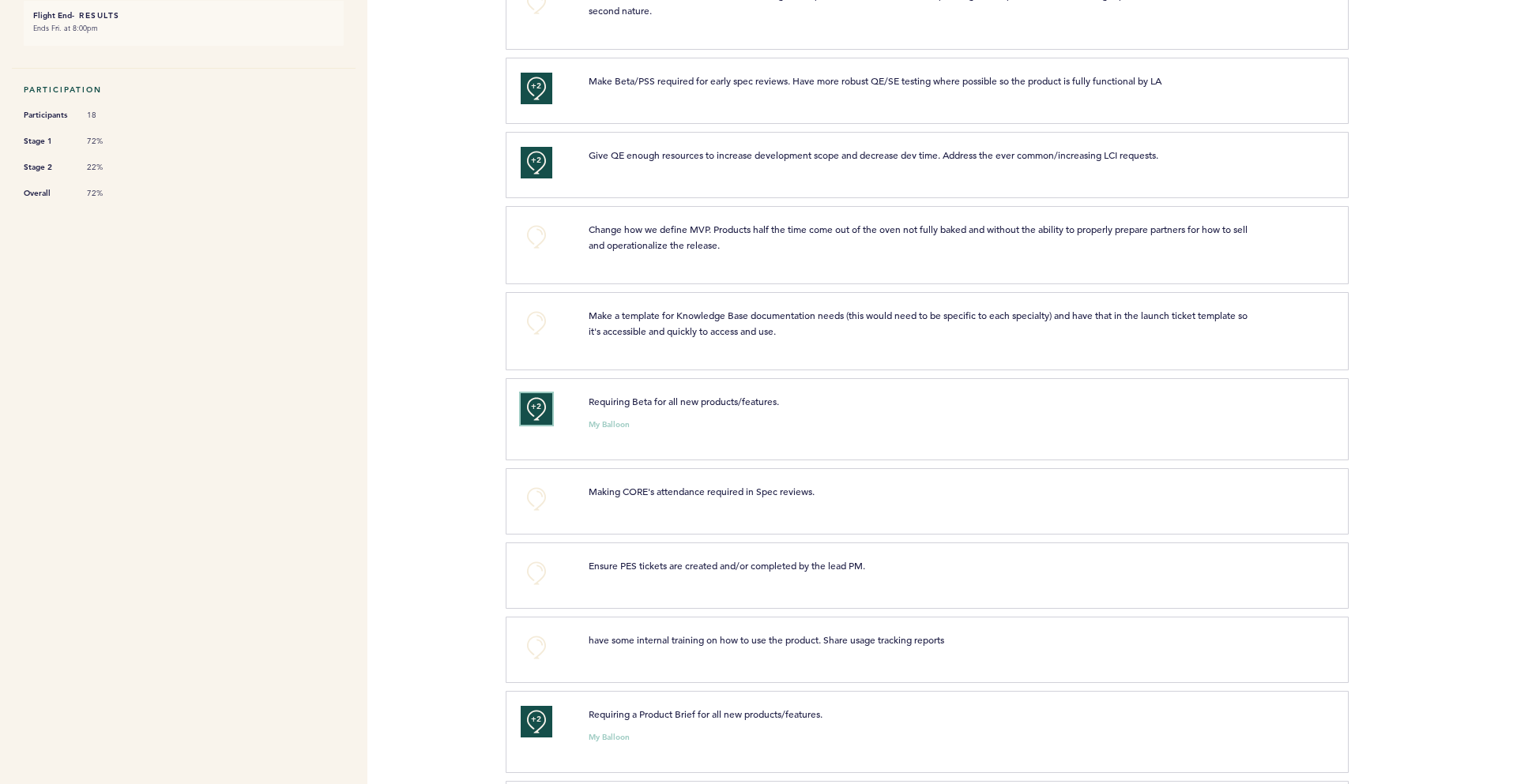
scroll to position [472, 0]
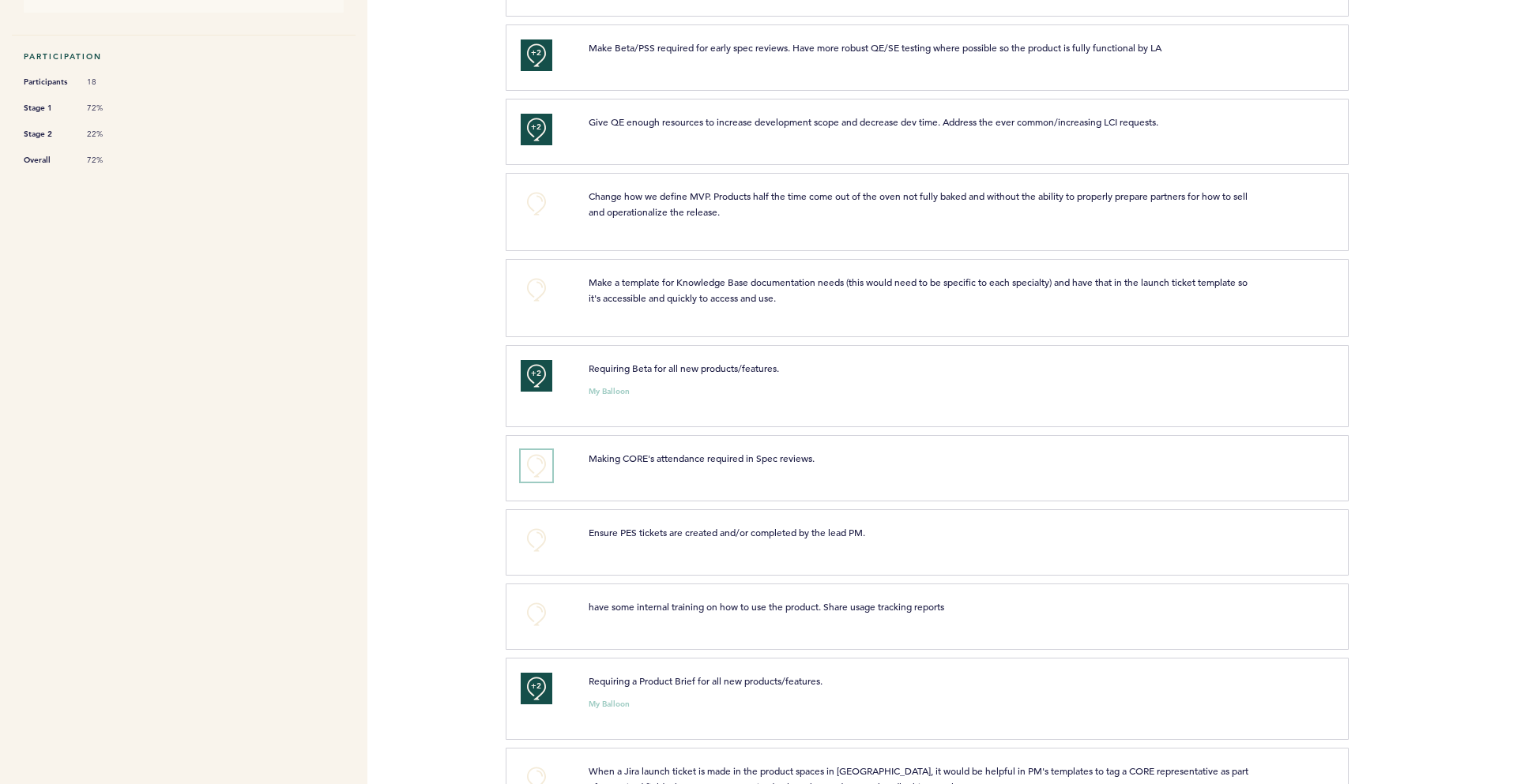
click at [541, 463] on button "+0" at bounding box center [536, 465] width 31 height 31
click at [541, 463] on span "+1" at bounding box center [536, 463] width 11 height 16
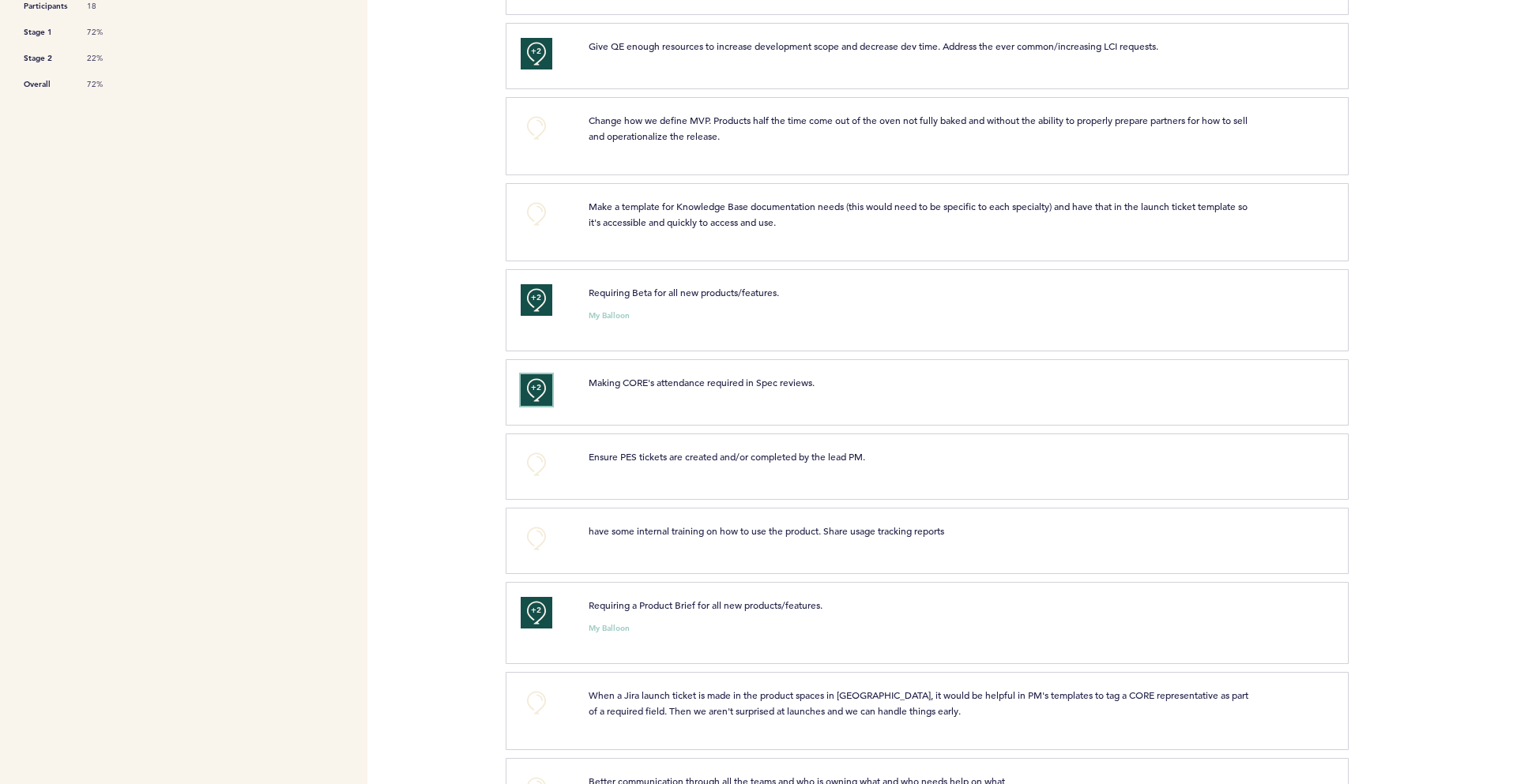
scroll to position [571, 0]
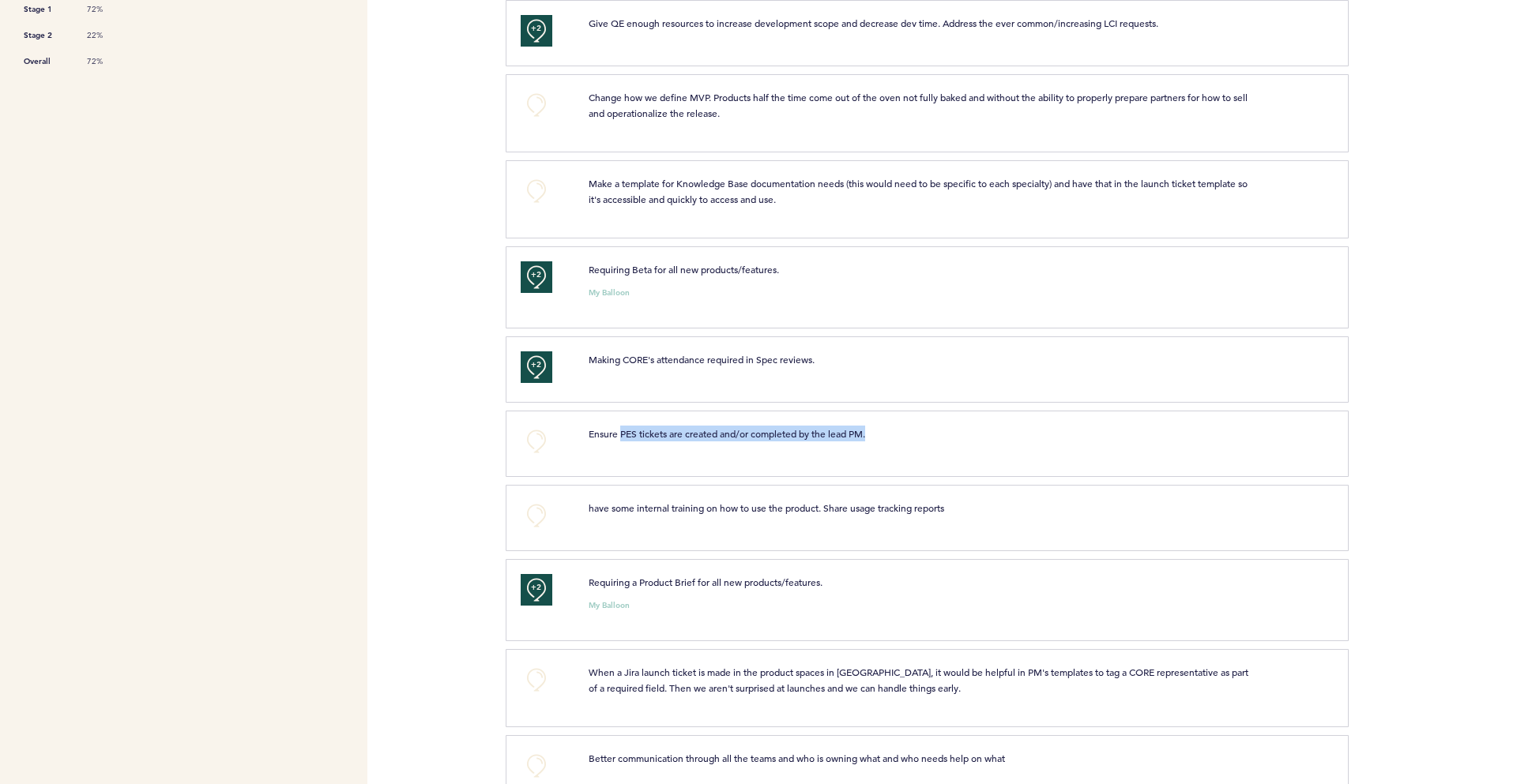
drag, startPoint x: 620, startPoint y: 436, endPoint x: 865, endPoint y: 436, distance: 245.0
click at [866, 435] on span "Ensure PES tickets are created and/or completed by the lead PM." at bounding box center [727, 433] width 277 height 13
click at [801, 448] on div "Ensure PES tickets are created and/or completed by the lead PM. clear submit" at bounding box center [952, 441] width 750 height 31
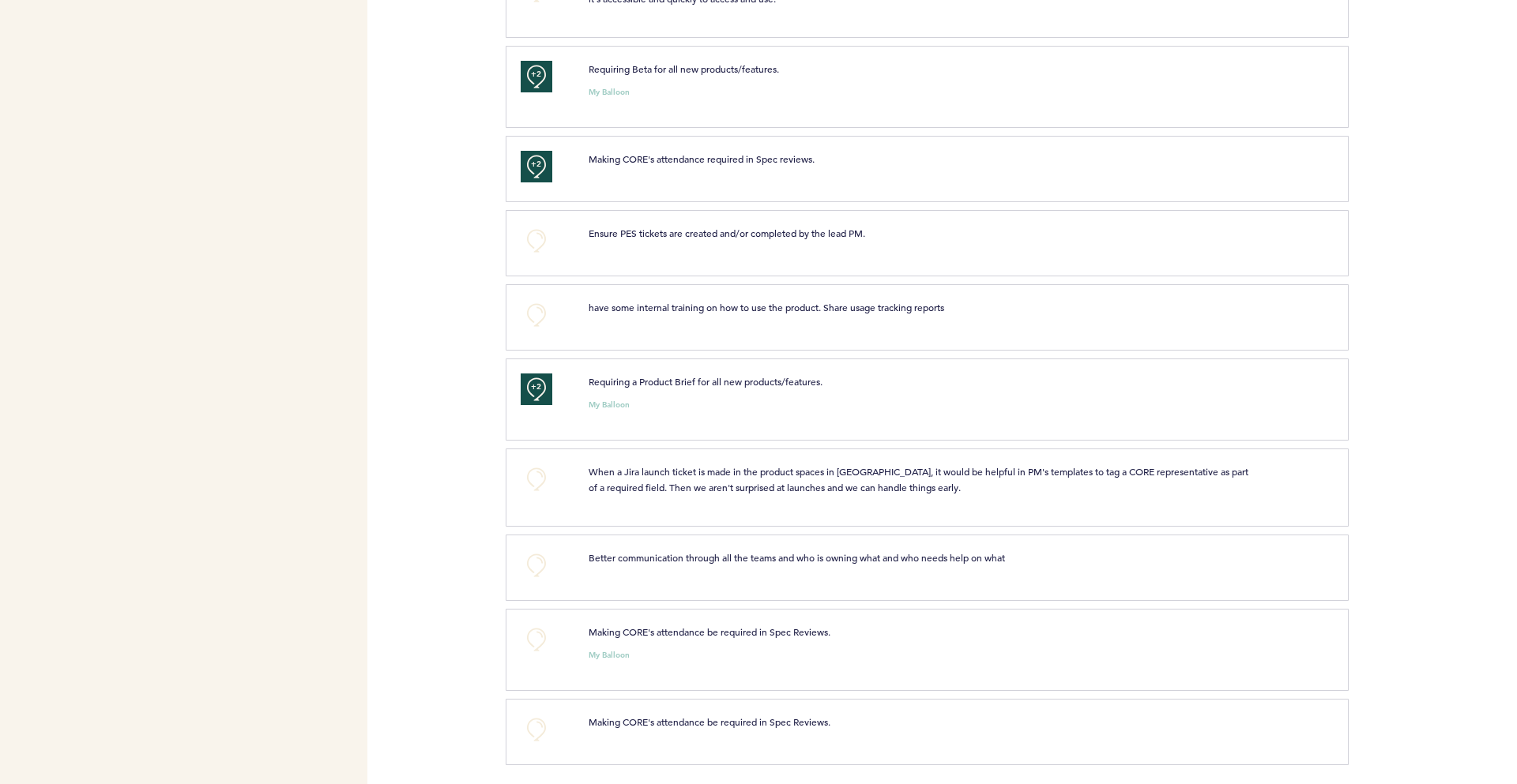
scroll to position [776, 0]
click at [522, 477] on button "+0" at bounding box center [536, 475] width 31 height 31
click at [537, 474] on span "+1" at bounding box center [536, 473] width 11 height 16
click at [538, 479] on span "+2" at bounding box center [536, 473] width 11 height 16
click at [545, 558] on button "+0" at bounding box center [536, 561] width 31 height 31
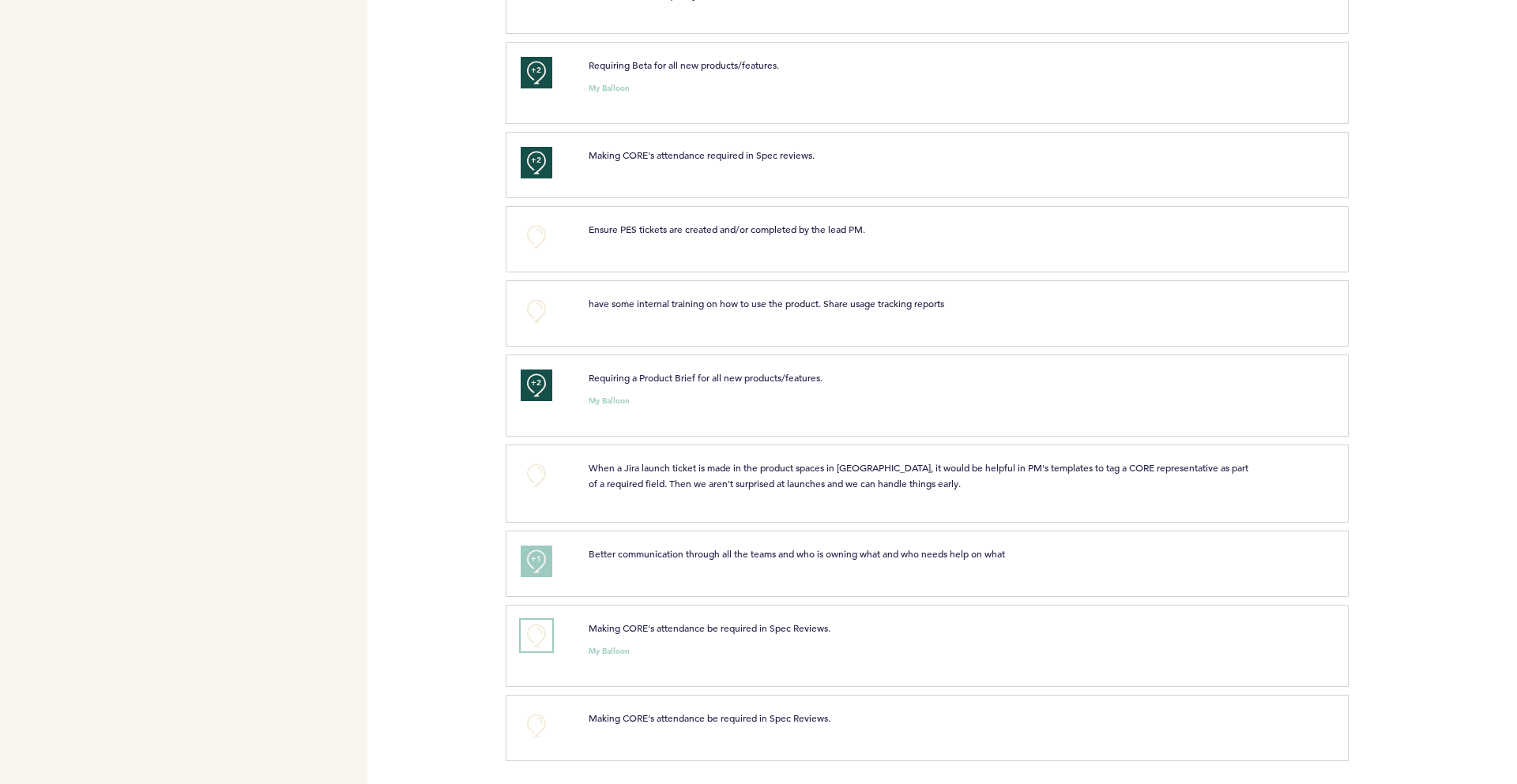
click at [539, 634] on button "+0" at bounding box center [536, 635] width 31 height 31
click at [539, 634] on span "+1" at bounding box center [536, 633] width 11 height 16
drag, startPoint x: 595, startPoint y: 155, endPoint x: 816, endPoint y: 151, distance: 221.0
click at [812, 151] on span "Making CORE's attendance required in Spec reviews." at bounding box center [701, 155] width 226 height 13
click at [773, 162] on p "Making CORE's attendance required in Spec reviews." at bounding box center [921, 155] width 664 height 16
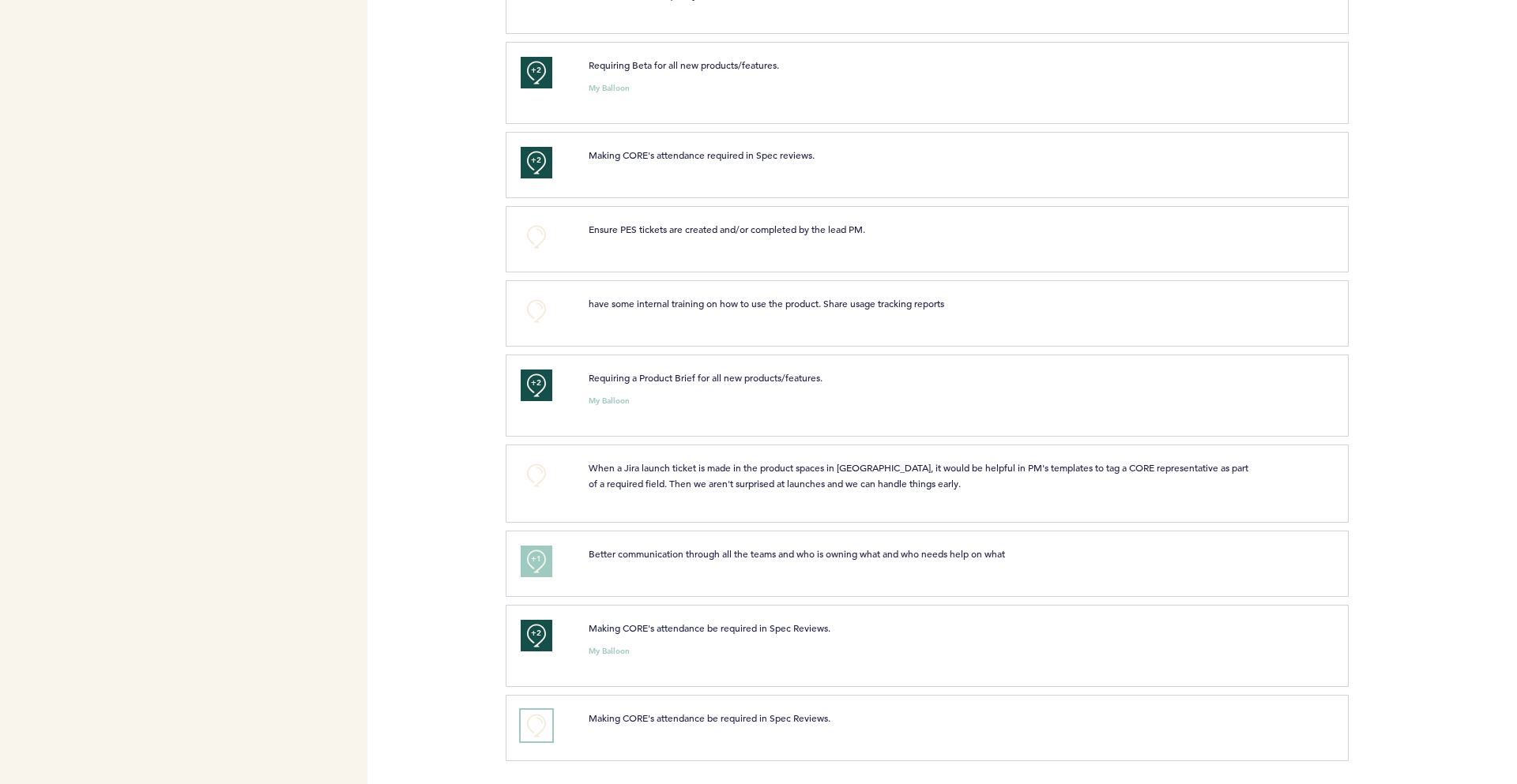
click at [541, 723] on button "+0" at bounding box center [536, 726] width 31 height 31
click at [541, 723] on button "+1" at bounding box center [536, 726] width 31 height 31
click at [546, 725] on button "+1" at bounding box center [536, 726] width 31 height 31
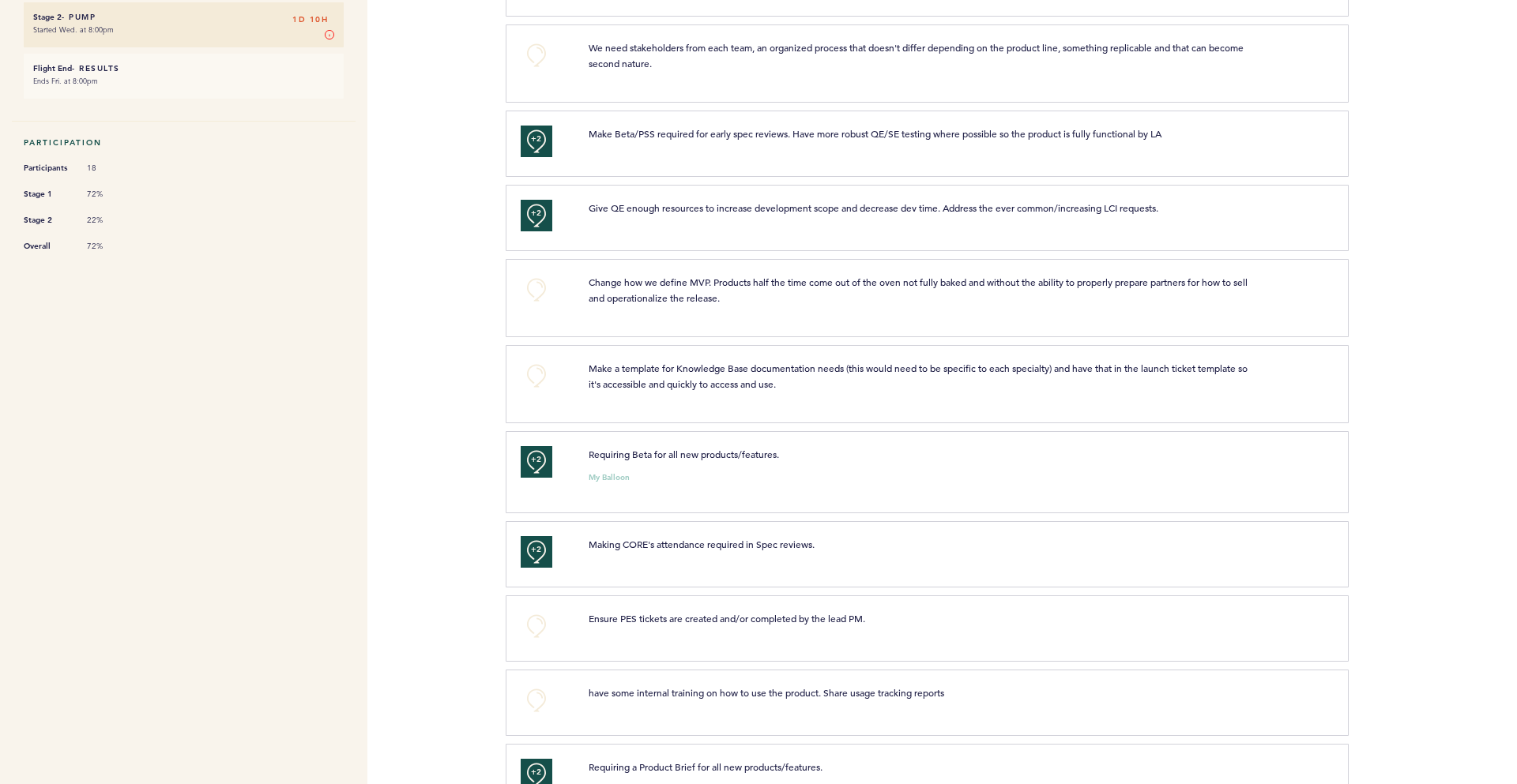
scroll to position [0, 0]
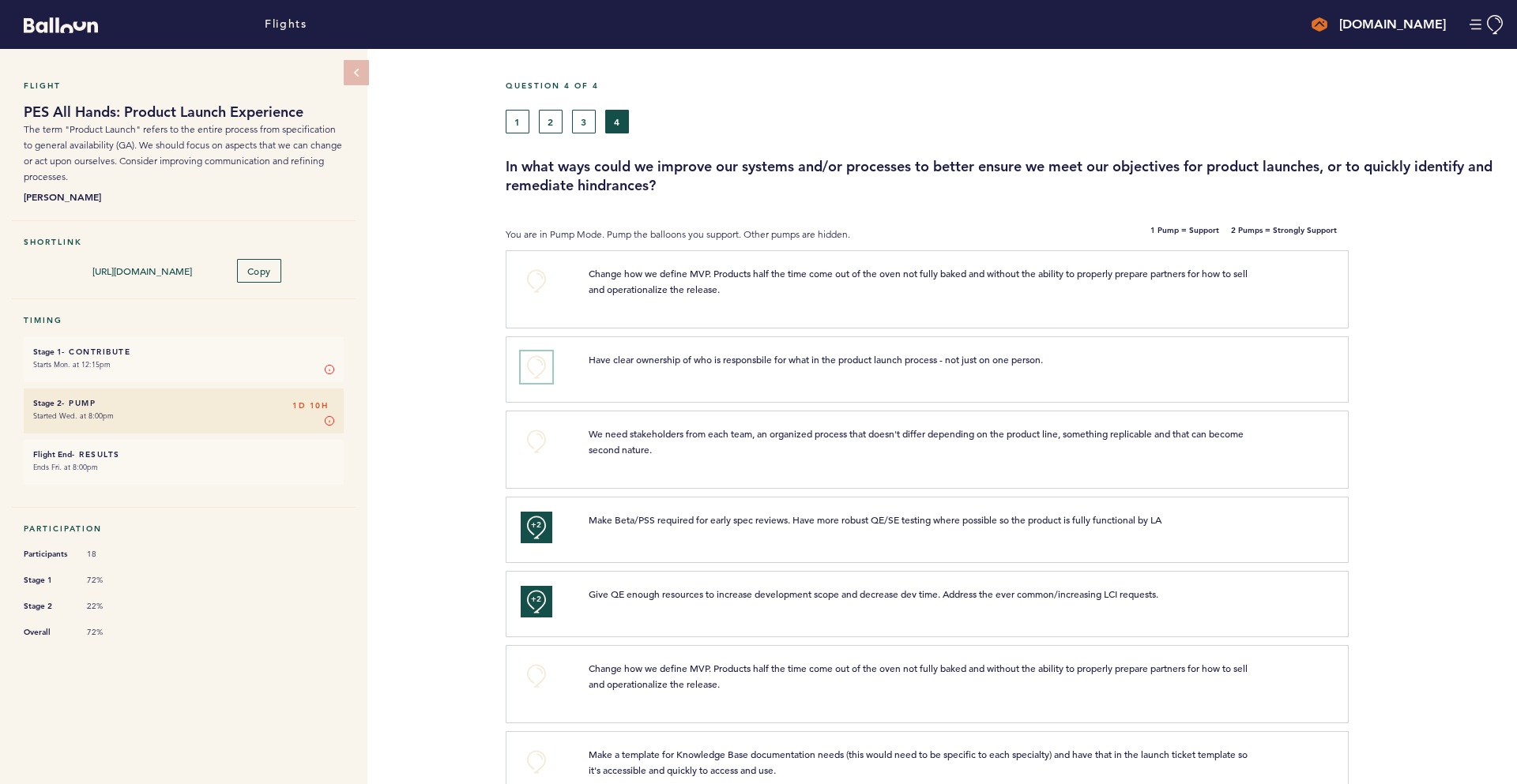
click at [538, 367] on button "+0" at bounding box center [536, 367] width 31 height 31
click at [540, 372] on span "+1" at bounding box center [536, 365] width 11 height 16
click at [540, 372] on span "+2" at bounding box center [536, 365] width 11 height 16
click at [849, 118] on div "1 2 3 4" at bounding box center [877, 122] width 744 height 24
